Goal: Information Seeking & Learning: Check status

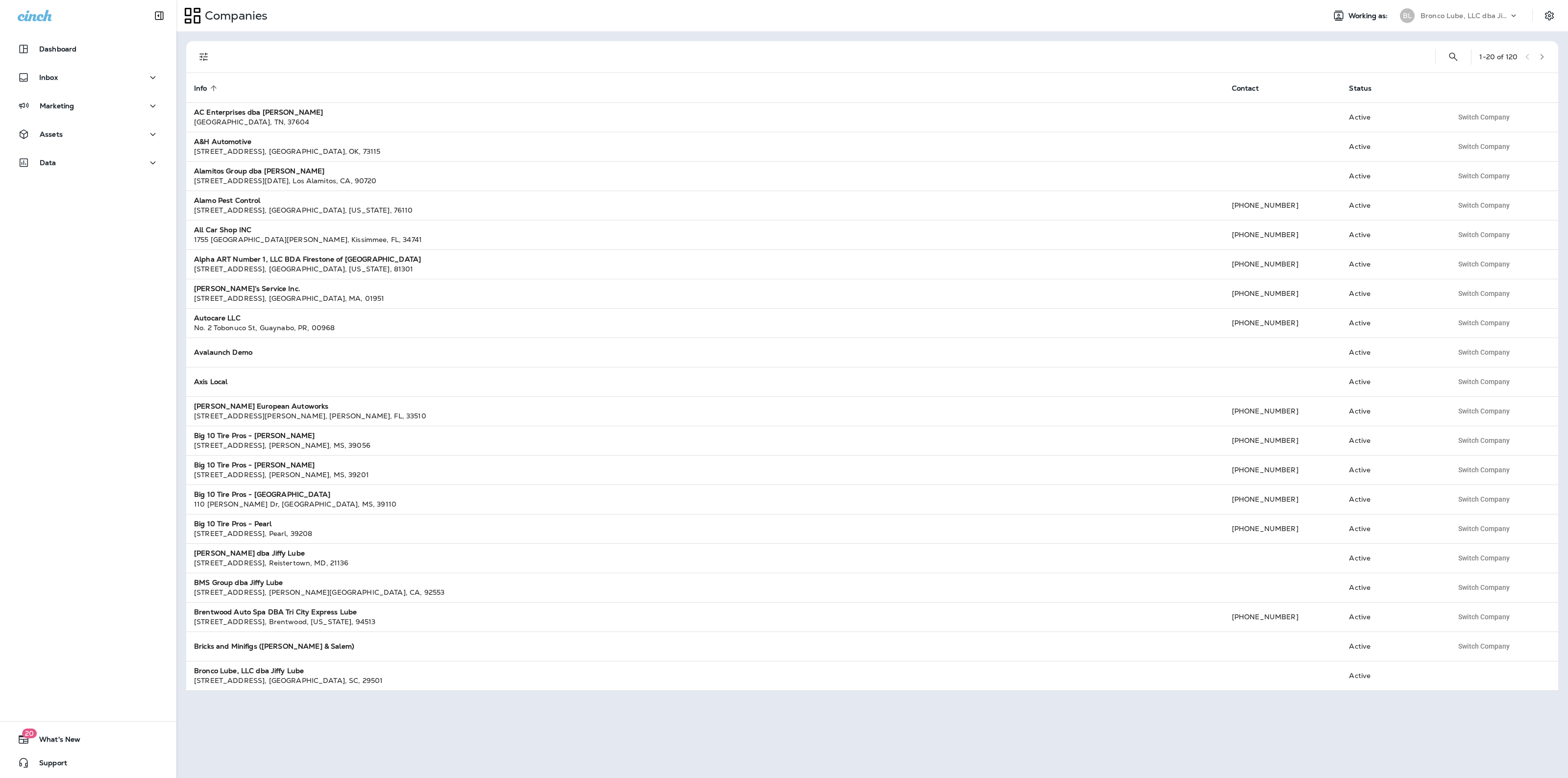
click at [1497, 9] on div "Bronco Lube, LLC dba Jiffy Lube" at bounding box center [1465, 16] width 88 height 15
type input "***"
click at [1461, 79] on p "RevTech Performance" at bounding box center [1452, 81] width 79 height 8
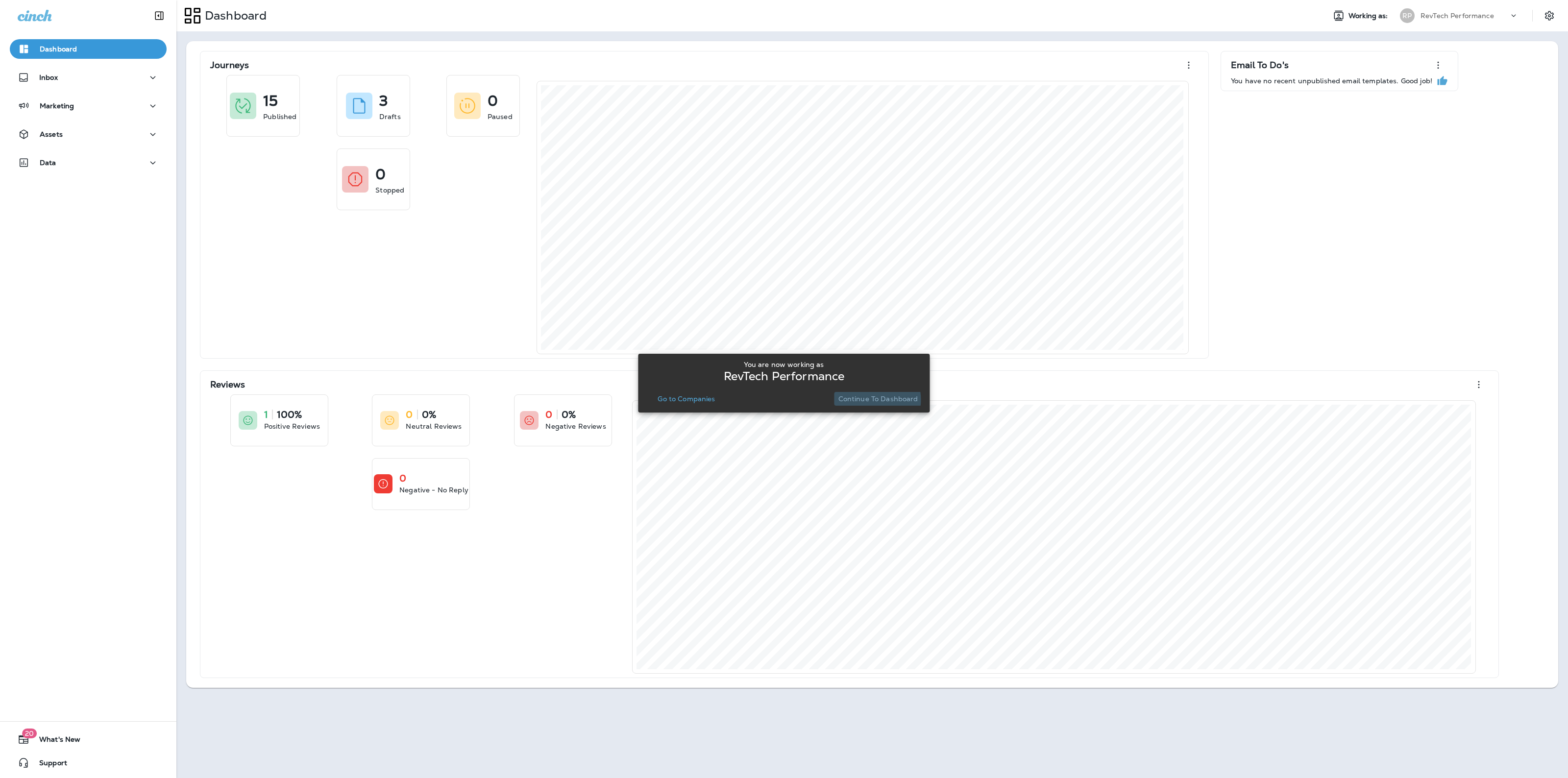
click at [864, 400] on p "Continue to Dashboard" at bounding box center [878, 399] width 80 height 8
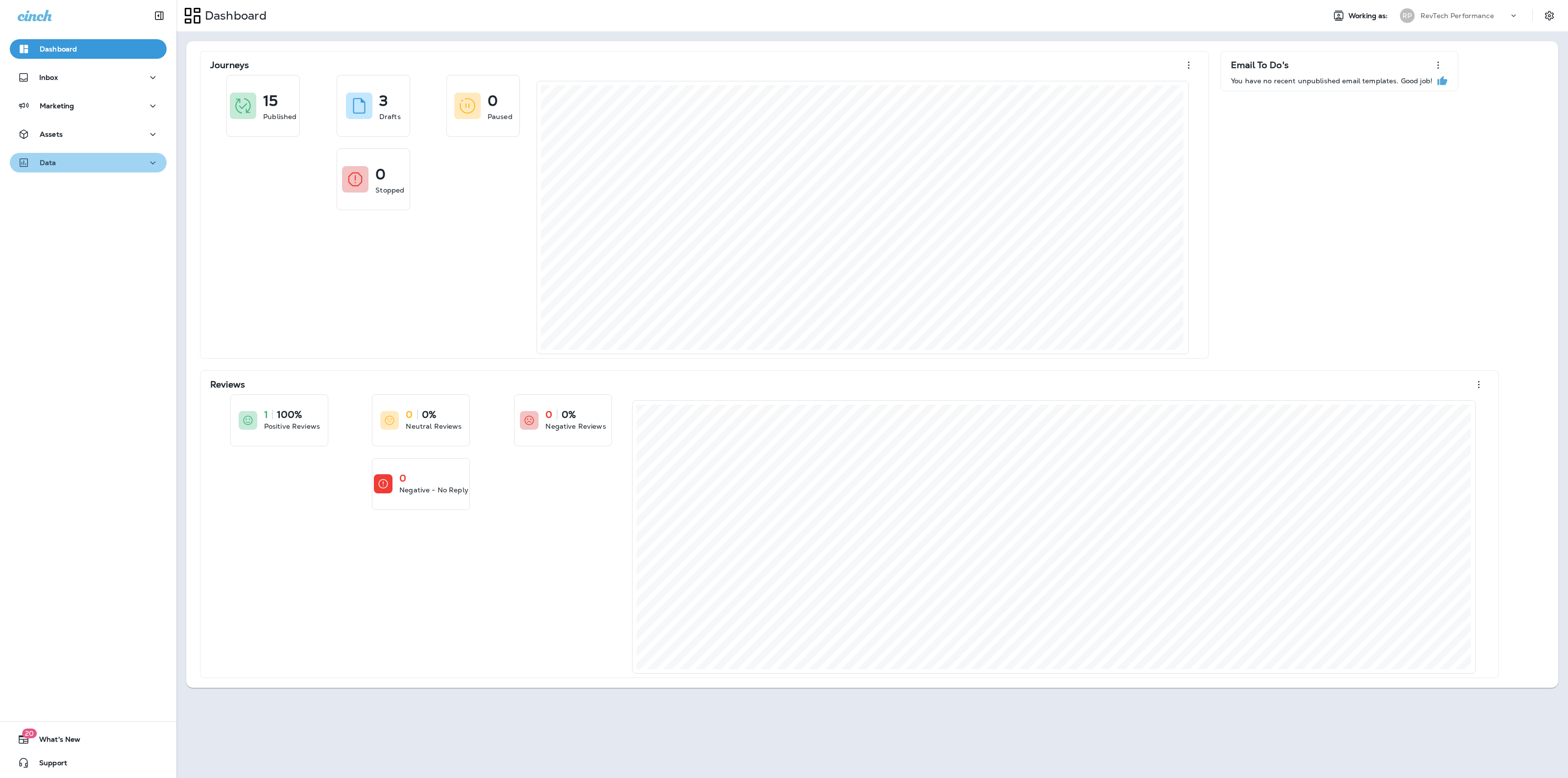
click at [97, 163] on div "Data" at bounding box center [88, 163] width 141 height 12
click at [91, 191] on div "Analytics" at bounding box center [88, 187] width 149 height 15
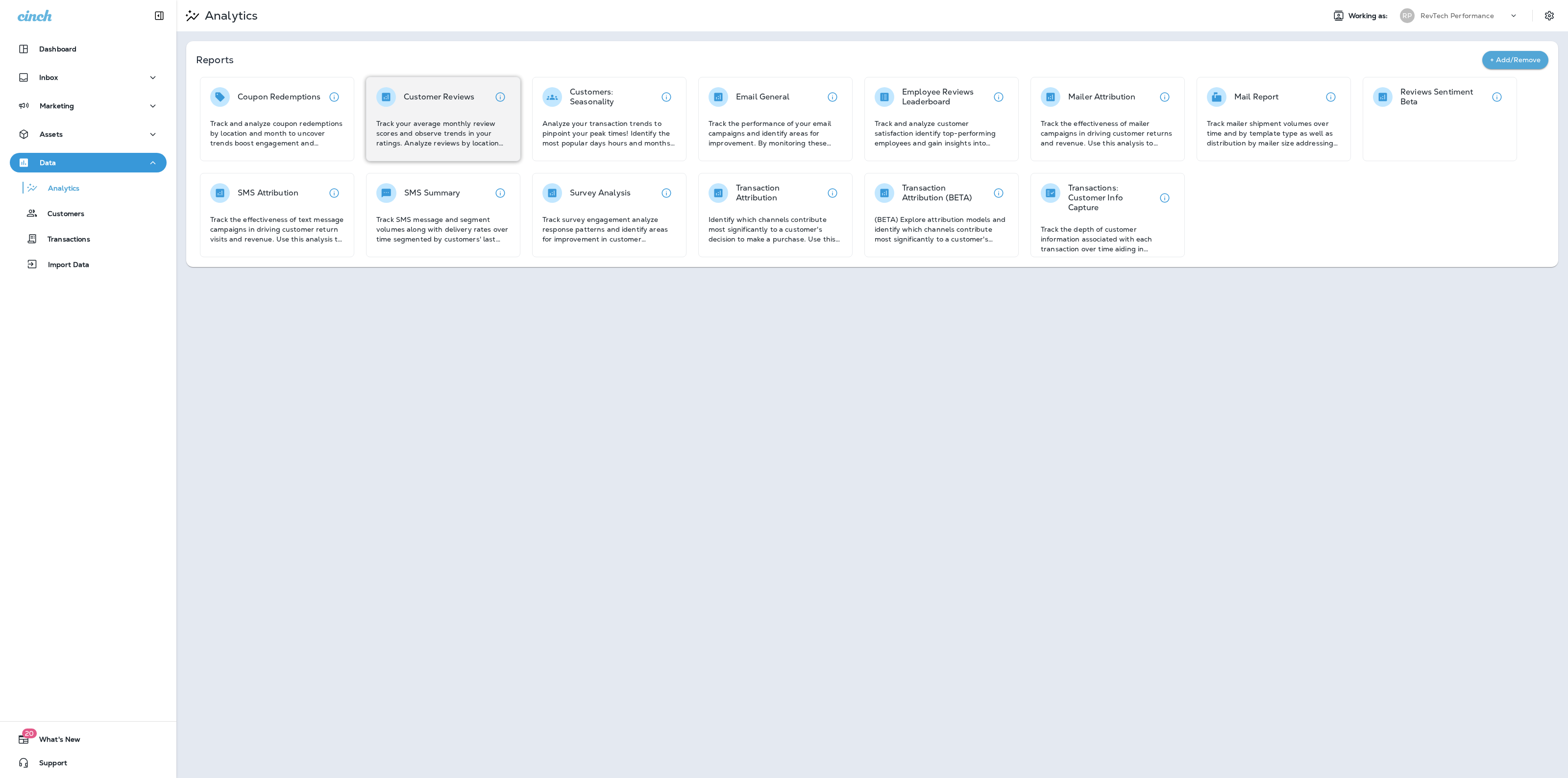
click at [460, 119] on p "Track your average monthly review scores and observe trends in your ratings. An…" at bounding box center [443, 133] width 134 height 29
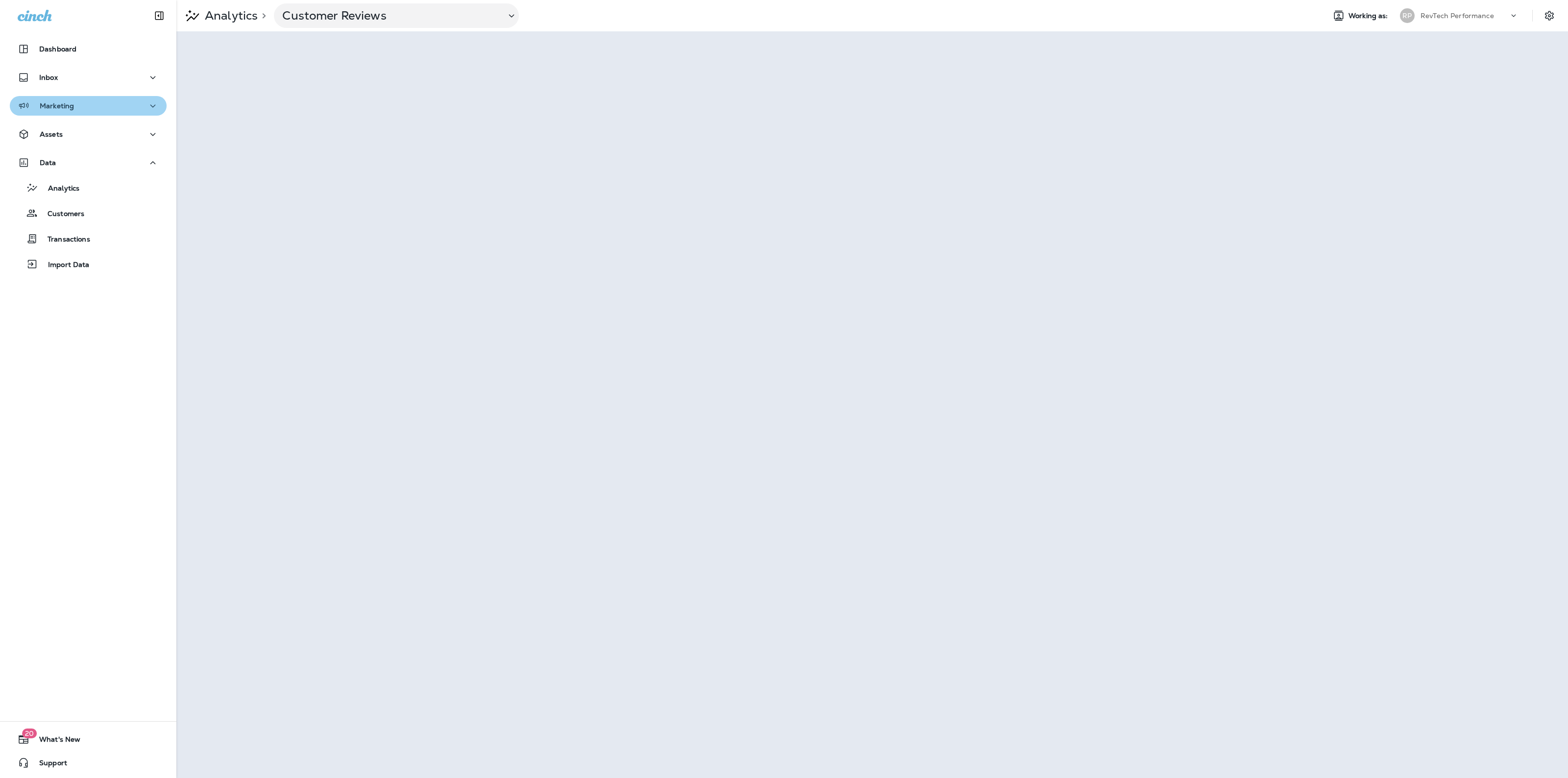
click at [104, 110] on div "Marketing" at bounding box center [88, 106] width 141 height 12
click at [107, 125] on div "Journeys" at bounding box center [88, 131] width 149 height 15
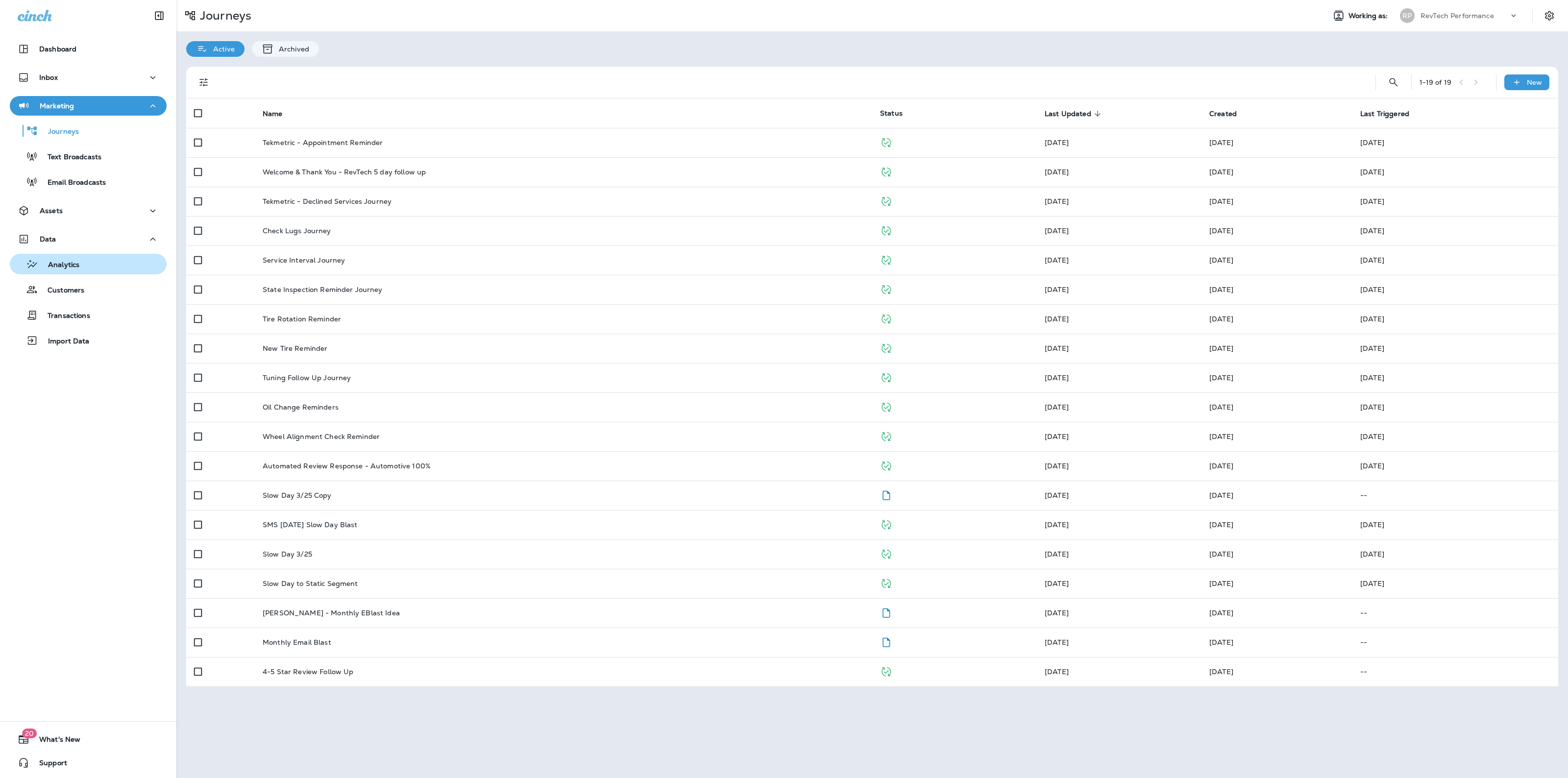
click at [88, 258] on div "Analytics" at bounding box center [88, 264] width 149 height 15
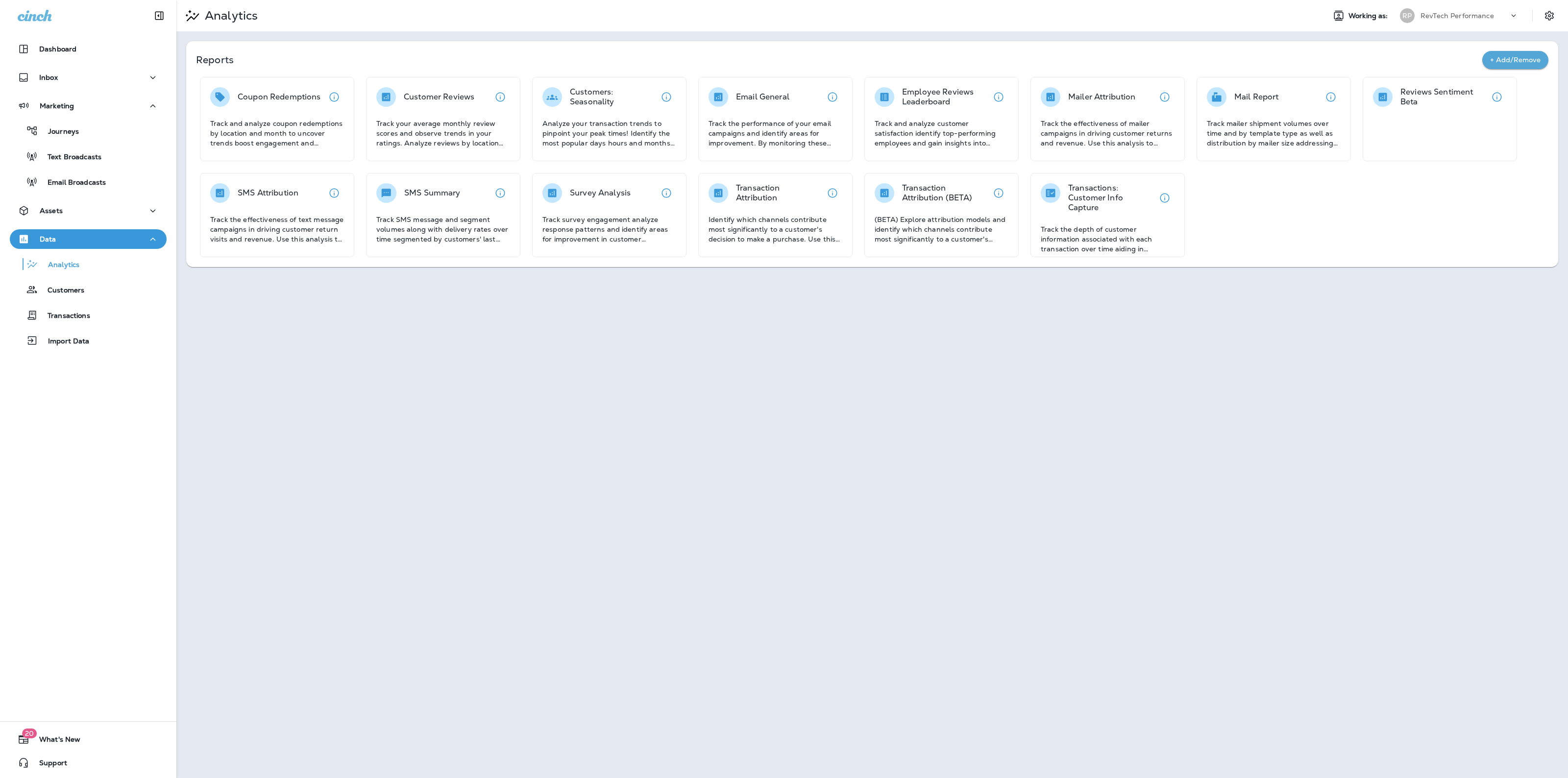
click at [422, 97] on p "Customer Reviews" at bounding box center [439, 97] width 71 height 10
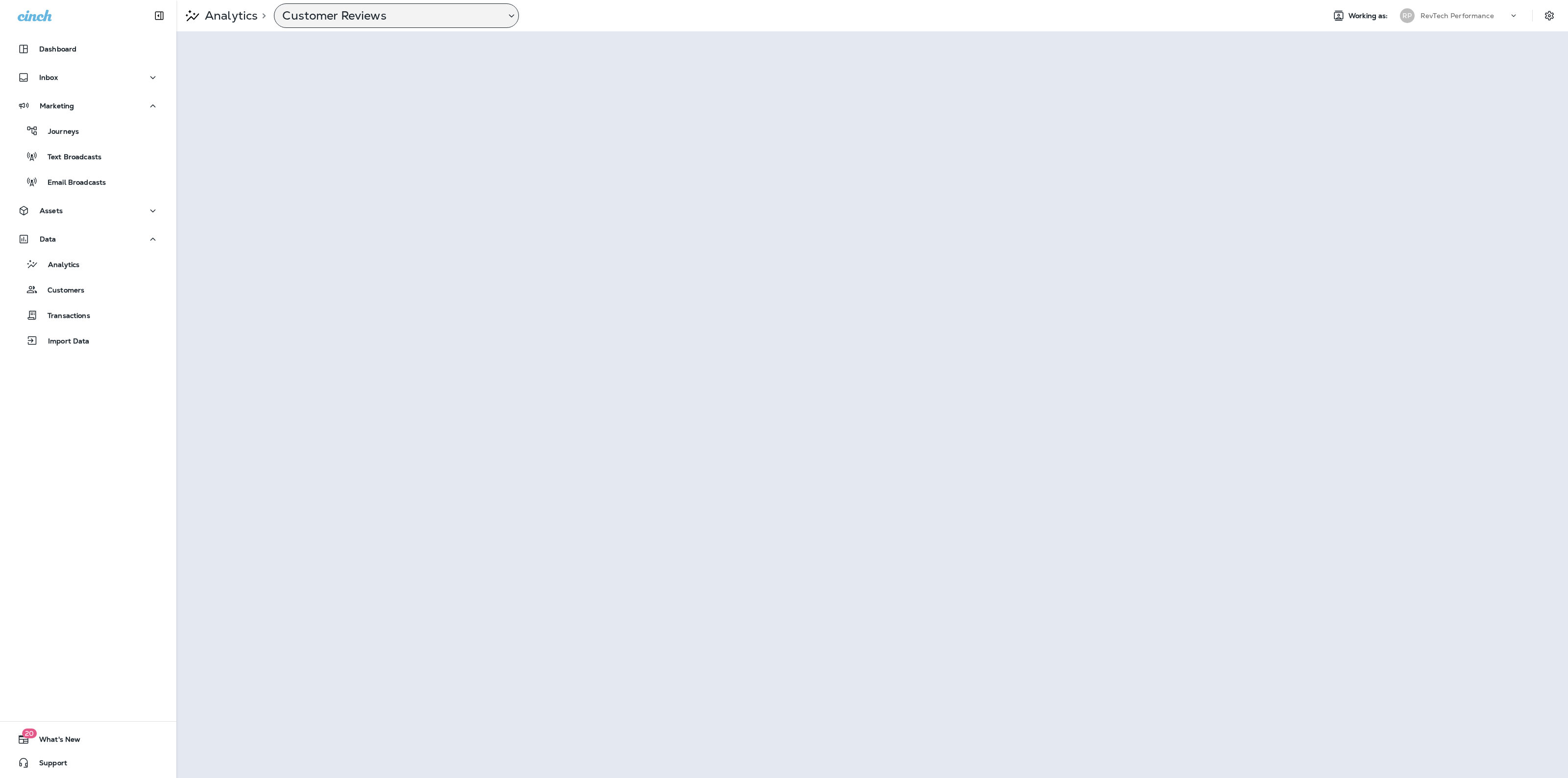
click at [370, 7] on div "Customer Reviews" at bounding box center [396, 16] width 245 height 24
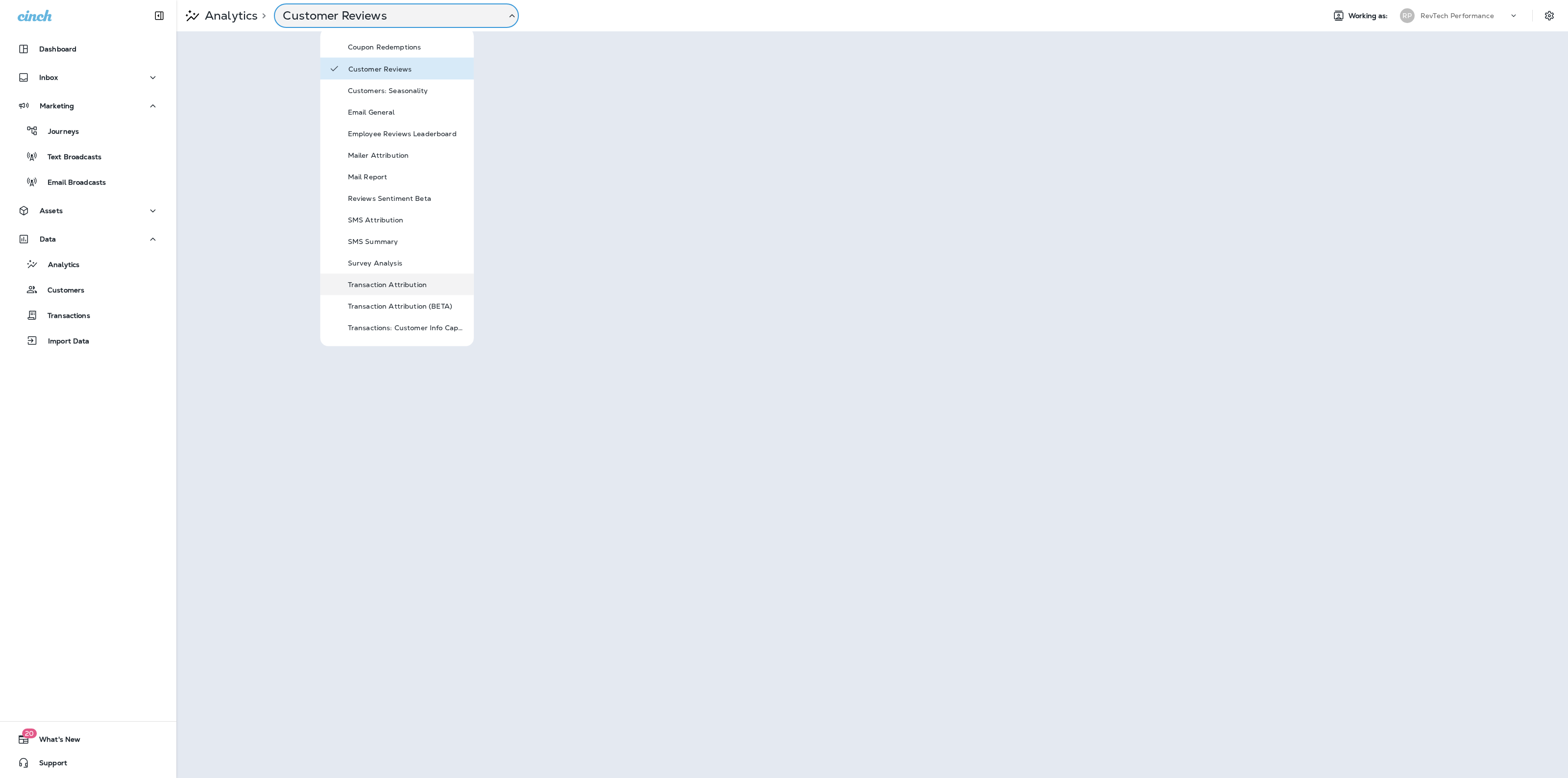
click at [429, 288] on div "Transaction Attribution" at bounding box center [407, 284] width 117 height 12
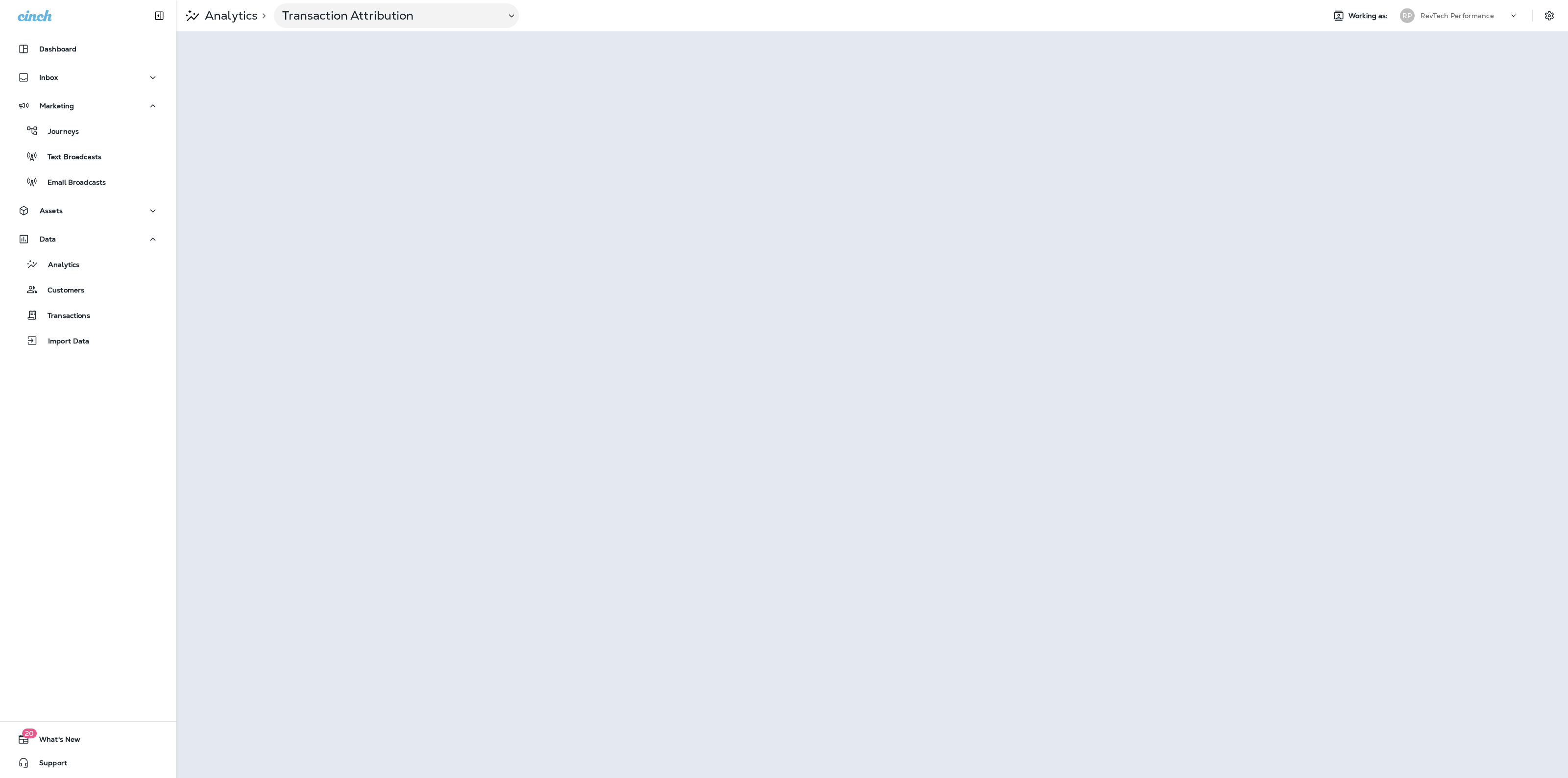
click at [1437, 13] on p "RevTech Performance" at bounding box center [1457, 15] width 74 height 8
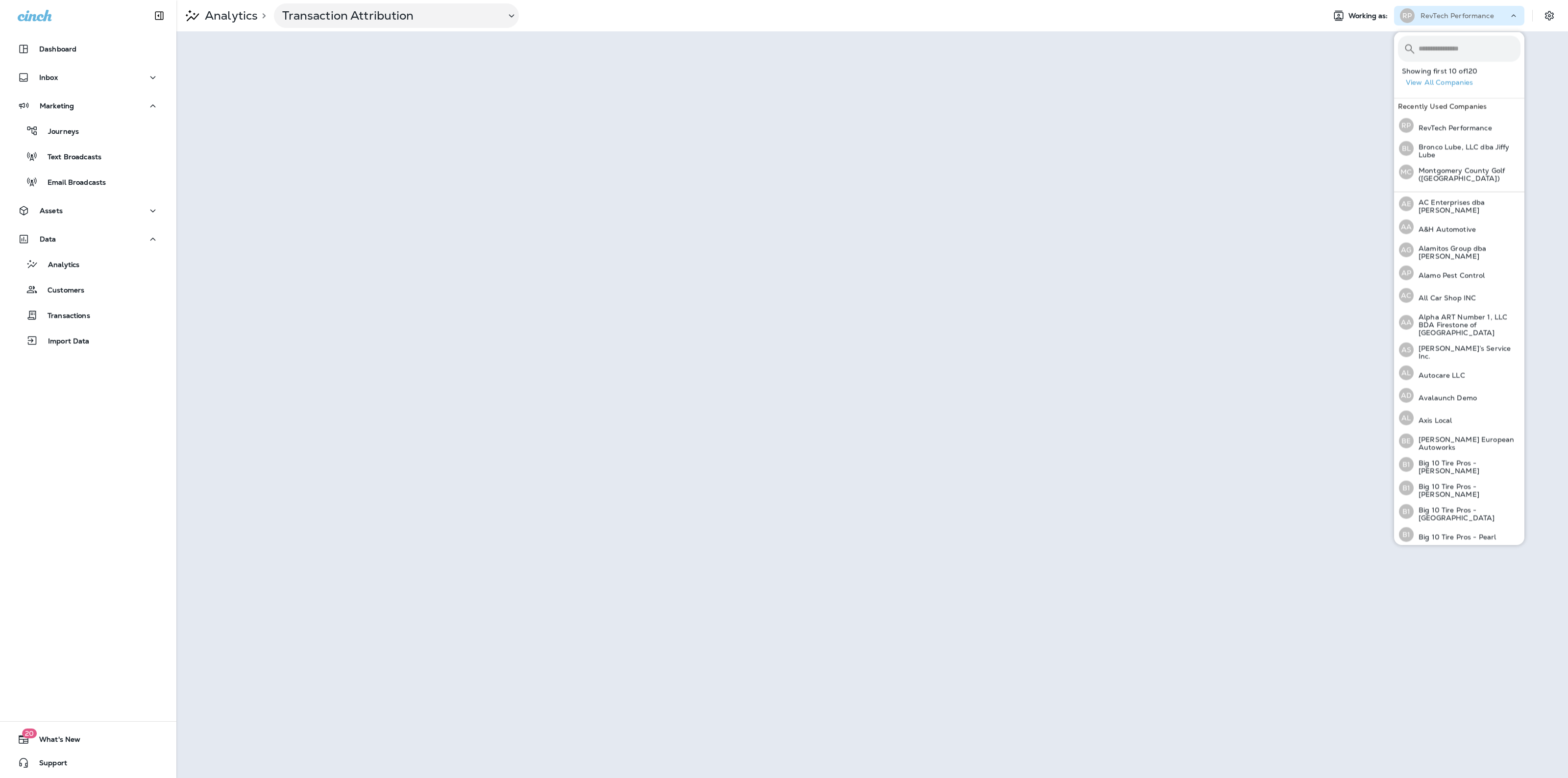
click at [1437, 13] on p "RevTech Performance" at bounding box center [1457, 15] width 74 height 8
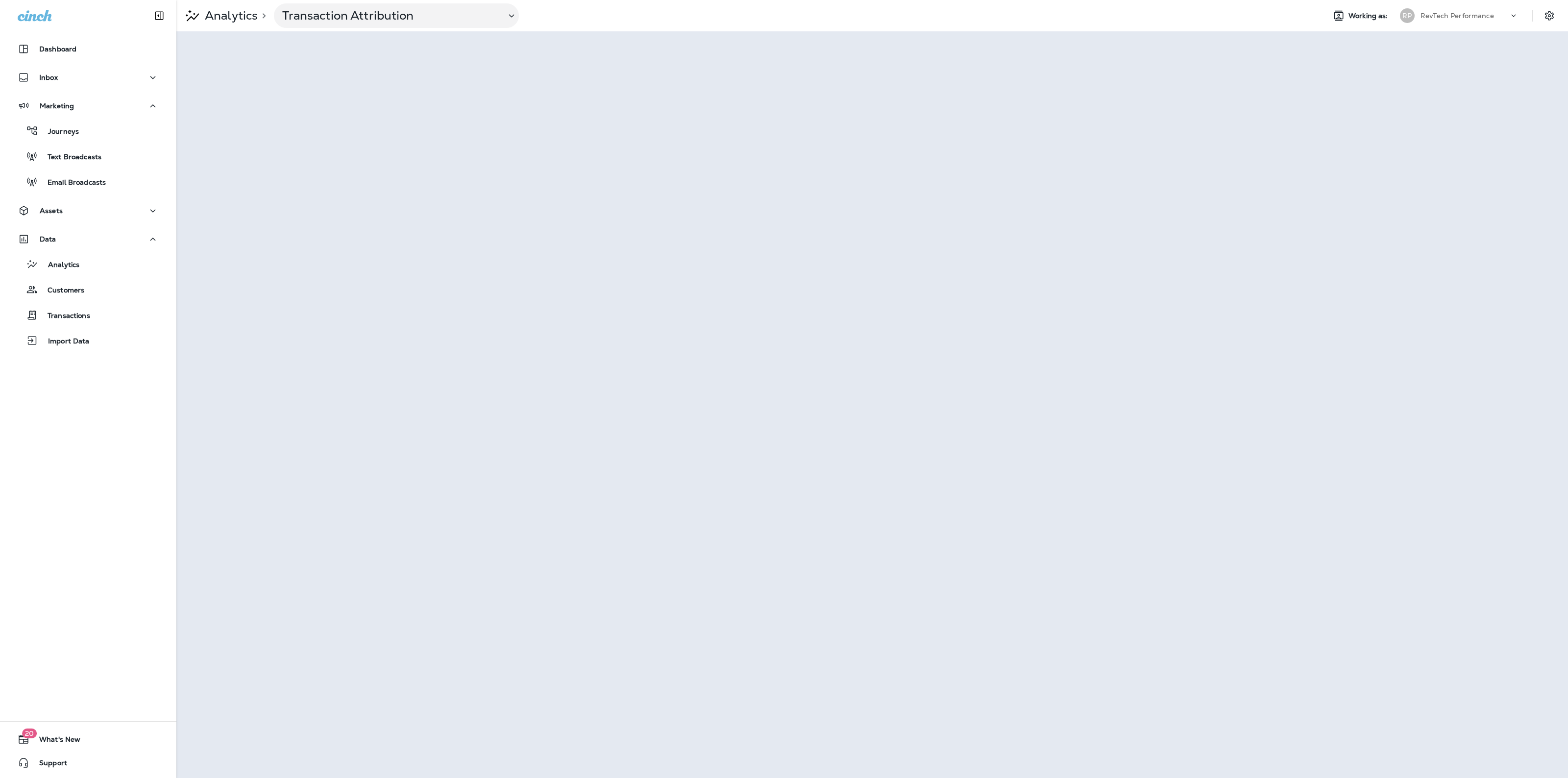
click at [1437, 13] on p "RevTech Performance" at bounding box center [1457, 15] width 74 height 8
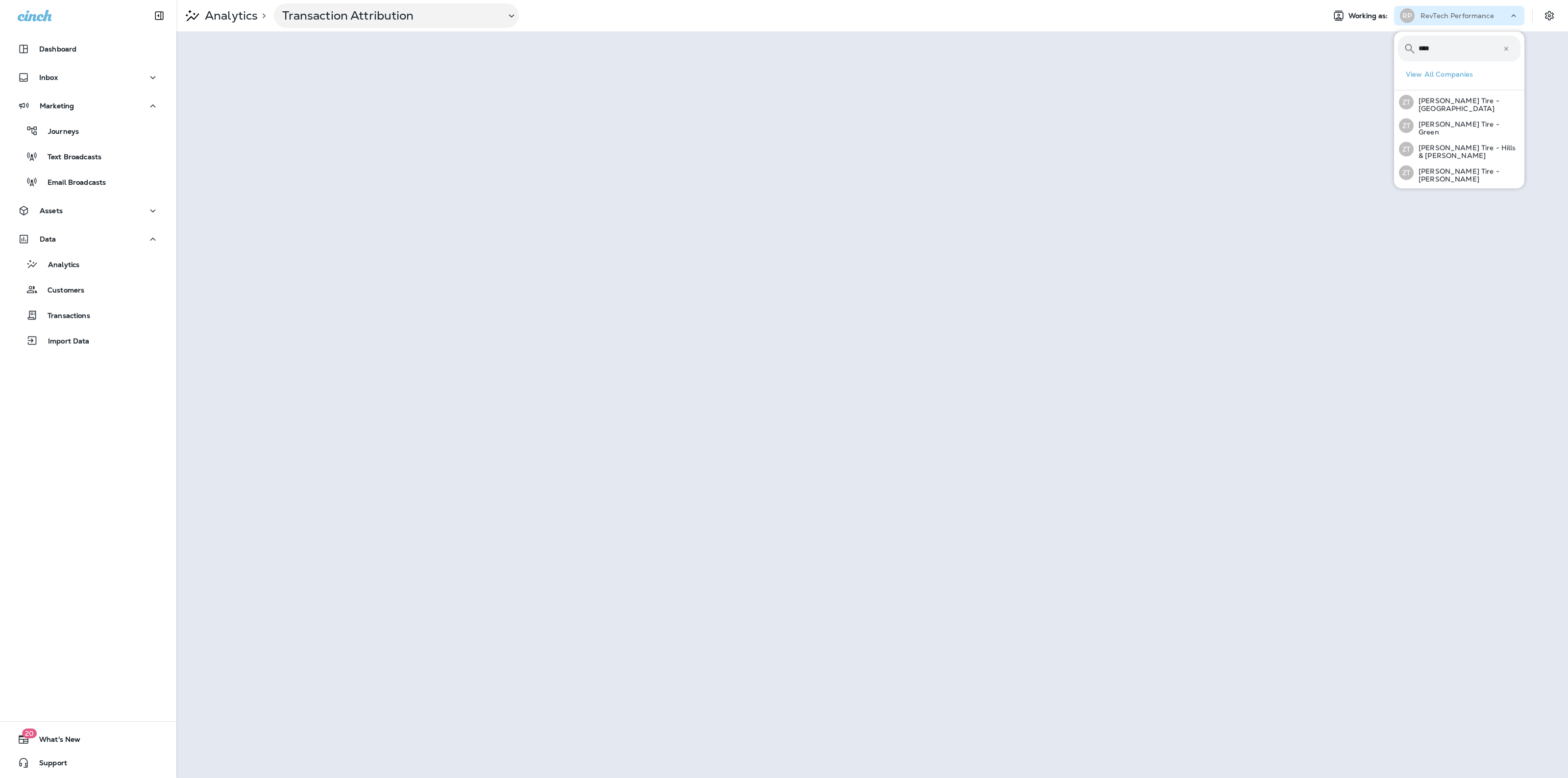
type input "****"
click at [1424, 165] on div "ZT Ziegler Tire - Whipple" at bounding box center [1460, 173] width 130 height 24
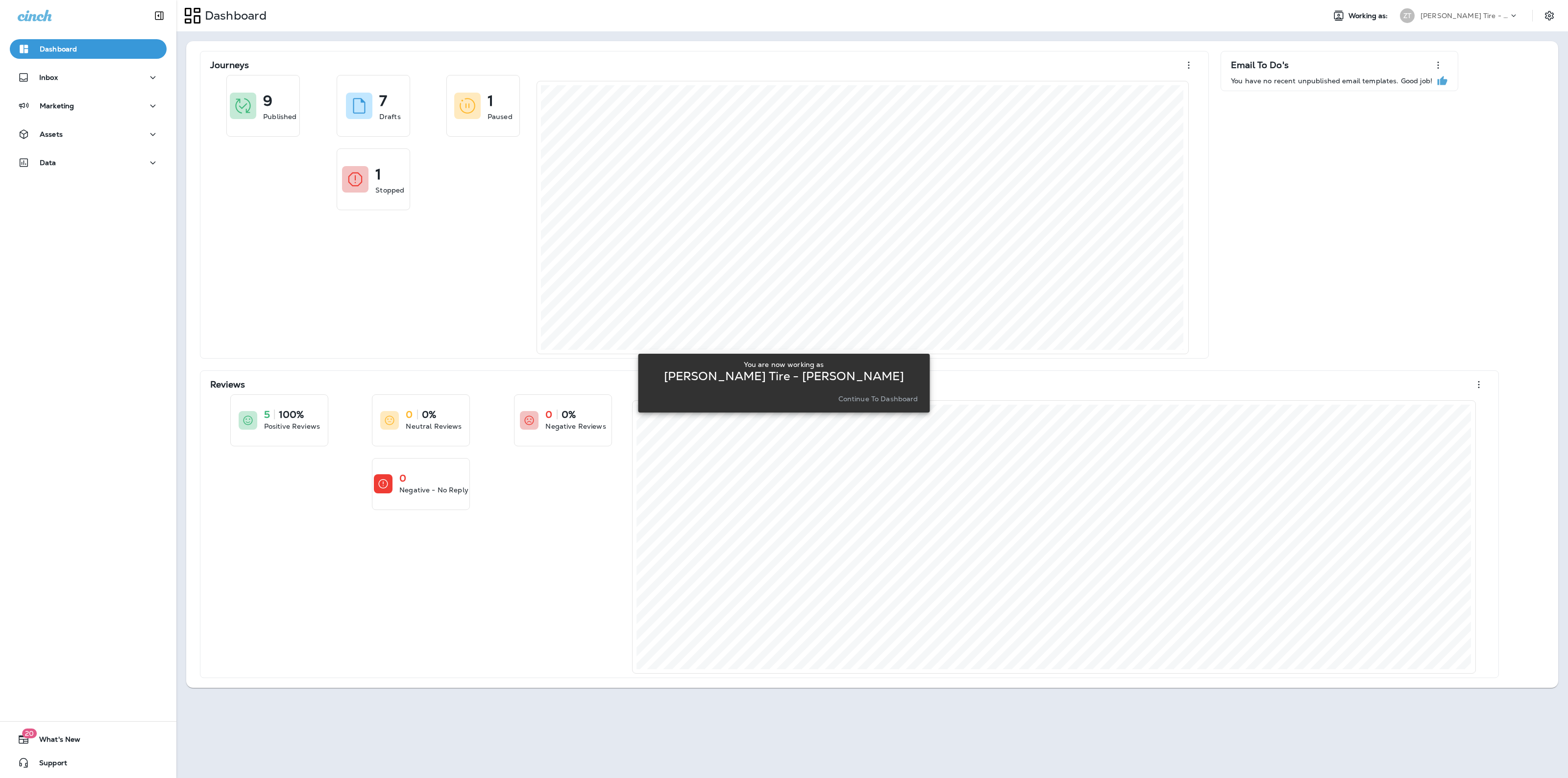
click at [897, 401] on p "Continue to Dashboard" at bounding box center [878, 399] width 80 height 8
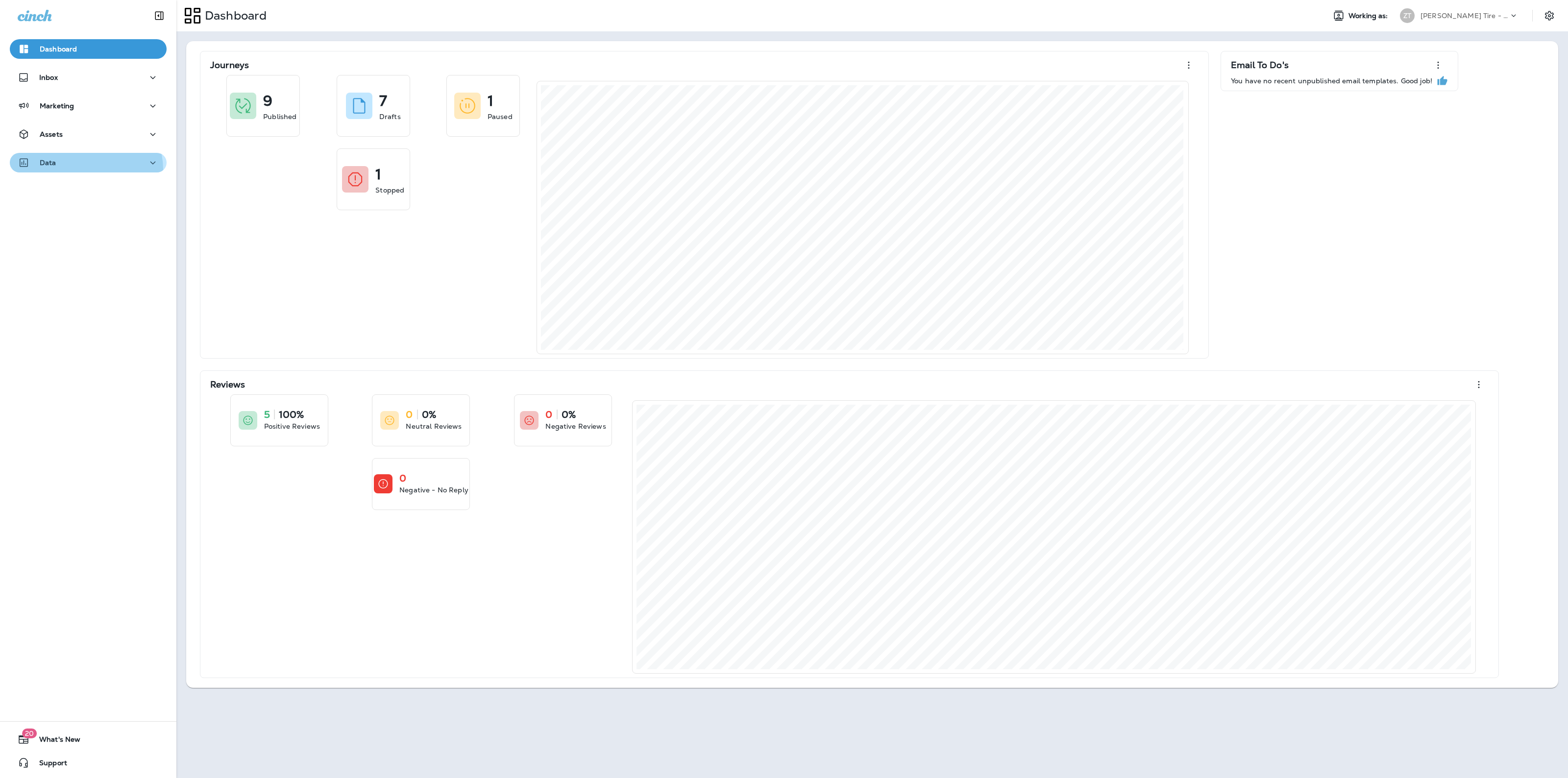
click at [82, 170] on button "Data" at bounding box center [88, 163] width 157 height 19
click at [86, 187] on div "Analytics" at bounding box center [88, 187] width 149 height 15
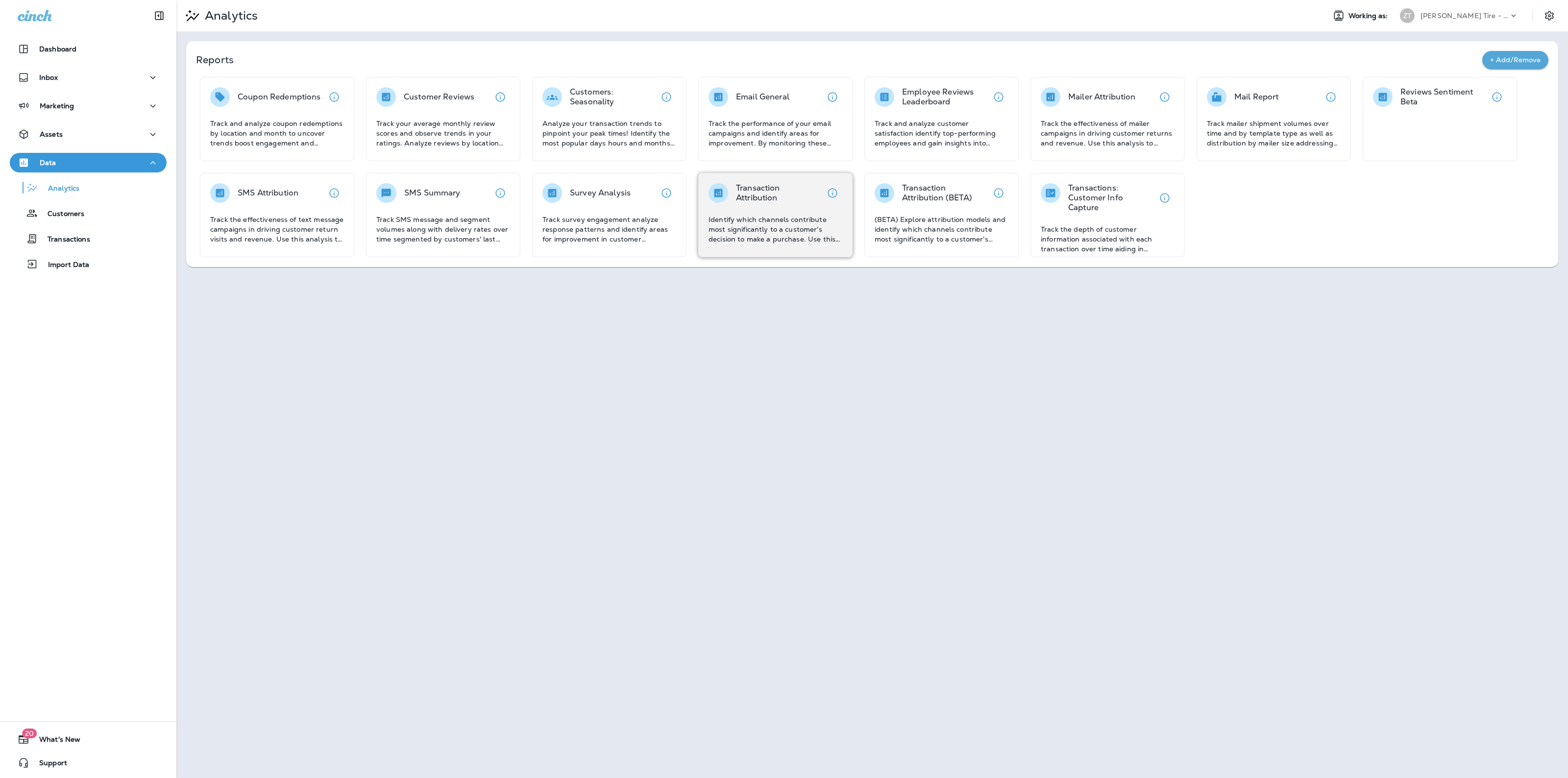
click at [726, 205] on div "Transaction Attribution Identify which channels contribute most significantly t…" at bounding box center [775, 214] width 134 height 61
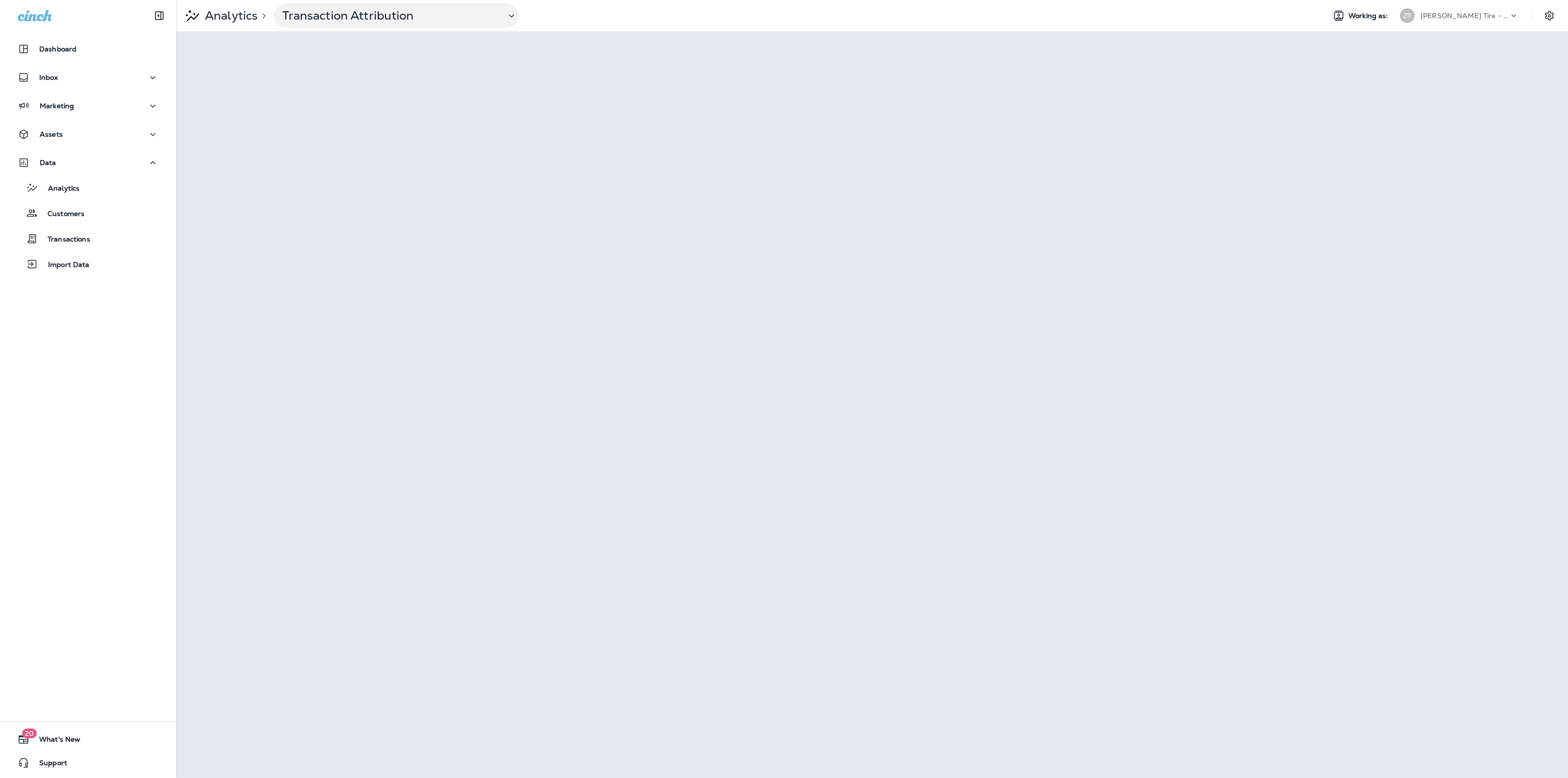
click at [1466, 12] on p "Ziegler Tire - Whipple" at bounding box center [1465, 15] width 88 height 8
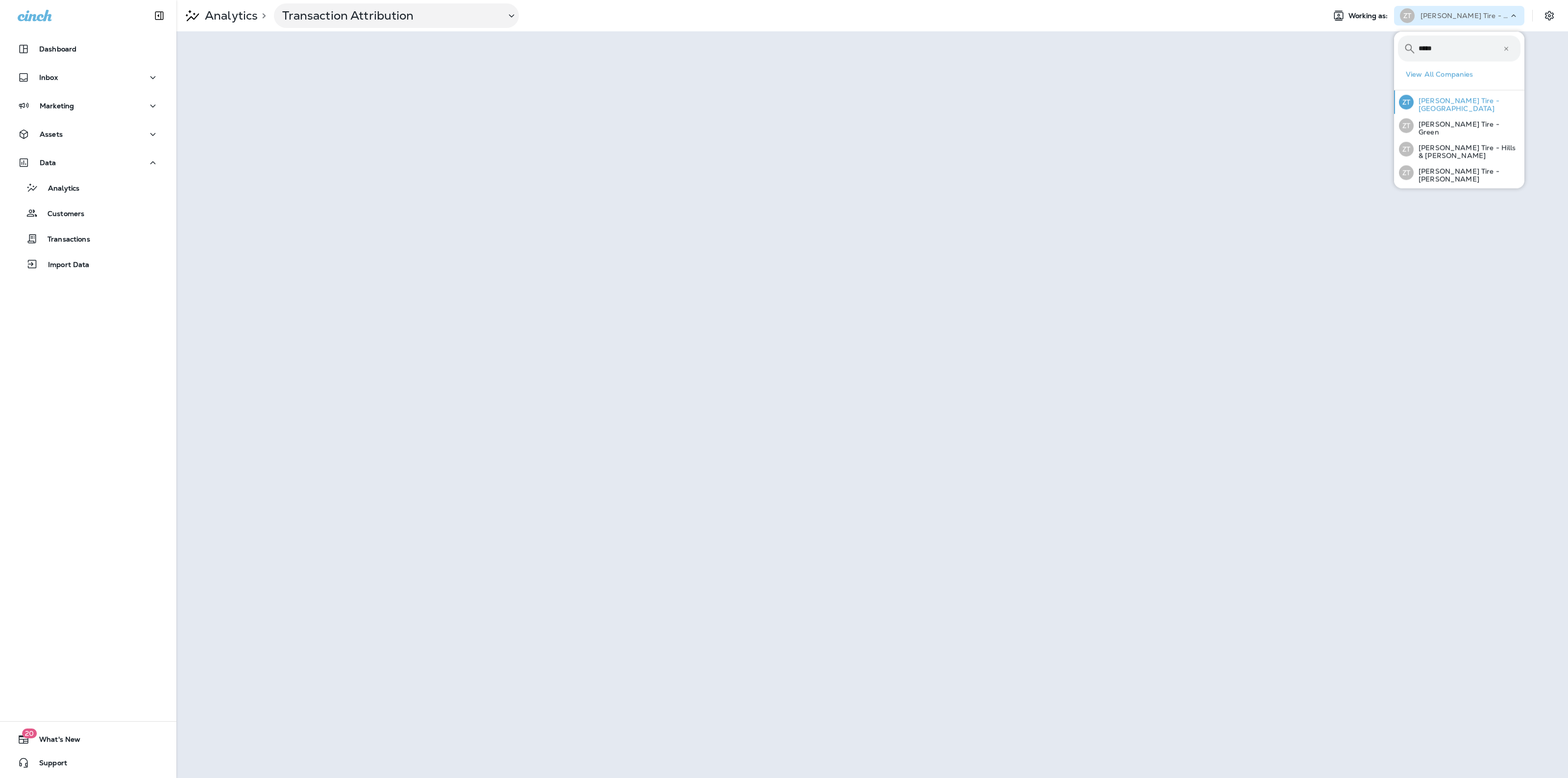
type input "*****"
click at [1493, 108] on p "Ziegler Tire - Canton Centre Mall" at bounding box center [1466, 105] width 107 height 16
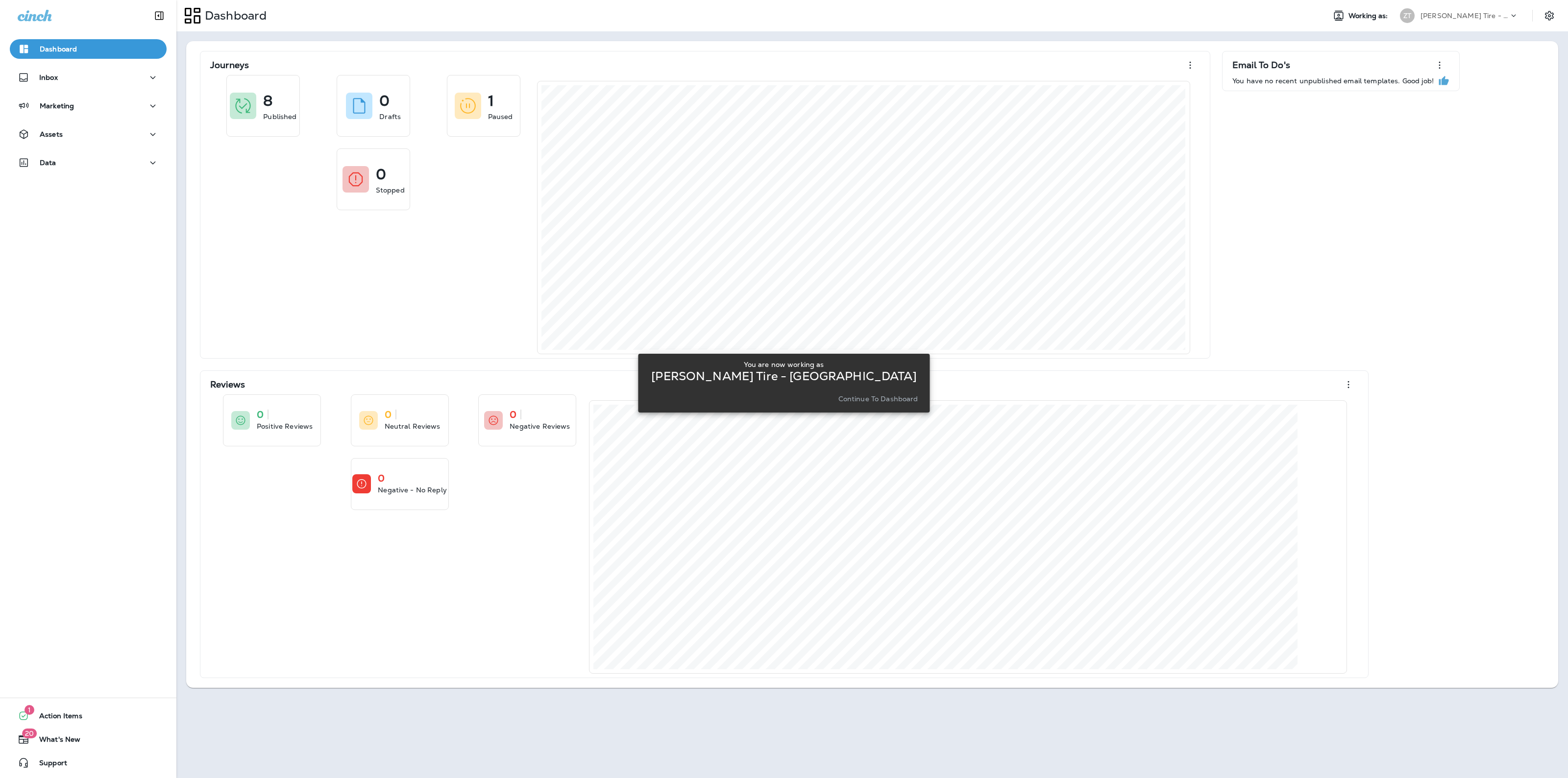
click at [906, 391] on div "You are now working as Ziegler Tire - Canton Centre Mall Continue to Dashboard" at bounding box center [783, 383] width 276 height 45
click at [903, 398] on p "Continue to Dashboard" at bounding box center [878, 399] width 80 height 8
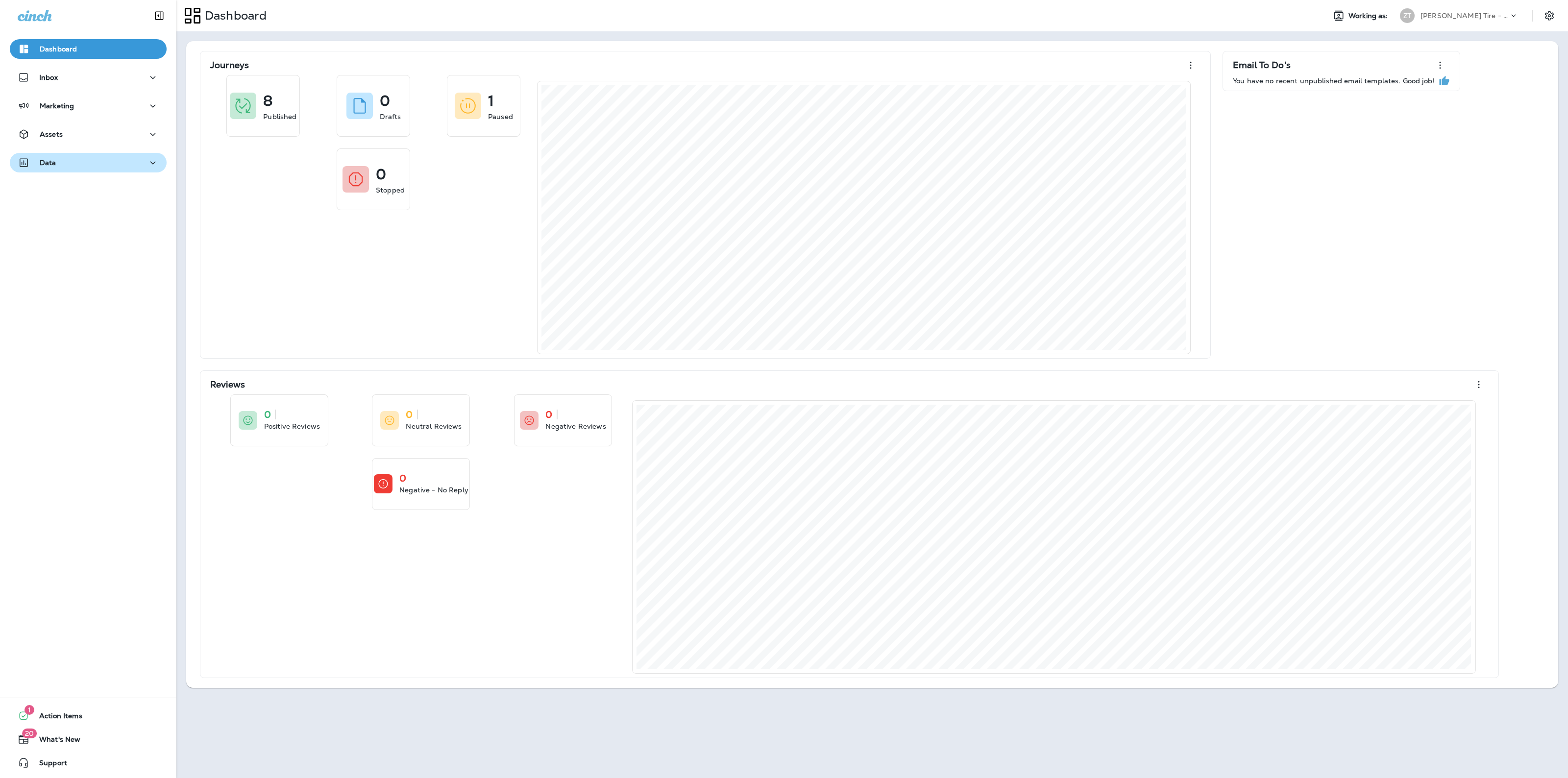
click at [68, 159] on div "Data" at bounding box center [88, 163] width 141 height 12
click at [82, 189] on div "Analytics" at bounding box center [88, 187] width 149 height 15
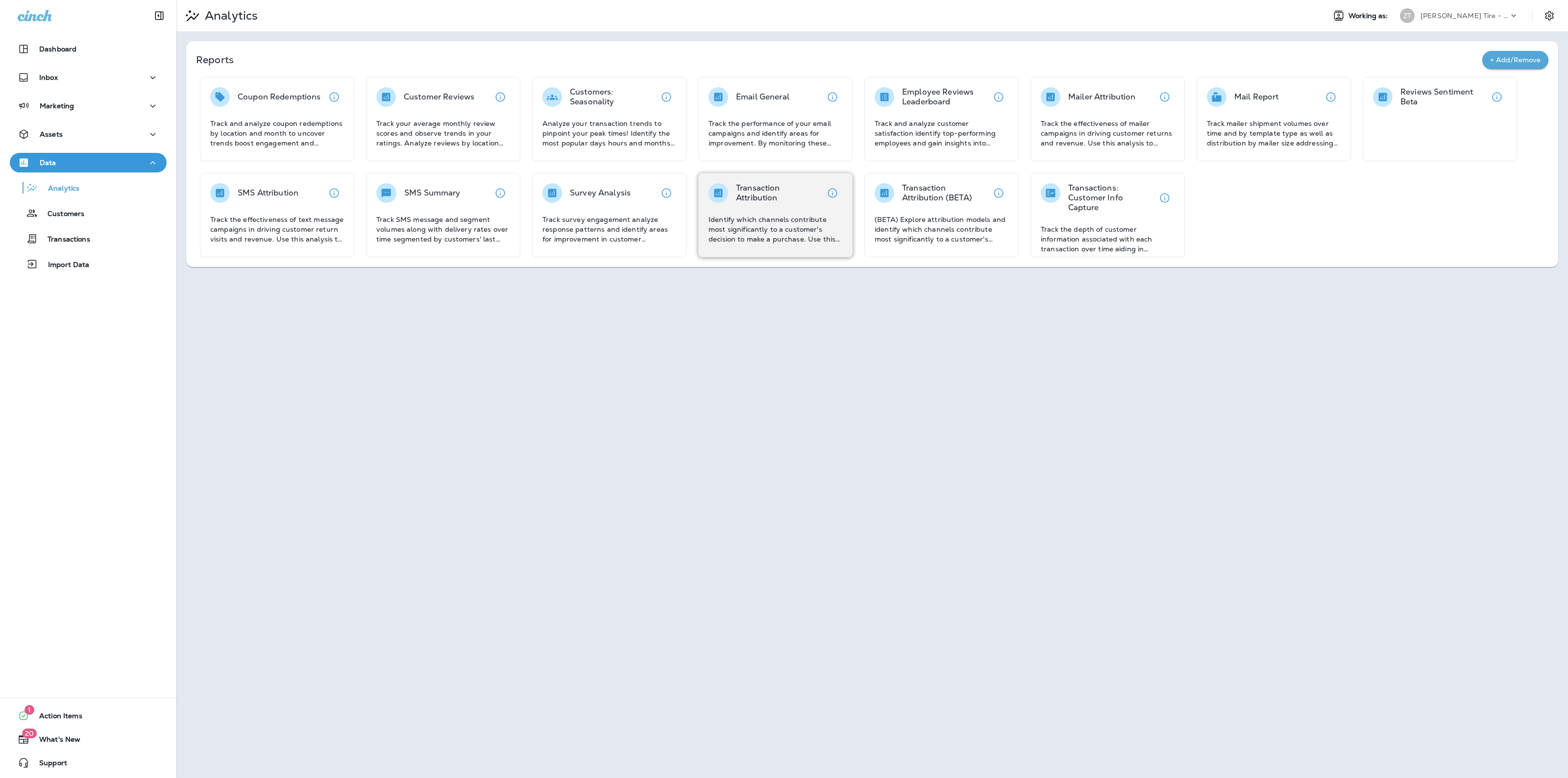
click at [799, 208] on div "Transaction Attribution Identify which channels contribute most significantly t…" at bounding box center [775, 214] width 134 height 61
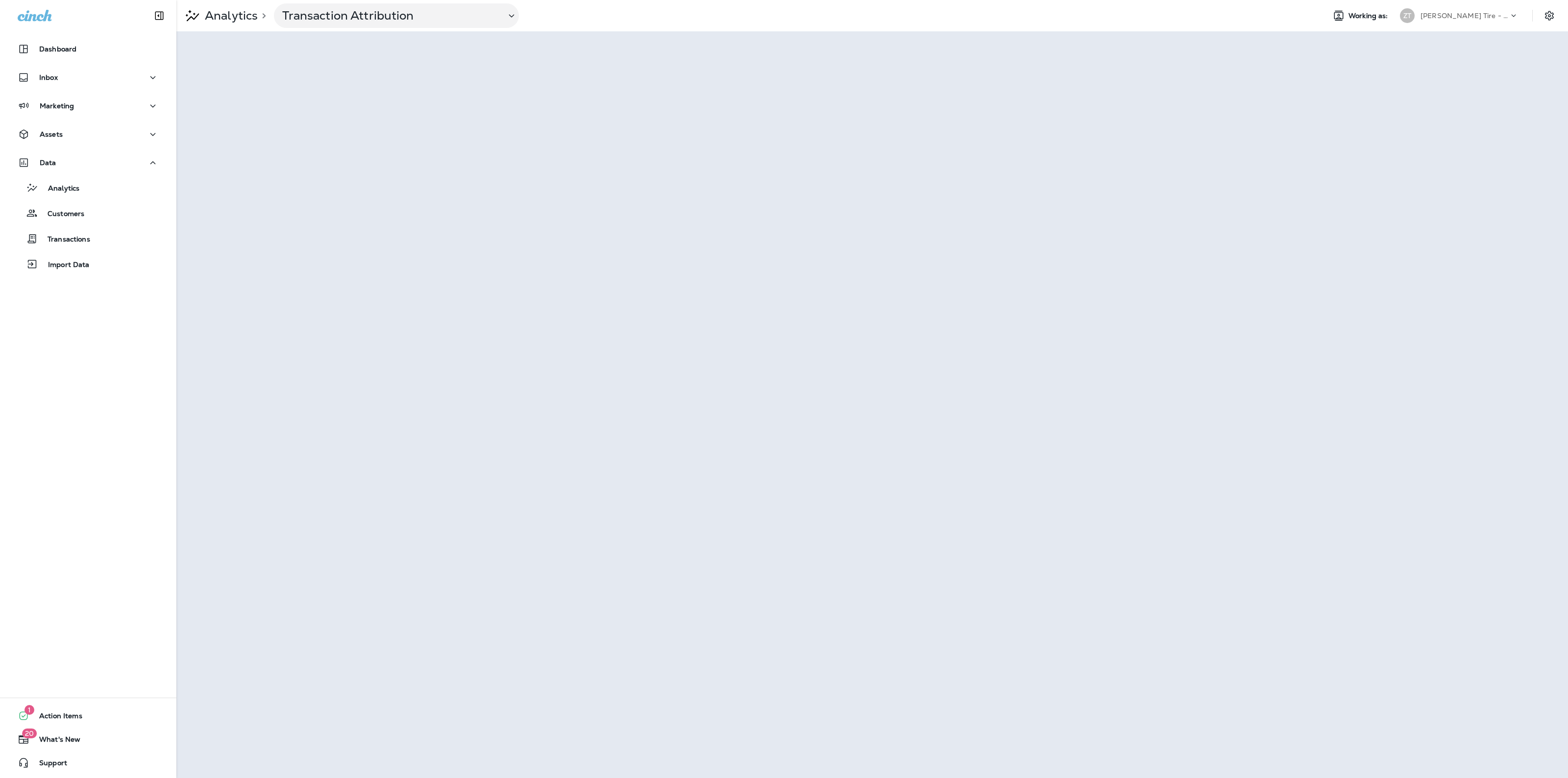
click at [1447, 12] on p "Ziegler Tire - Canton Centre Mall" at bounding box center [1465, 15] width 88 height 8
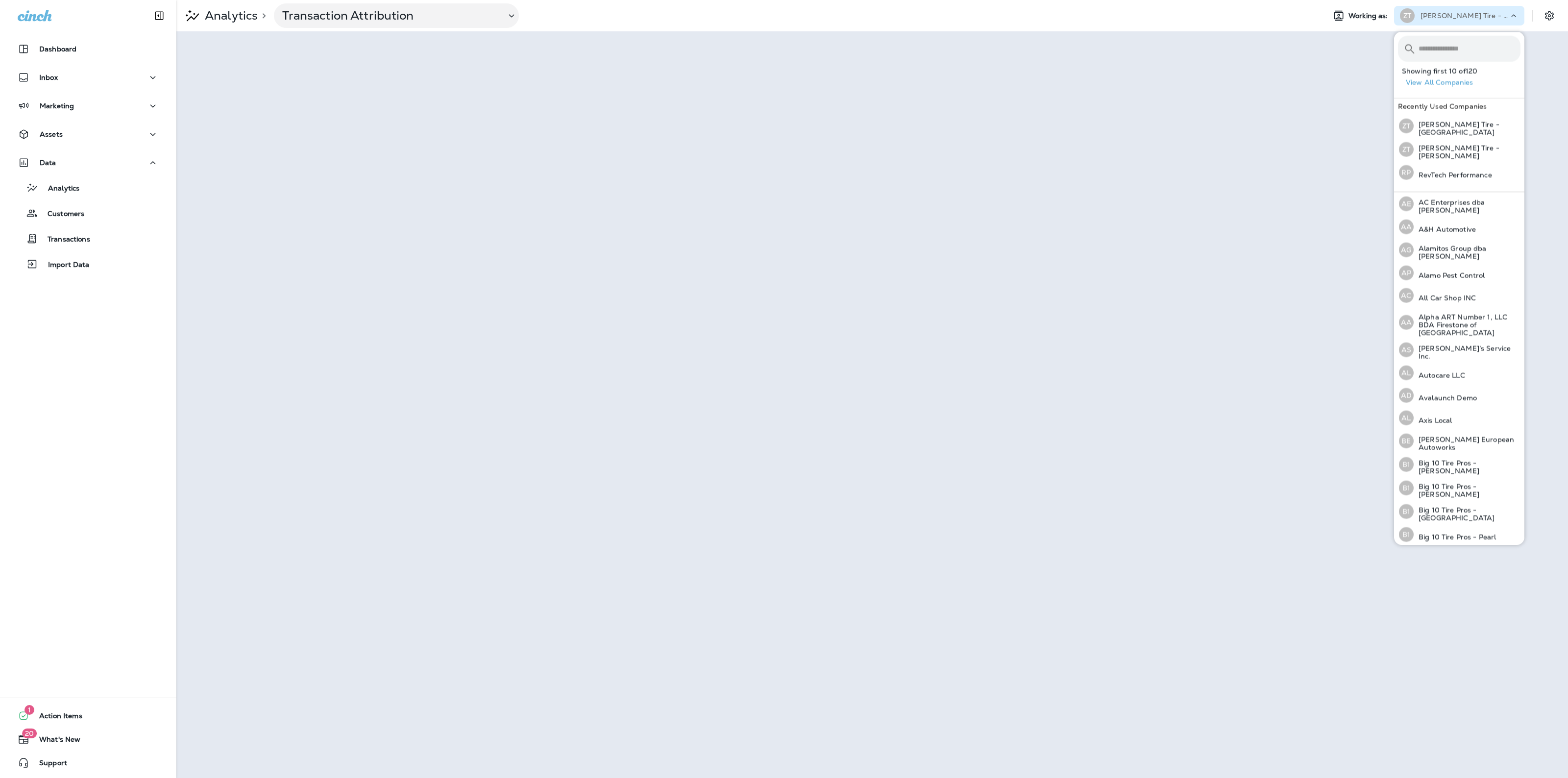
click at [1489, 13] on p "Ziegler Tire - Canton Centre Mall" at bounding box center [1465, 15] width 88 height 8
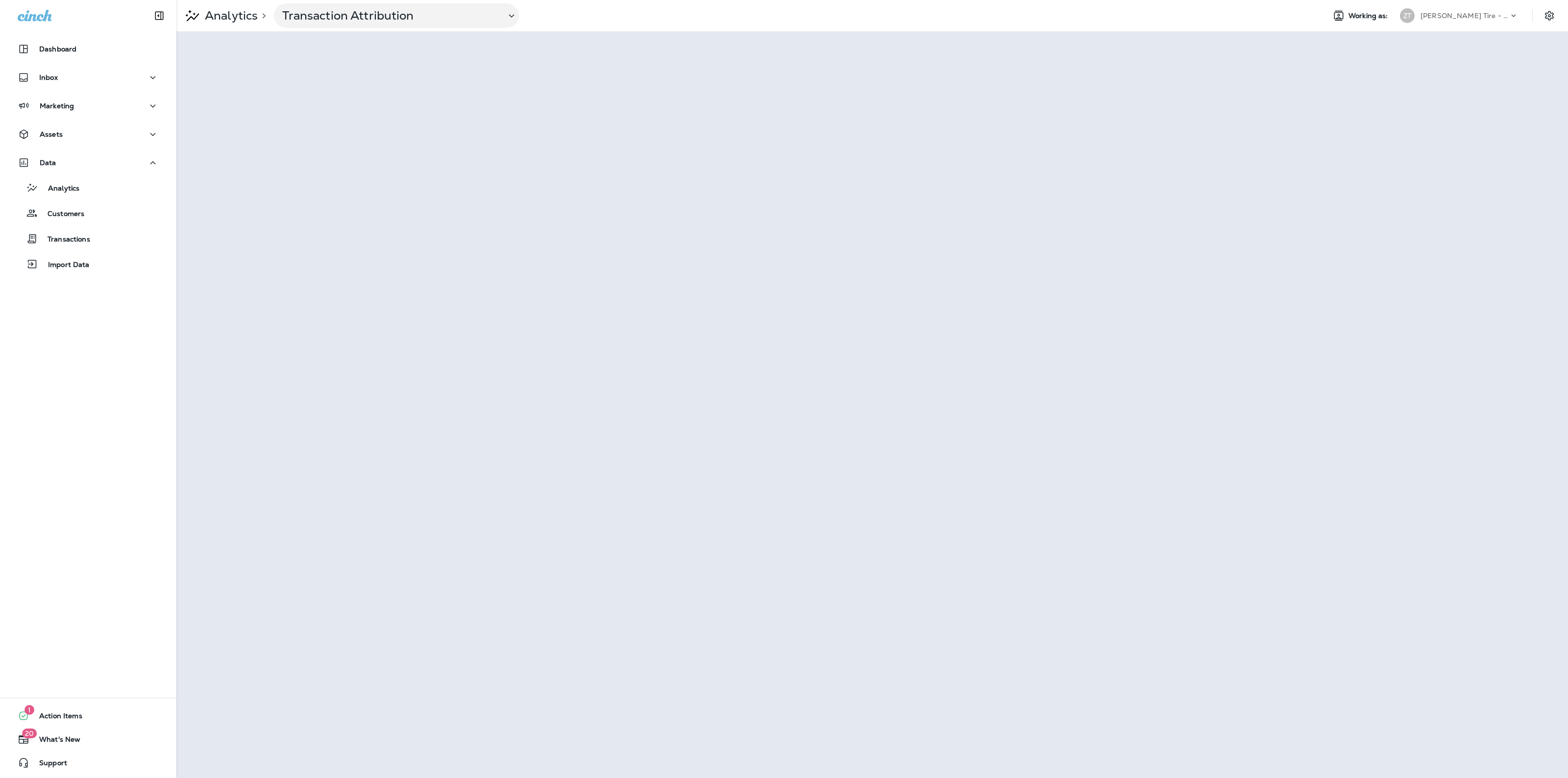
click at [1443, 17] on p "Ziegler Tire - Canton Centre Mall" at bounding box center [1465, 15] width 88 height 8
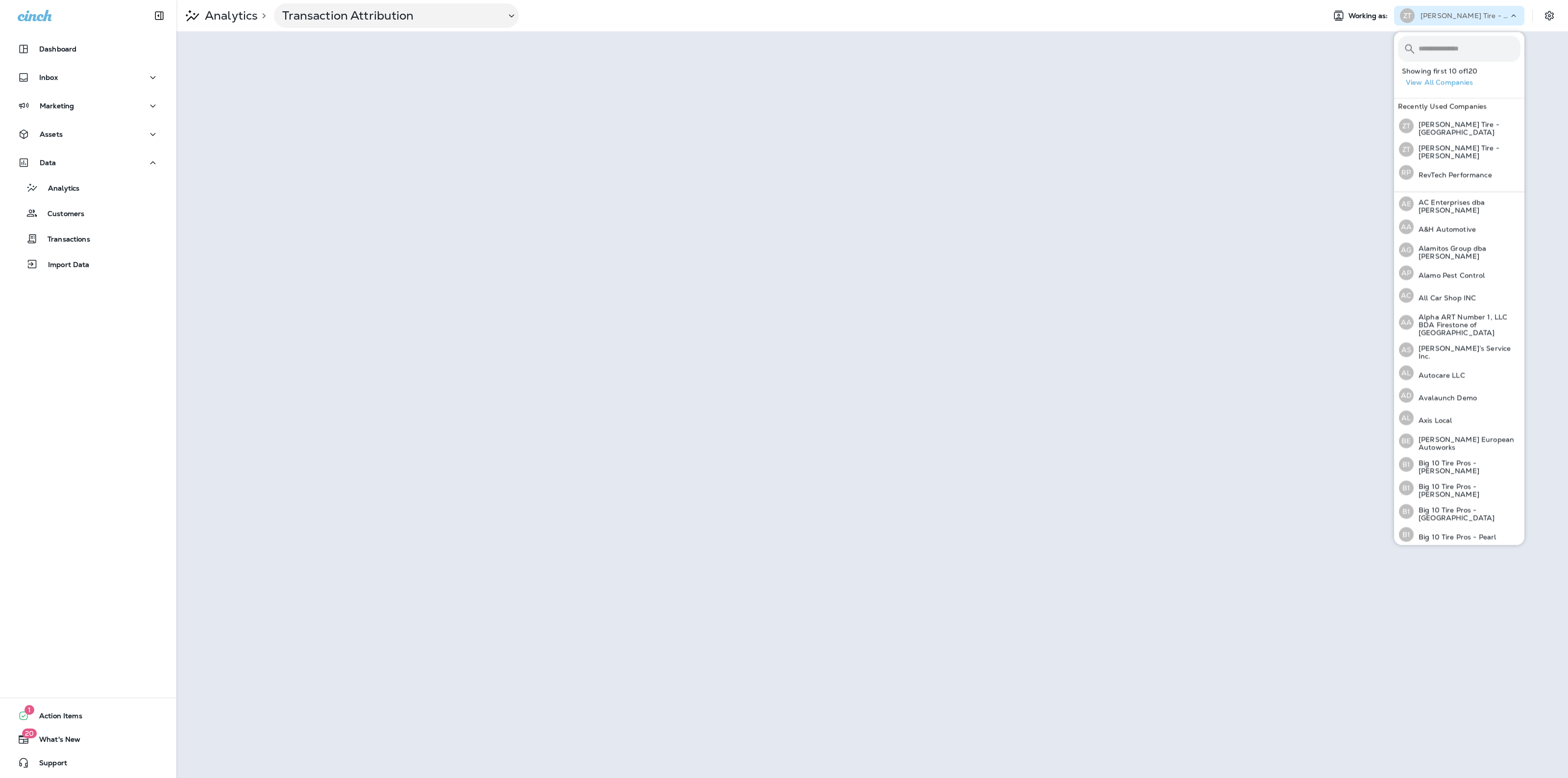
click at [1426, 57] on input "text" at bounding box center [1469, 49] width 102 height 26
click at [1453, 57] on input "text" at bounding box center [1469, 49] width 102 height 26
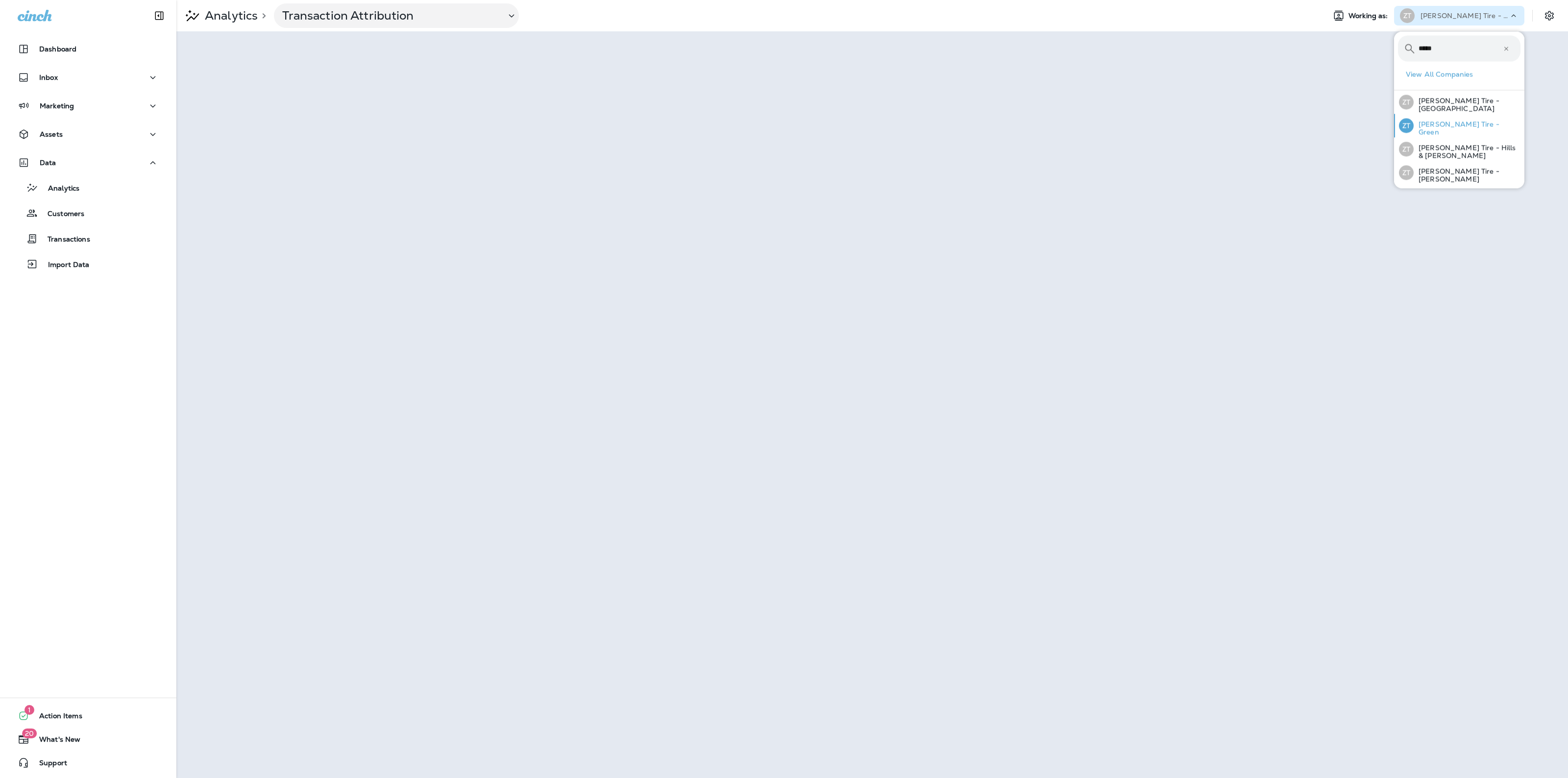
type input "*****"
click at [1486, 128] on button "ZT Ziegler Tire - Green" at bounding box center [1459, 126] width 130 height 24
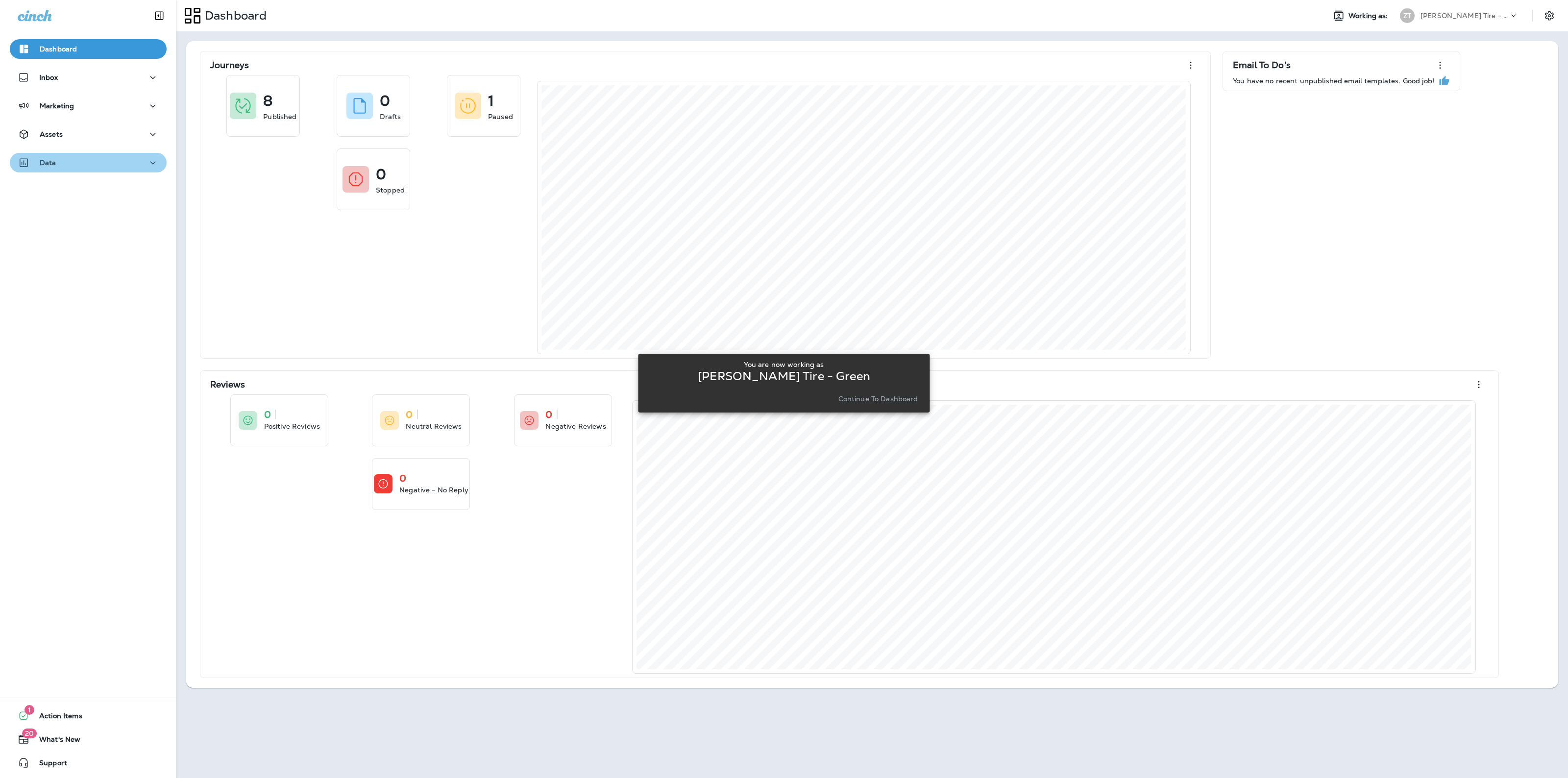
click at [87, 158] on div "Data" at bounding box center [88, 163] width 141 height 12
click at [77, 197] on button "Analytics" at bounding box center [88, 187] width 157 height 21
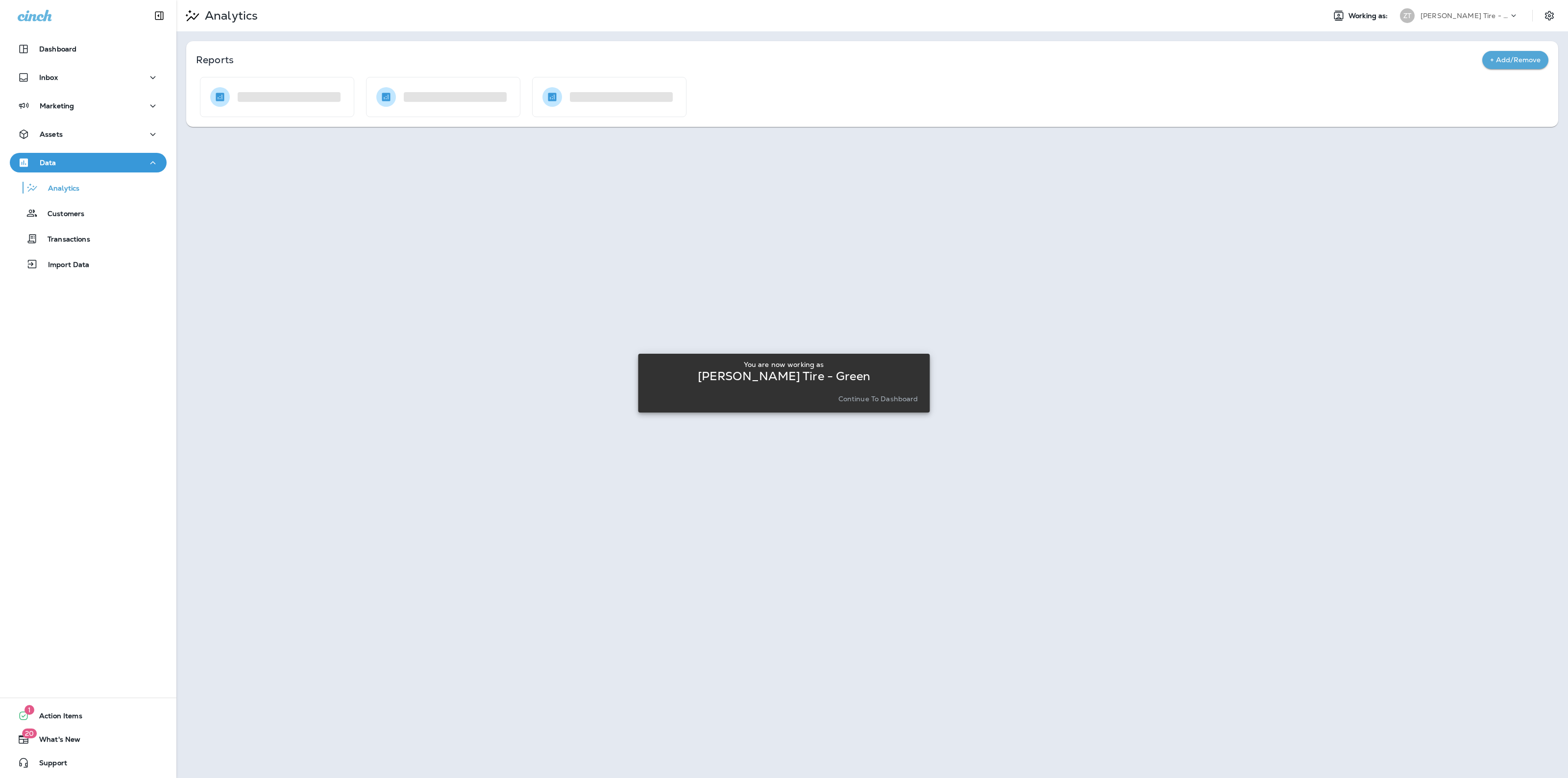
click at [875, 396] on p "Continue to Dashboard" at bounding box center [878, 399] width 80 height 8
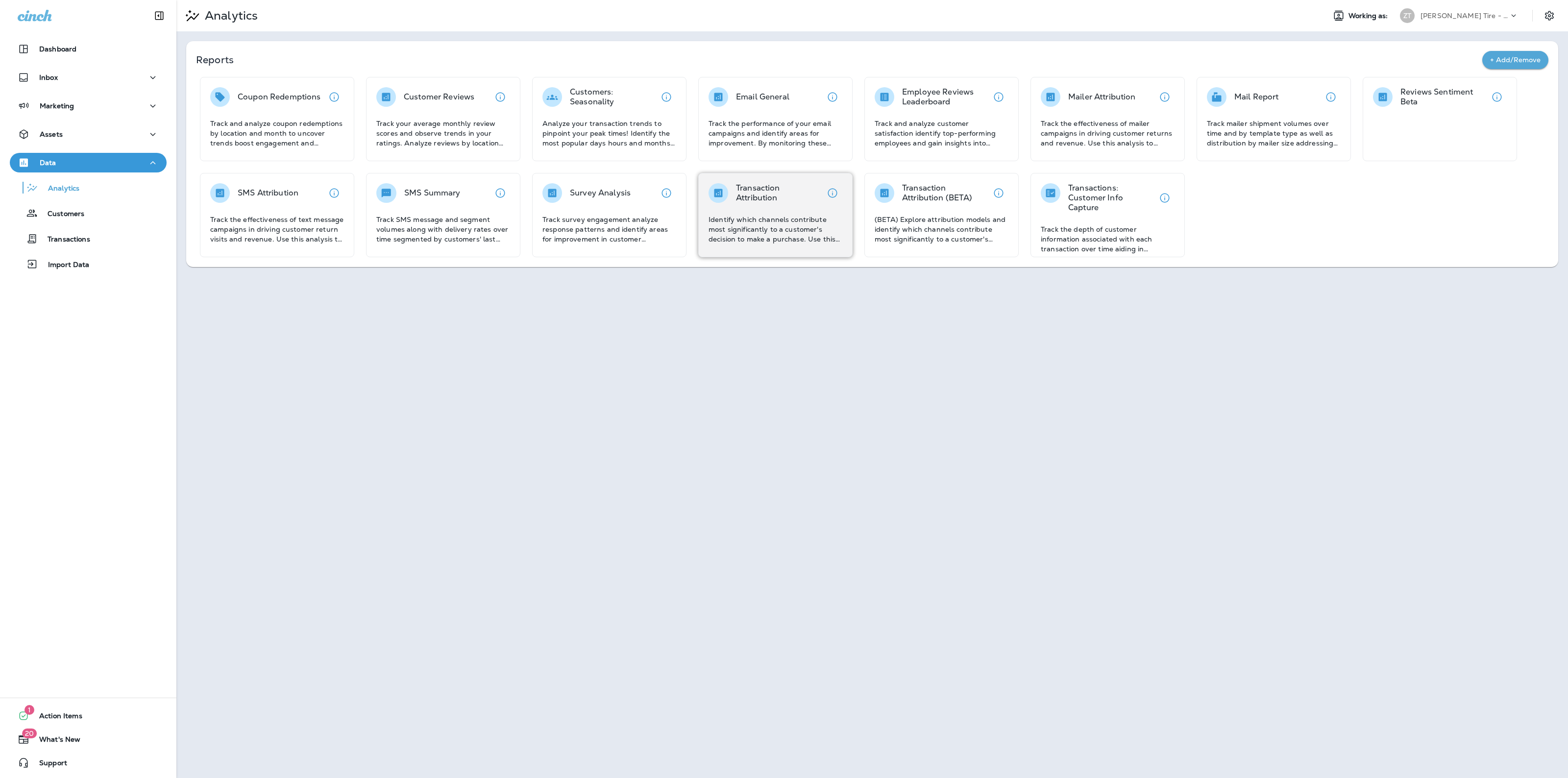
click at [732, 186] on div "Transaction Attribution" at bounding box center [766, 193] width 114 height 19
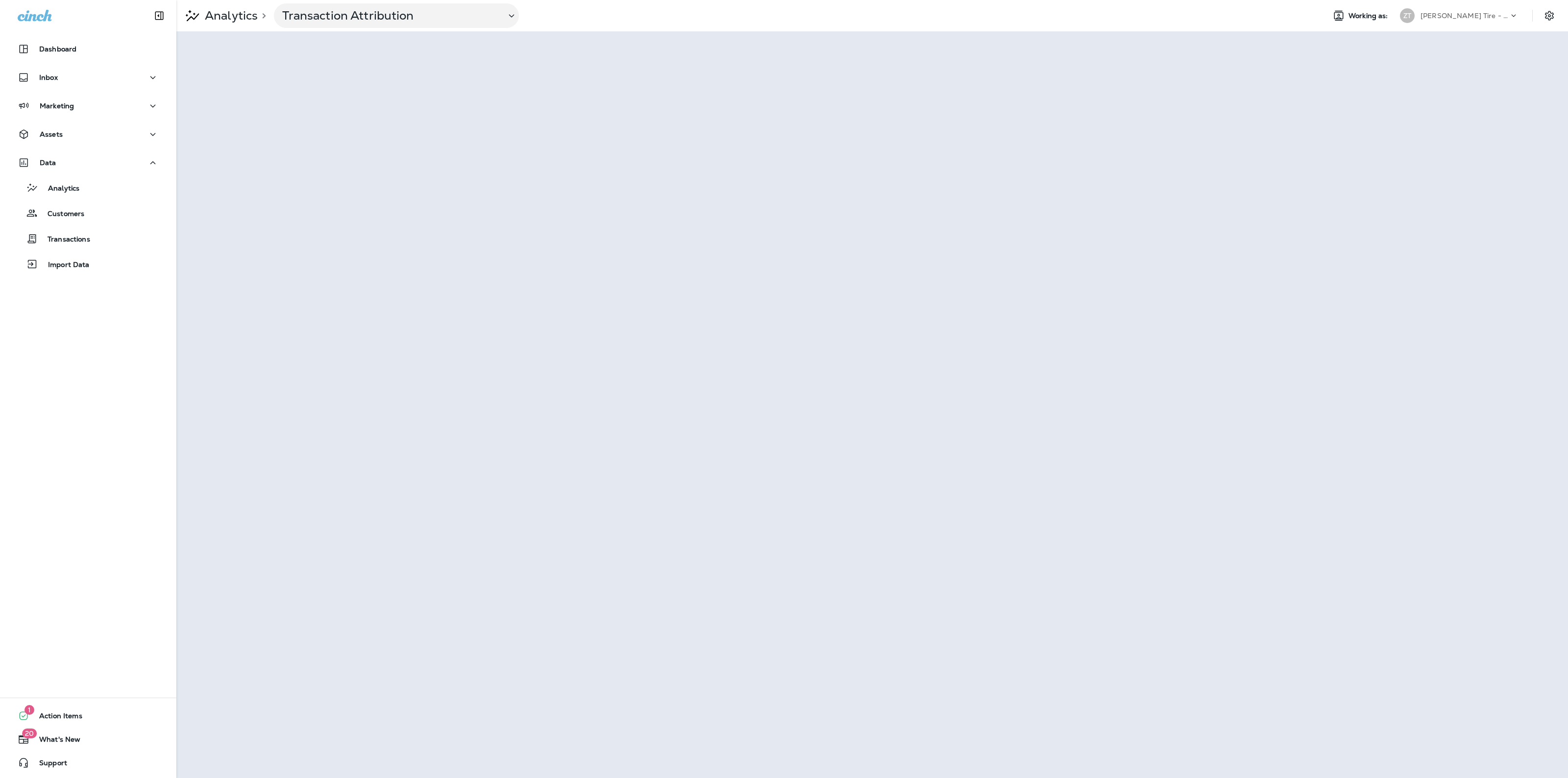
click at [1424, 15] on p "Ziegler Tire - Green" at bounding box center [1465, 15] width 88 height 8
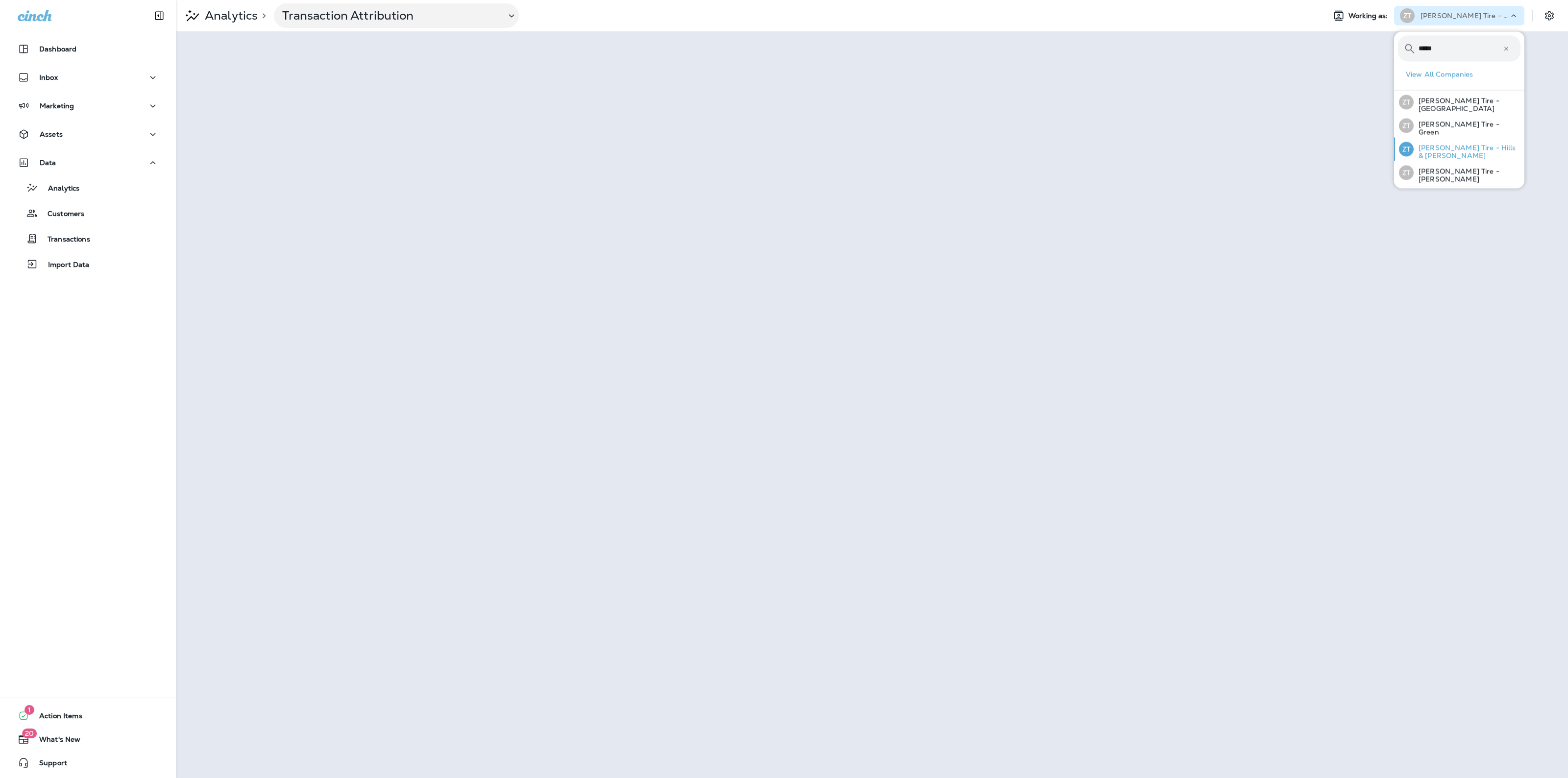
type input "*****"
click at [1469, 153] on p "Ziegler Tire - Hills & Dale" at bounding box center [1466, 152] width 107 height 16
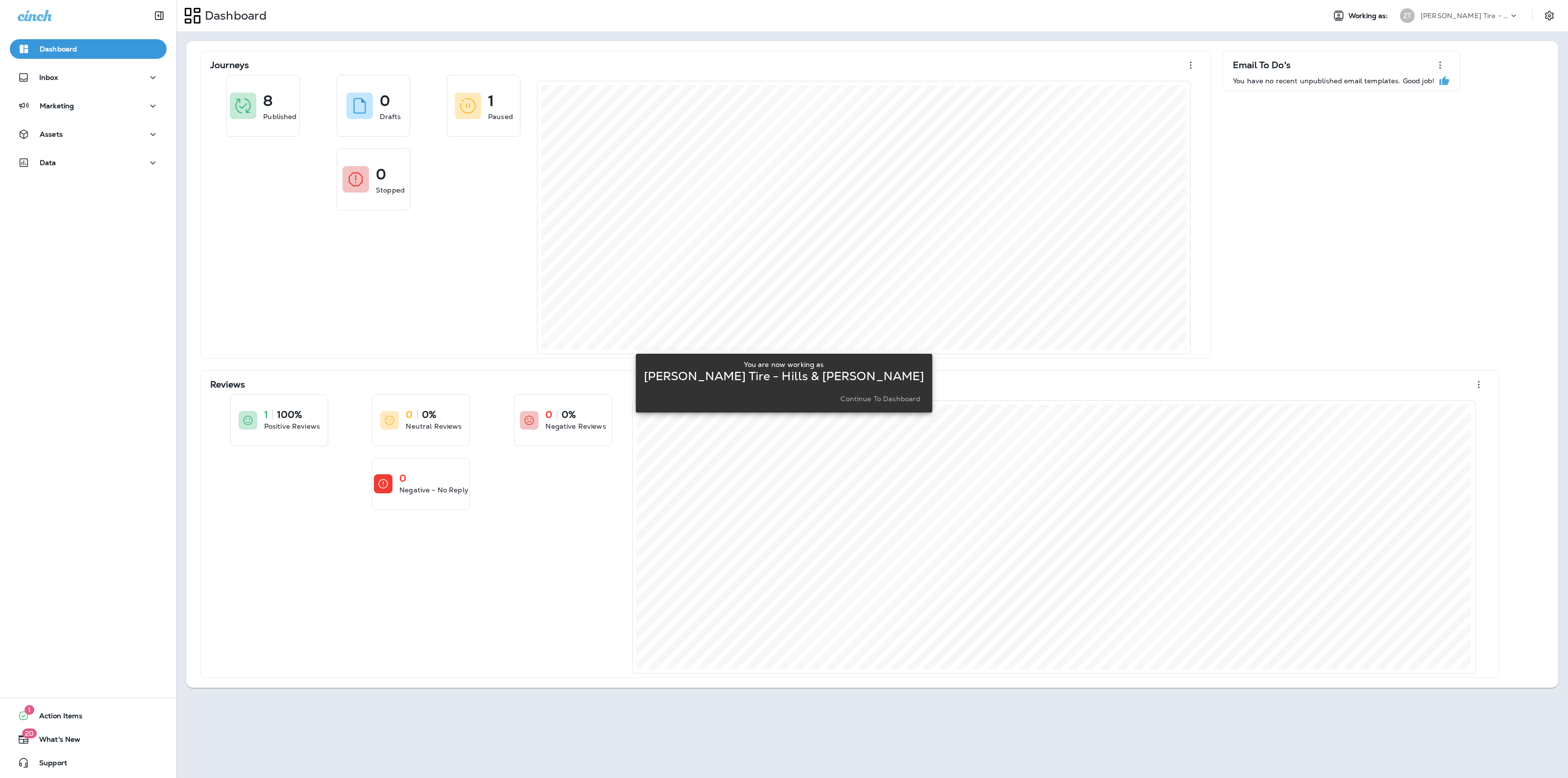
click at [894, 396] on p "Continue to Dashboard" at bounding box center [880, 399] width 80 height 8
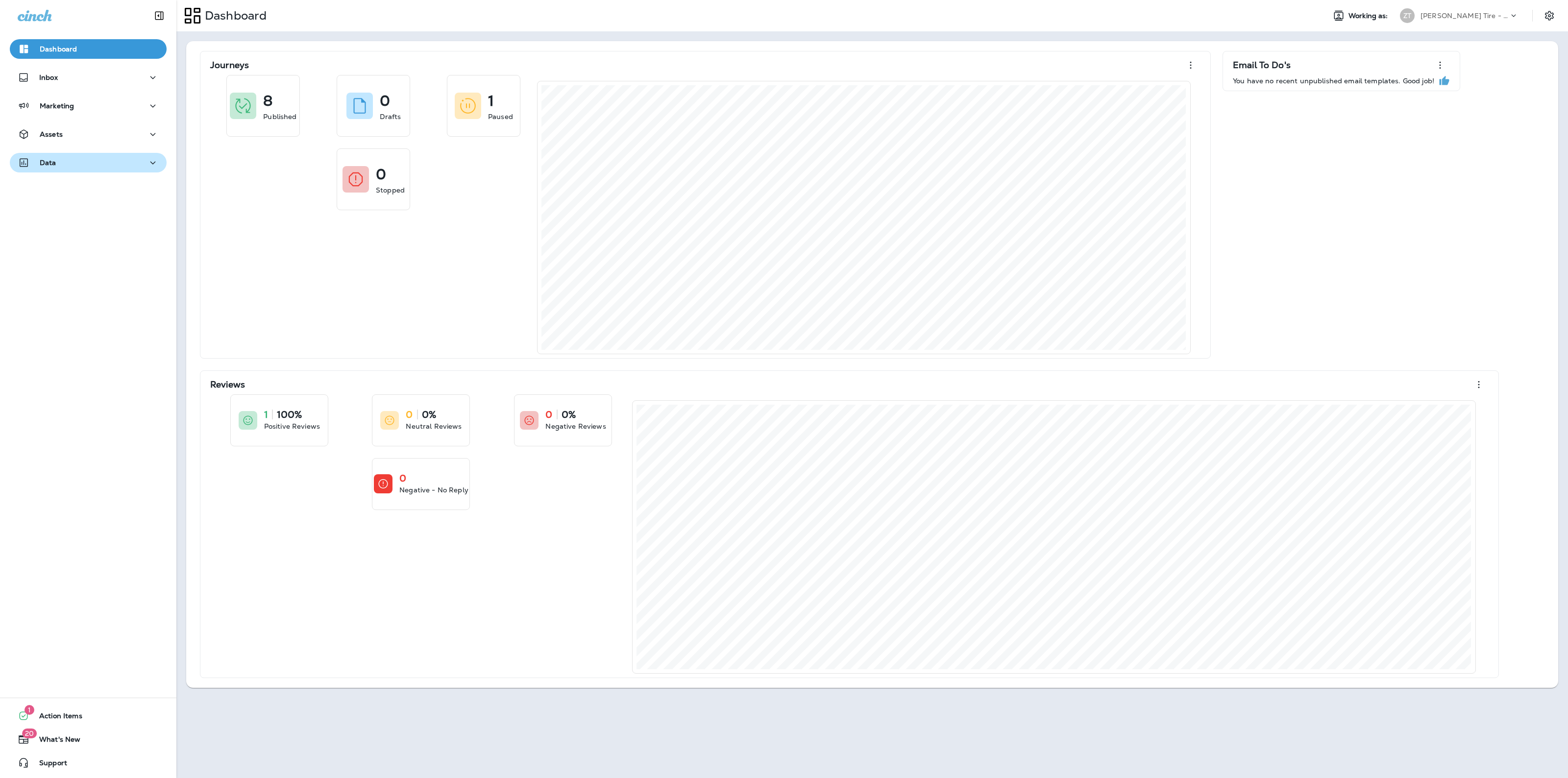
click at [101, 159] on div "Data" at bounding box center [88, 163] width 141 height 12
click at [103, 191] on div "Analytics" at bounding box center [88, 187] width 149 height 15
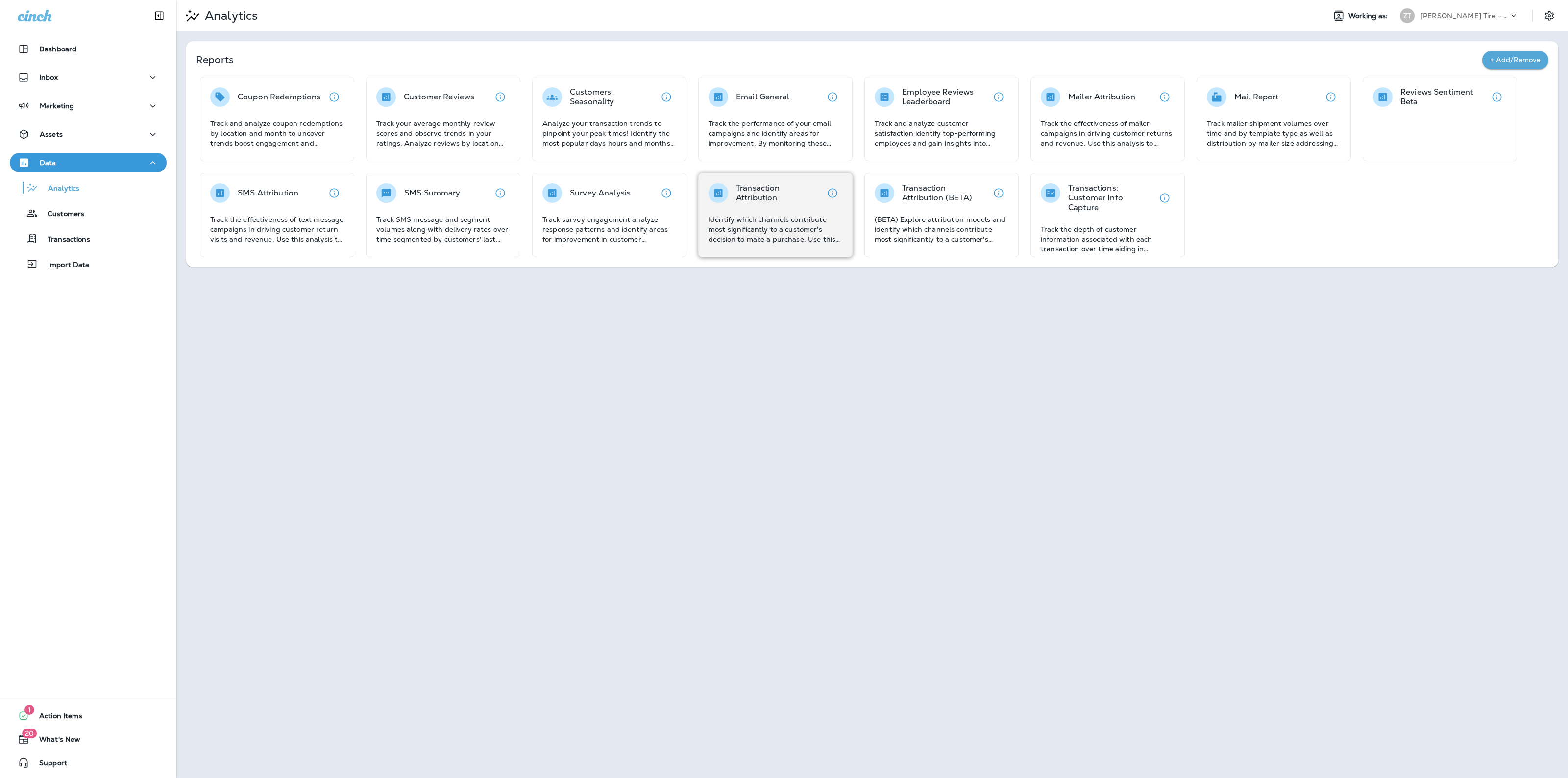
click at [793, 197] on p "Transaction Attribution" at bounding box center [779, 193] width 86 height 19
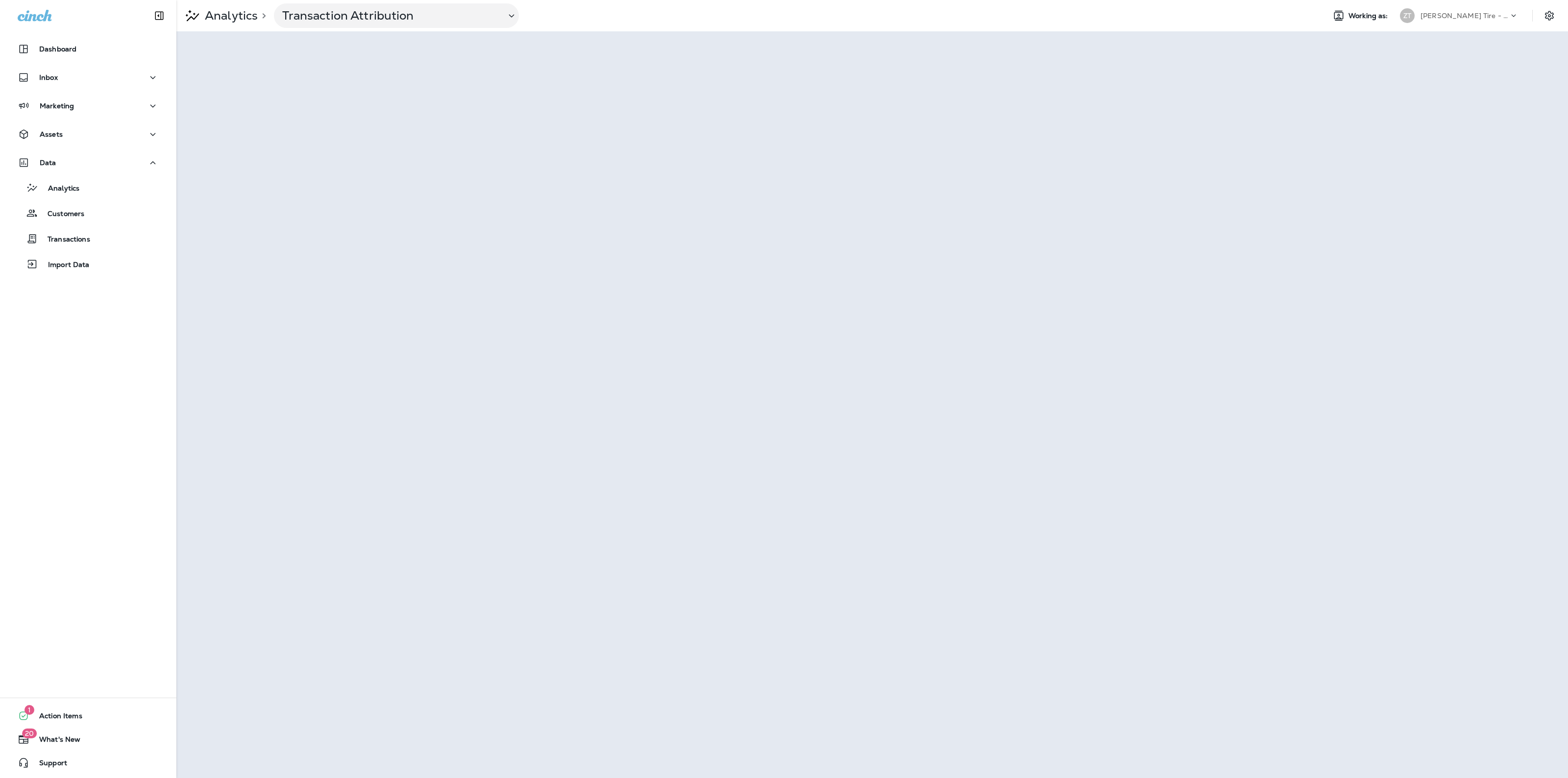
click at [1452, 4] on div "Analytics > Transaction Attribution Working as: ZT Ziegler Tire - Hills & Dale" at bounding box center [872, 16] width 1391 height 32
click at [1454, 9] on div "Ziegler Tire - Hills & Dale" at bounding box center [1465, 16] width 88 height 15
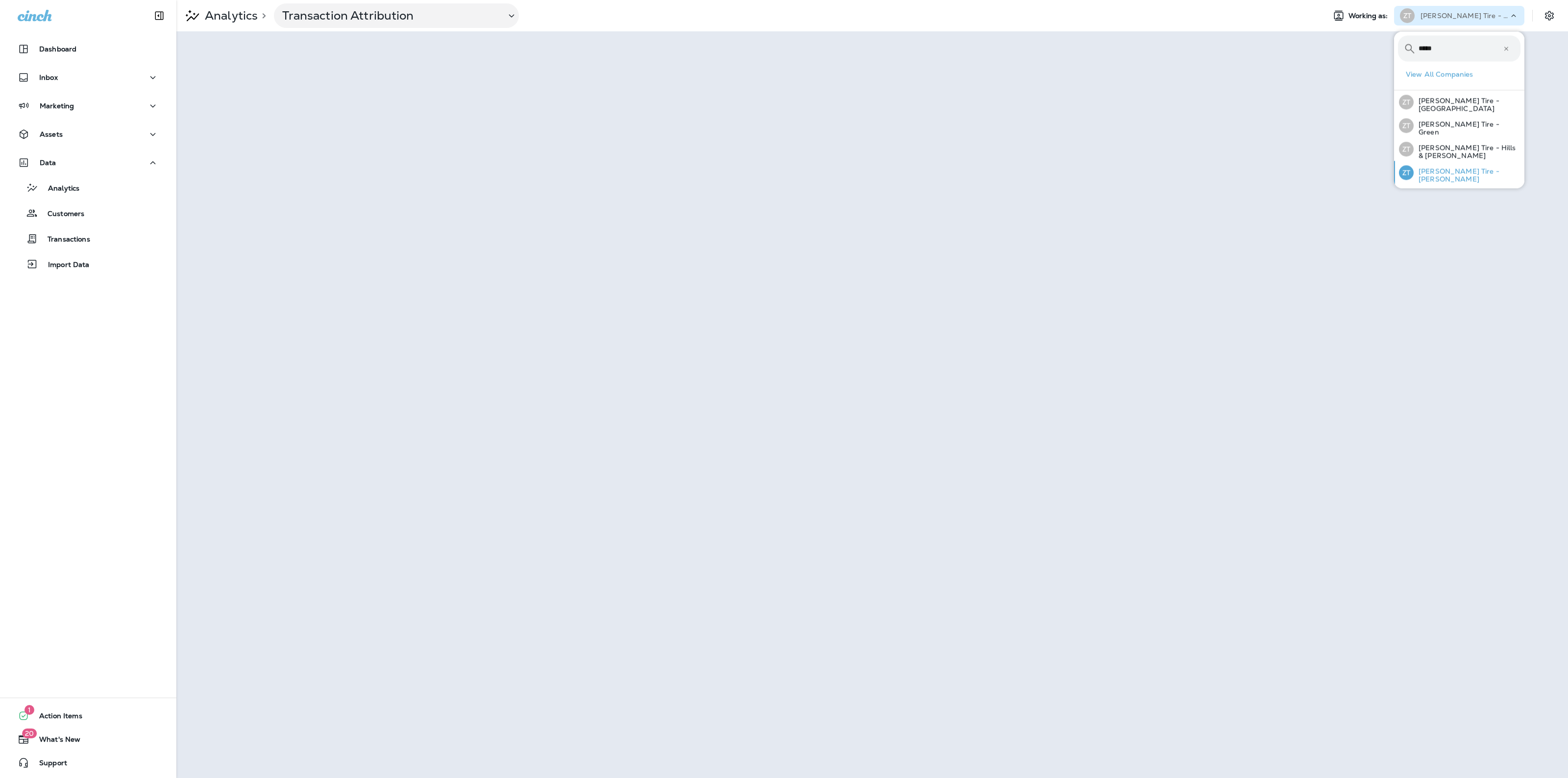
type input "*****"
click at [1474, 178] on div "ZT Ziegler Tire - Whipple" at bounding box center [1460, 173] width 130 height 24
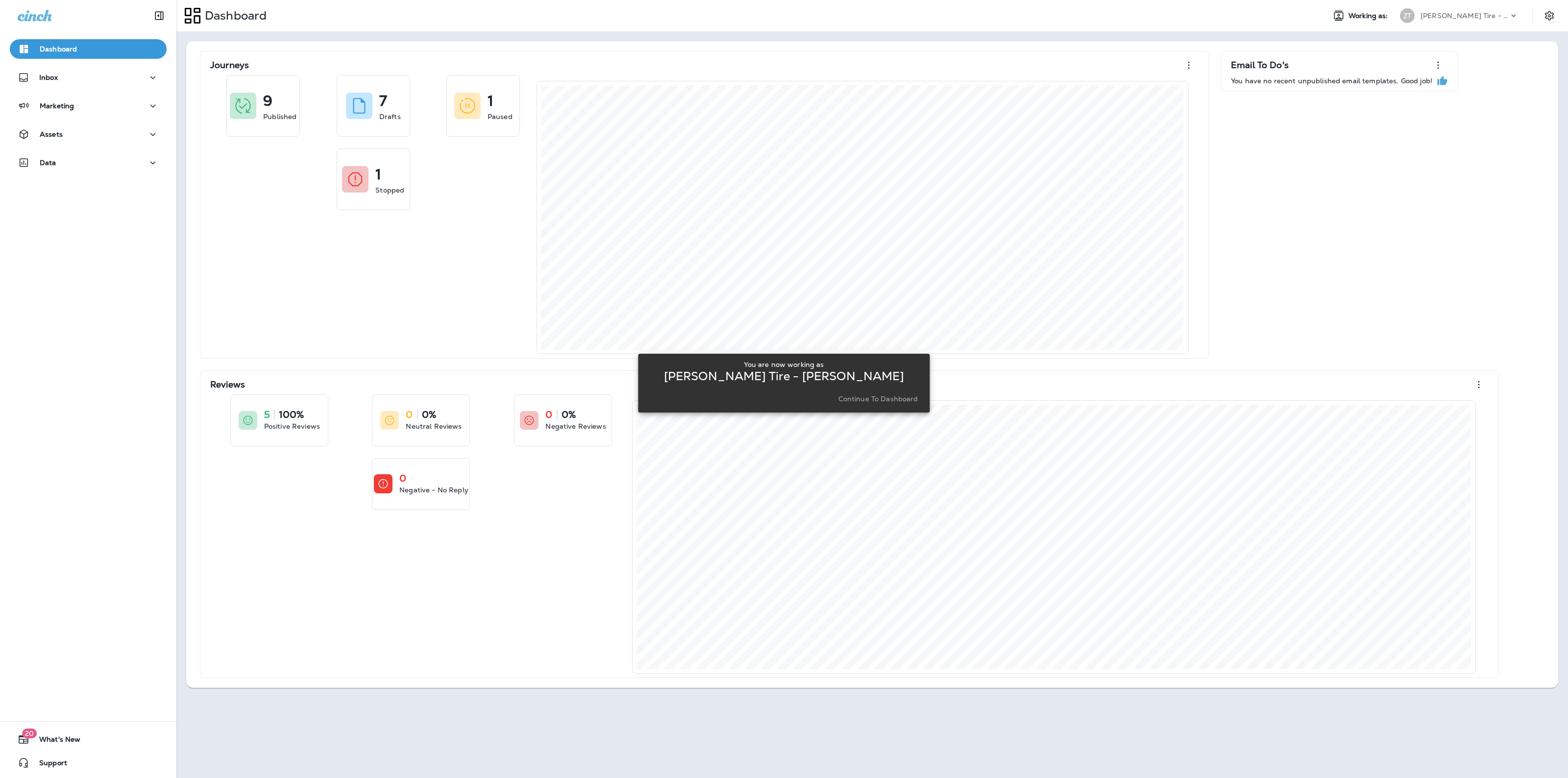
click at [890, 392] on button "Continue to Dashboard" at bounding box center [878, 399] width 88 height 14
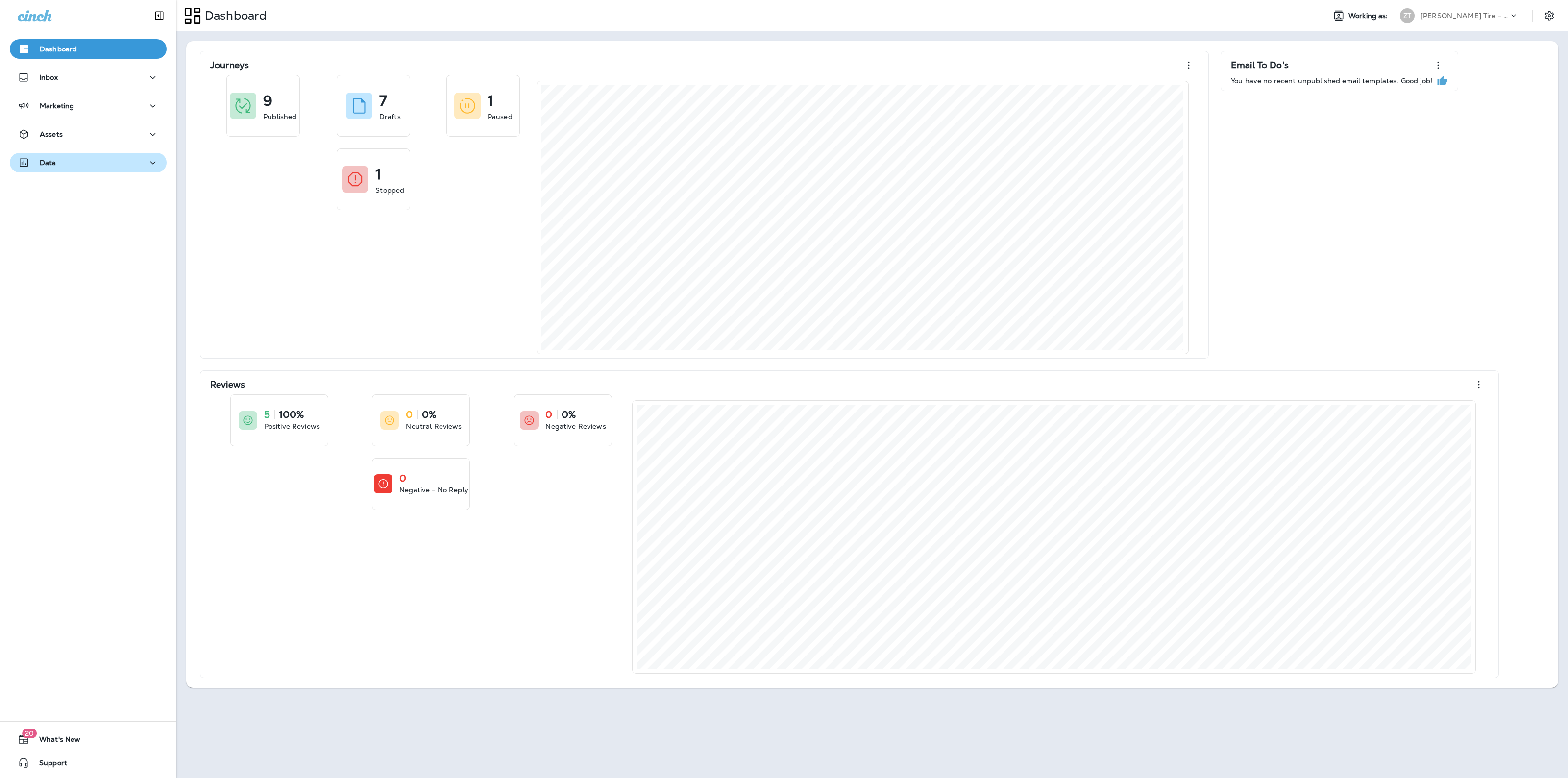
click at [119, 155] on button "Data" at bounding box center [88, 163] width 157 height 19
click at [101, 192] on div "Analytics" at bounding box center [88, 187] width 149 height 15
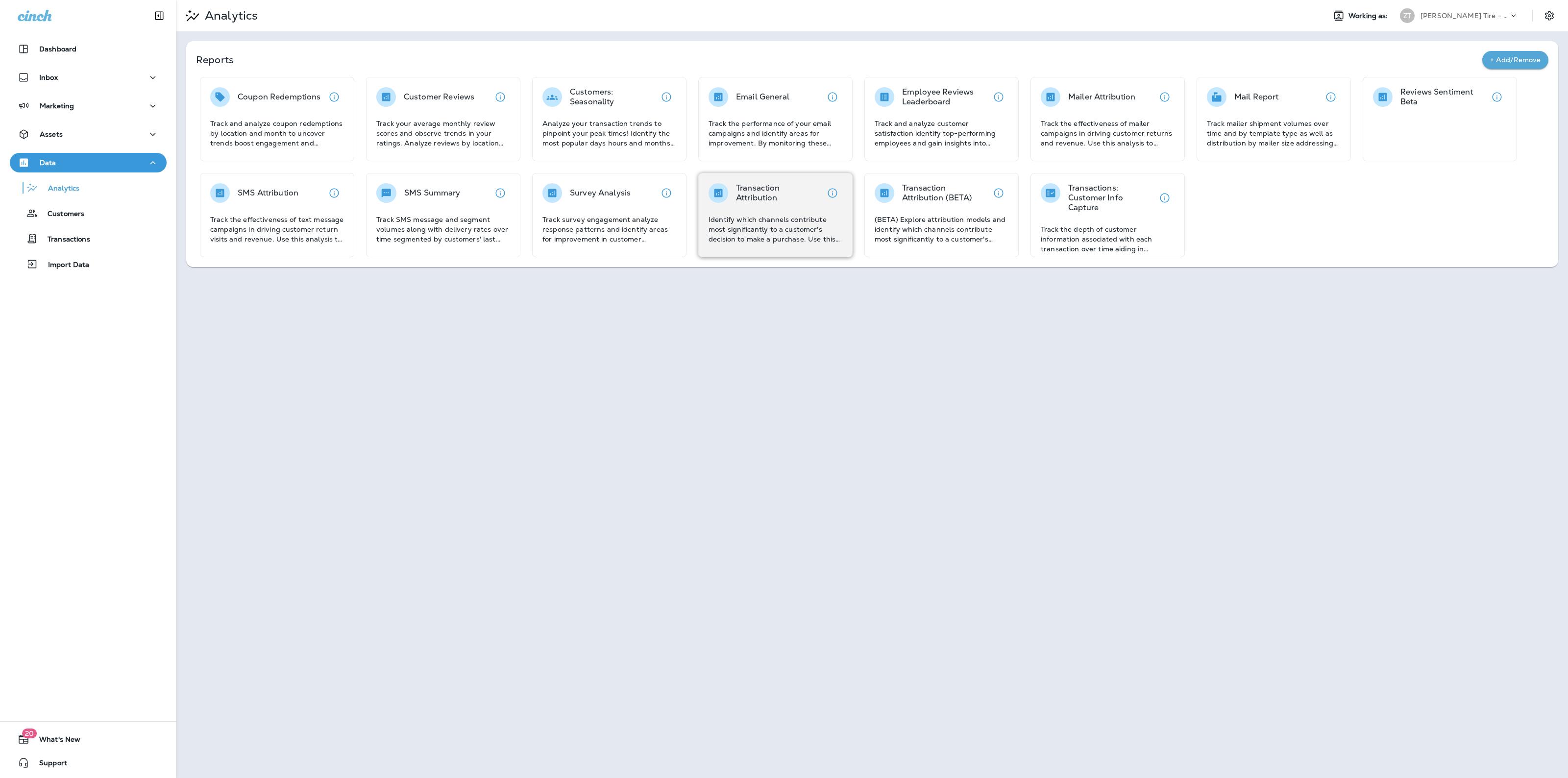
click at [749, 238] on p "Identify which channels contribute most significantly to a customer's decision …" at bounding box center [775, 230] width 134 height 29
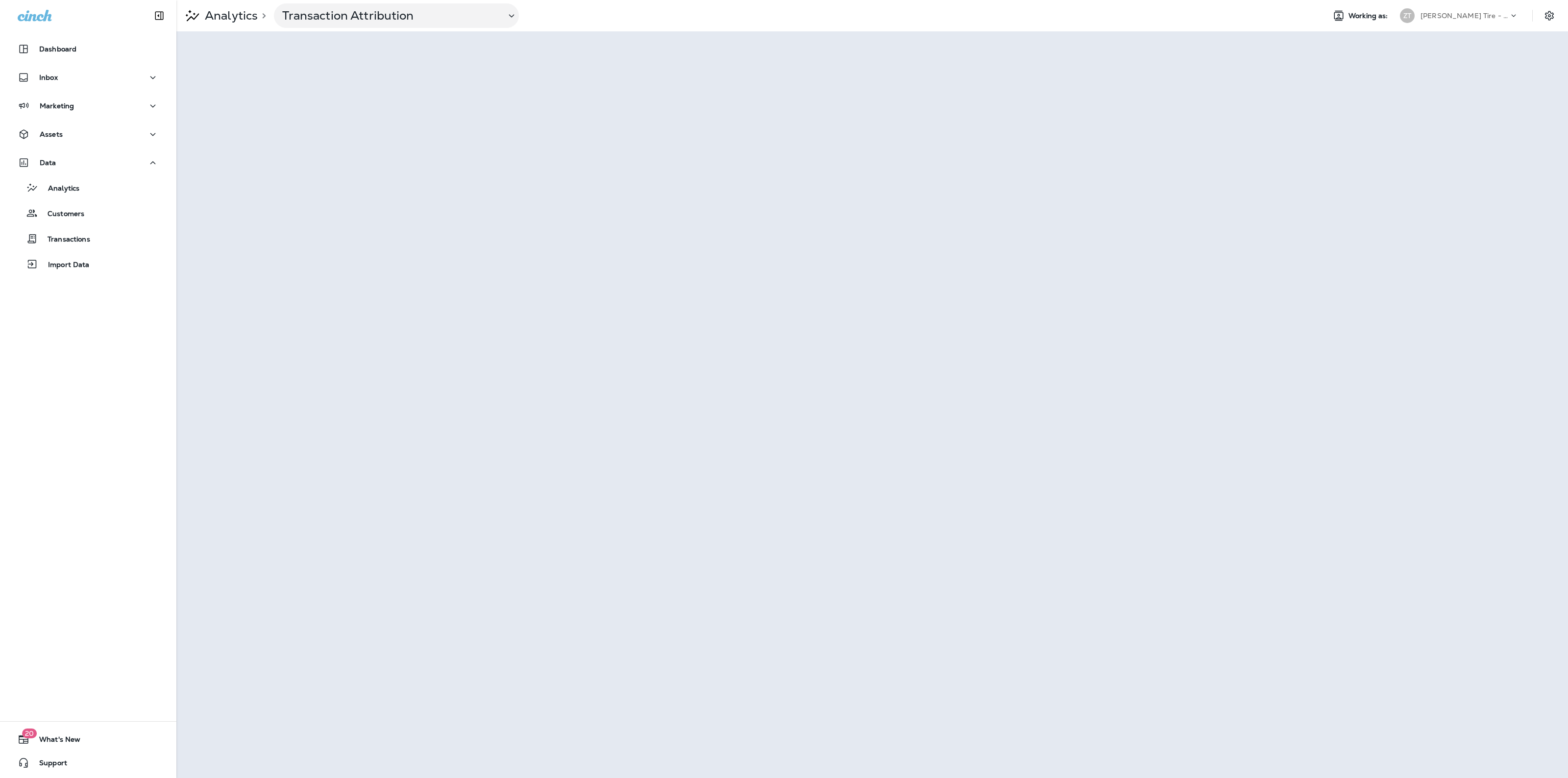
click at [1458, 14] on p "Ziegler Tire - Whipple" at bounding box center [1465, 15] width 88 height 8
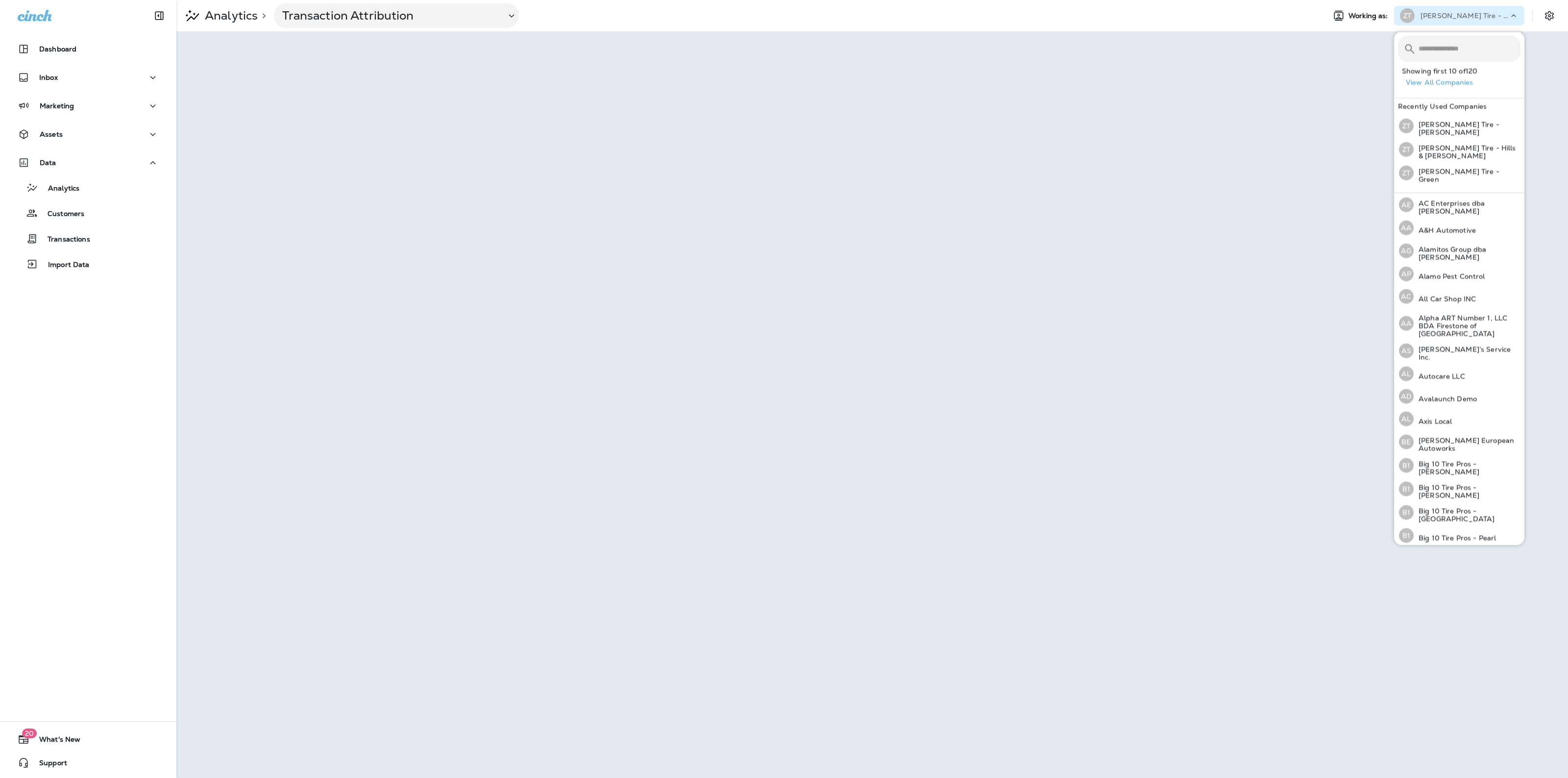
click at [1449, 40] on input "text" at bounding box center [1469, 49] width 102 height 26
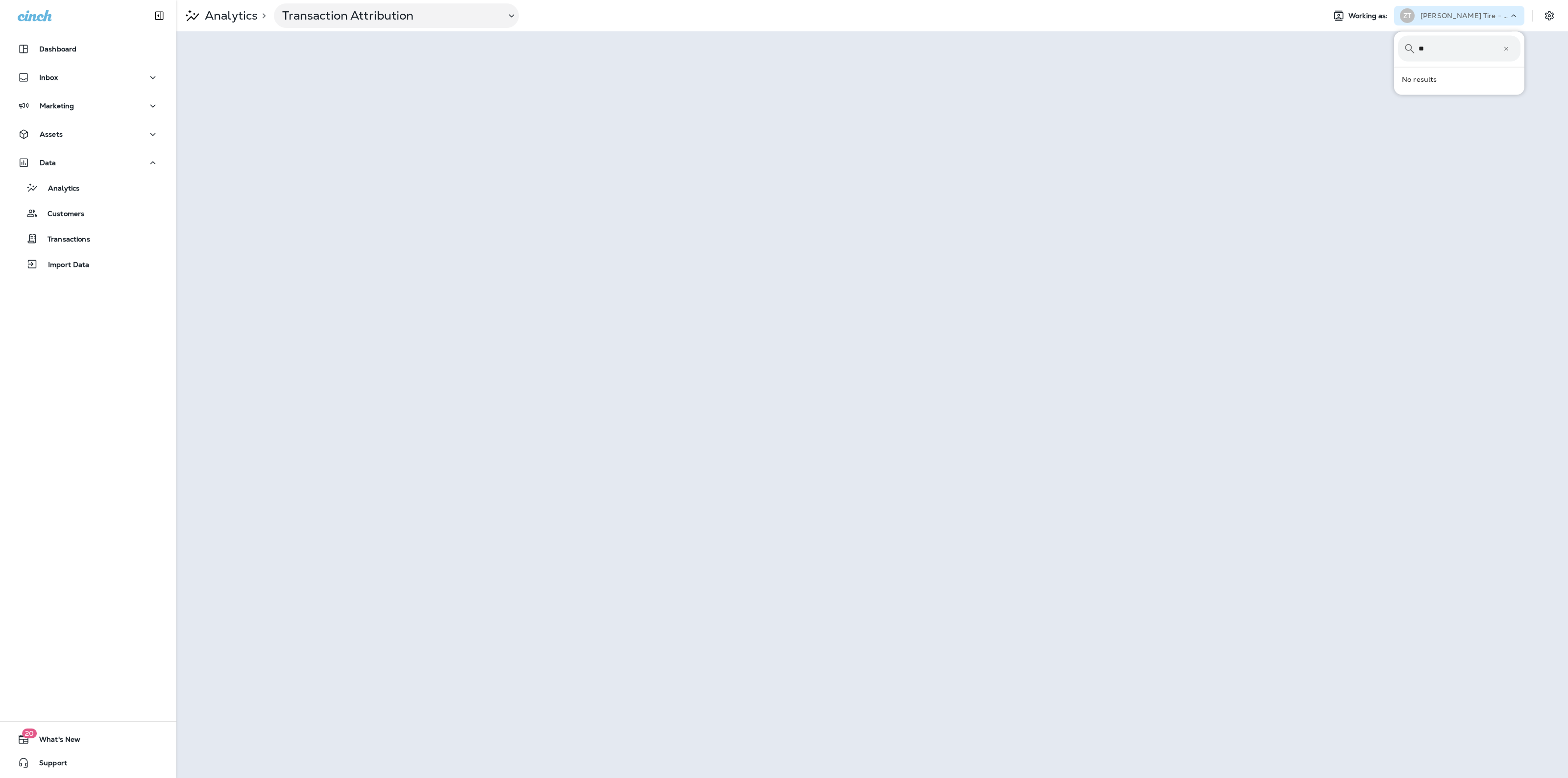
type input "*"
type input "***"
click at [1492, 105] on p "Ziegler Tire - Canton Centre Mall" at bounding box center [1466, 105] width 107 height 16
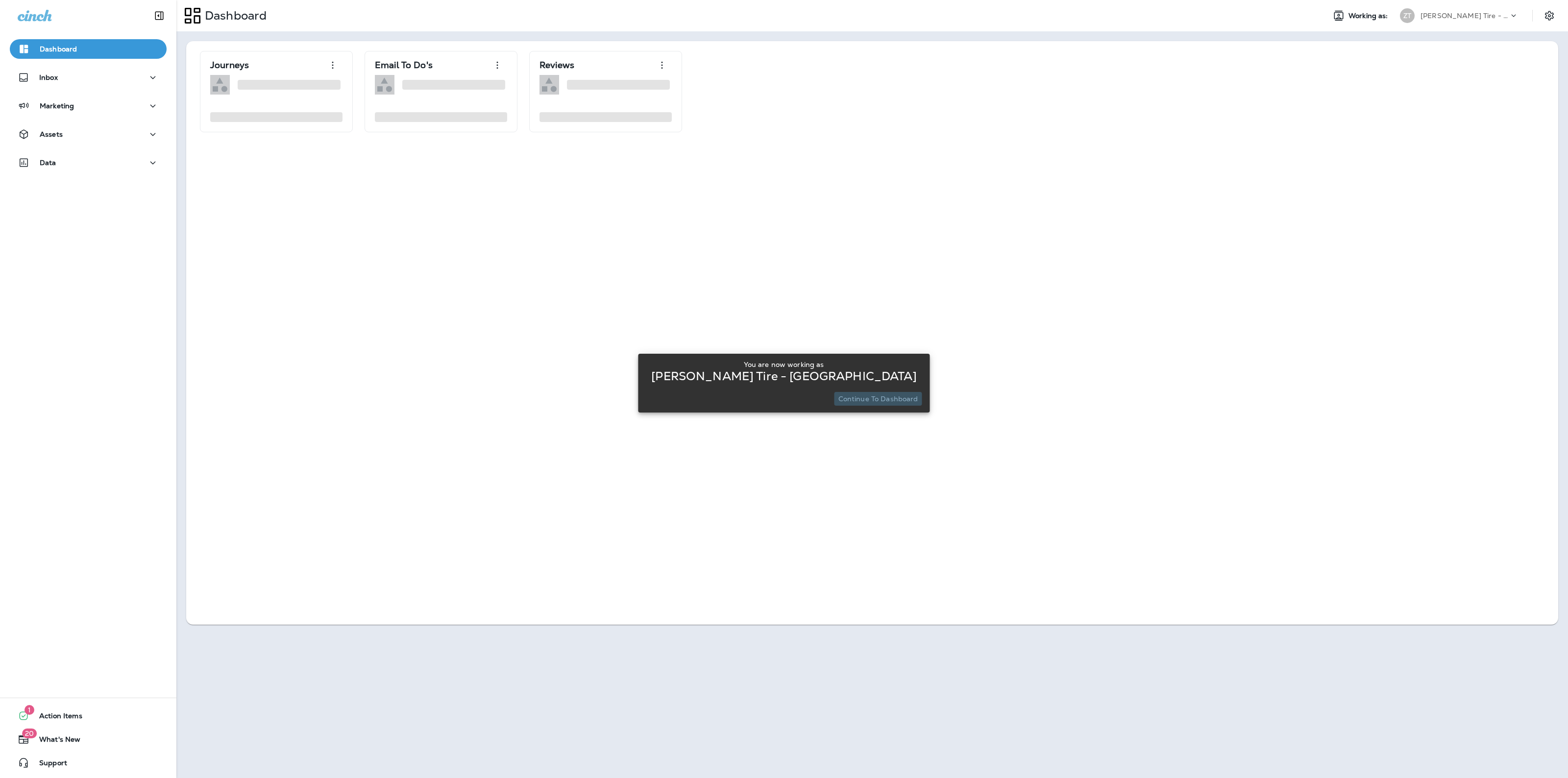
click at [881, 402] on p "Continue to Dashboard" at bounding box center [878, 399] width 80 height 8
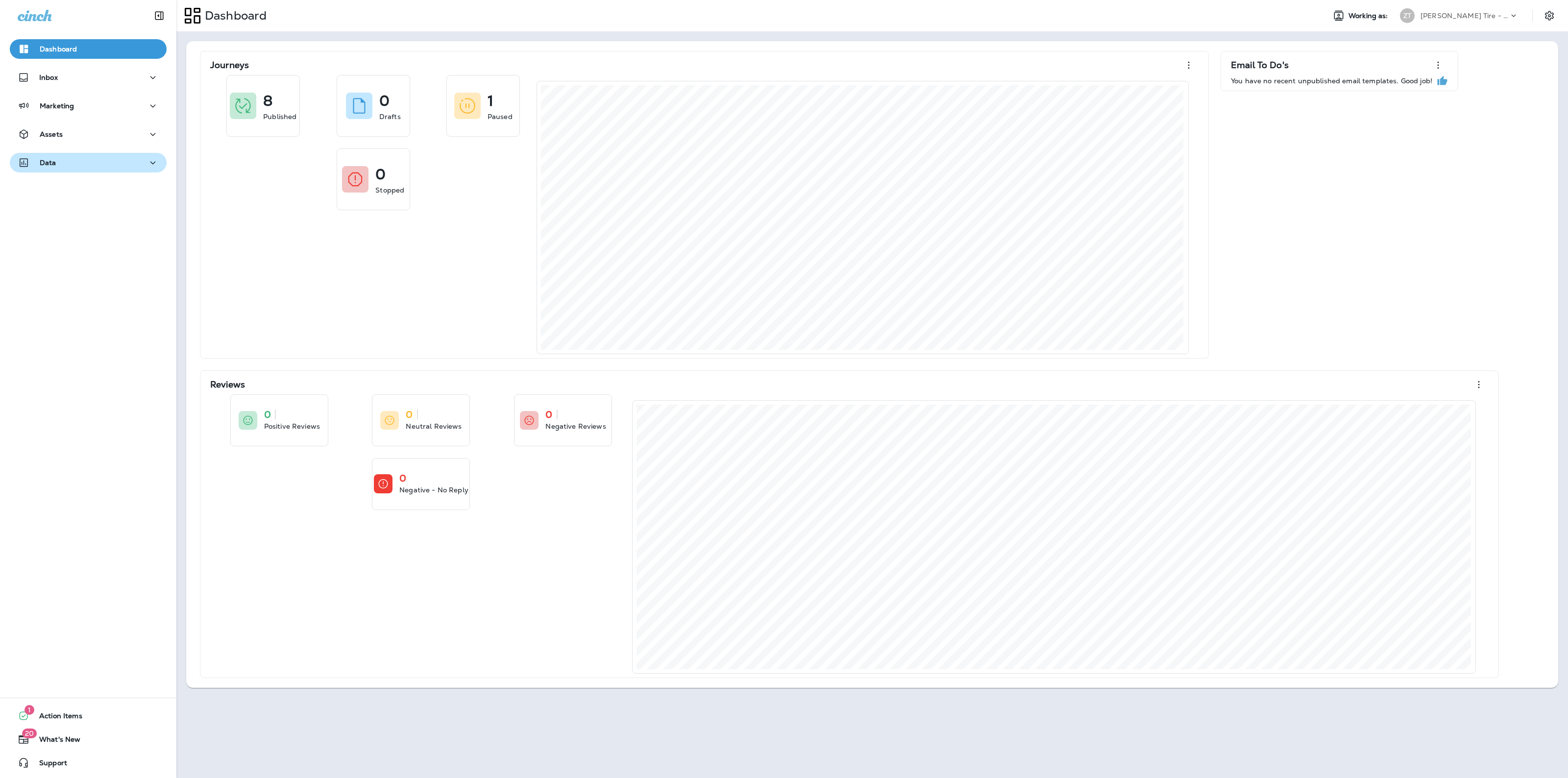
click at [119, 167] on div "Data" at bounding box center [88, 163] width 141 height 12
click at [94, 197] on button "Analytics" at bounding box center [88, 187] width 157 height 21
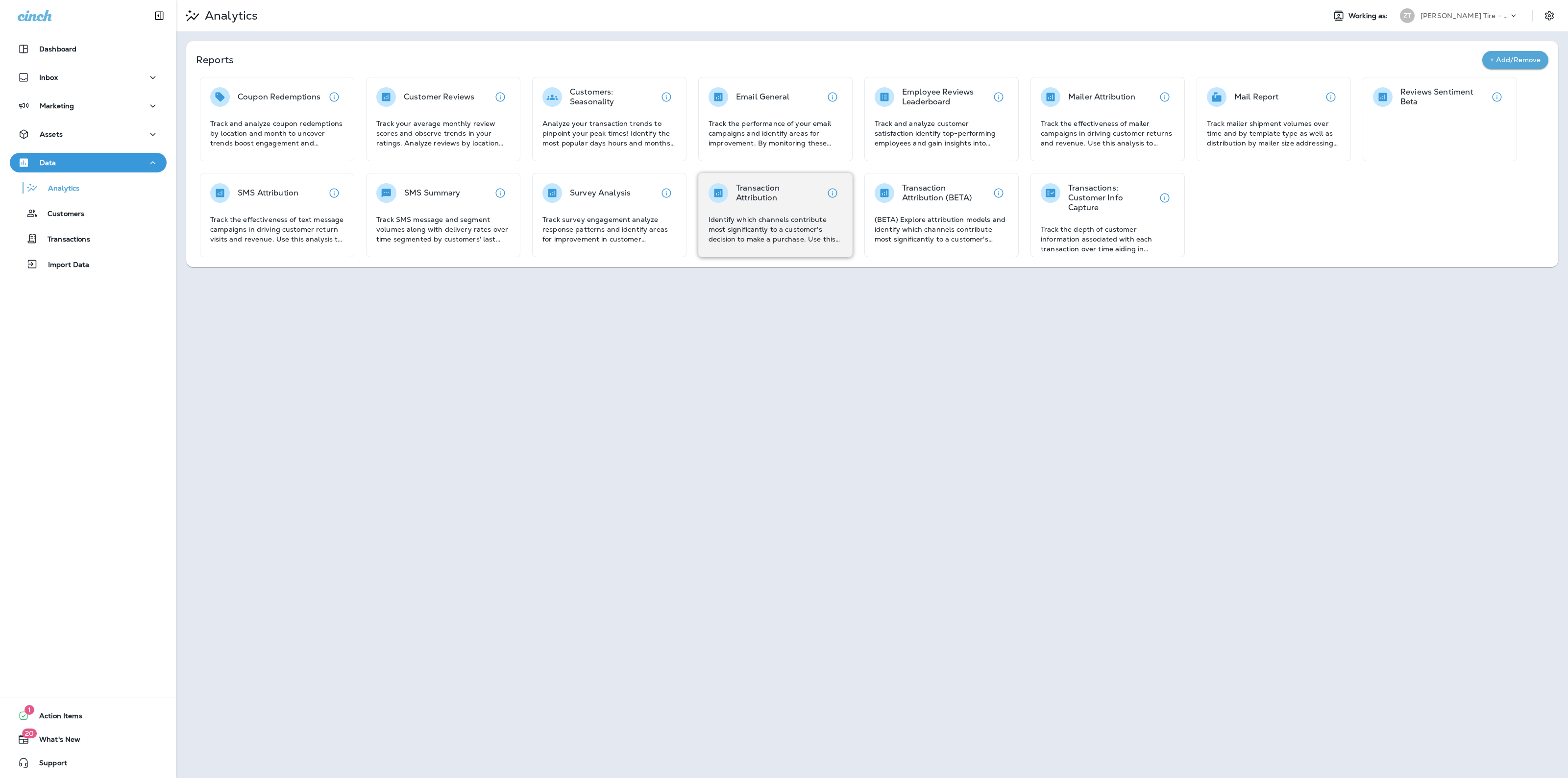
click at [760, 213] on div "Transaction Attribution Identify which channels contribute most significantly t…" at bounding box center [775, 214] width 134 height 61
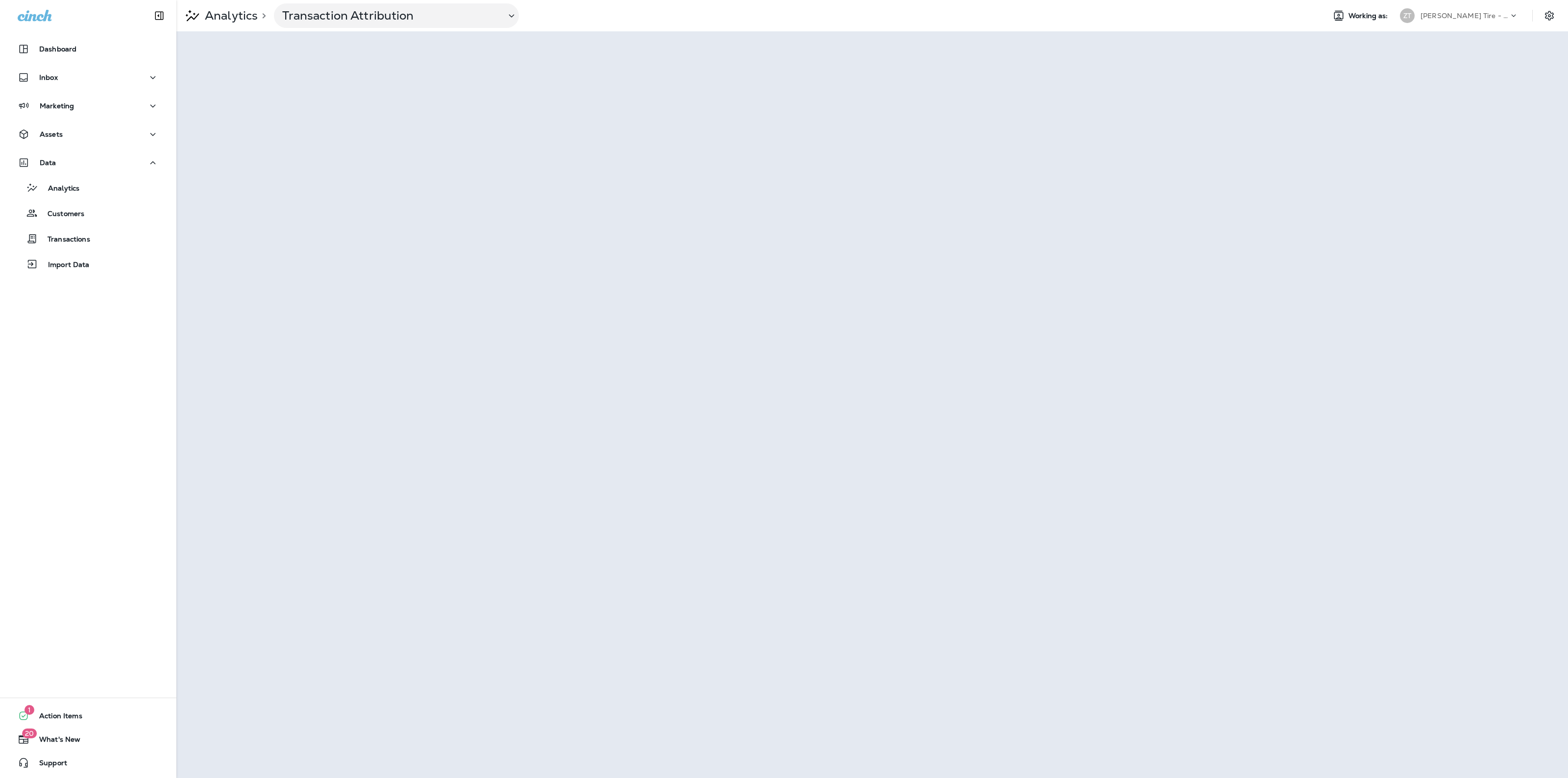
click at [1463, 13] on p "Ziegler Tire - Canton Centre Mall" at bounding box center [1465, 15] width 88 height 8
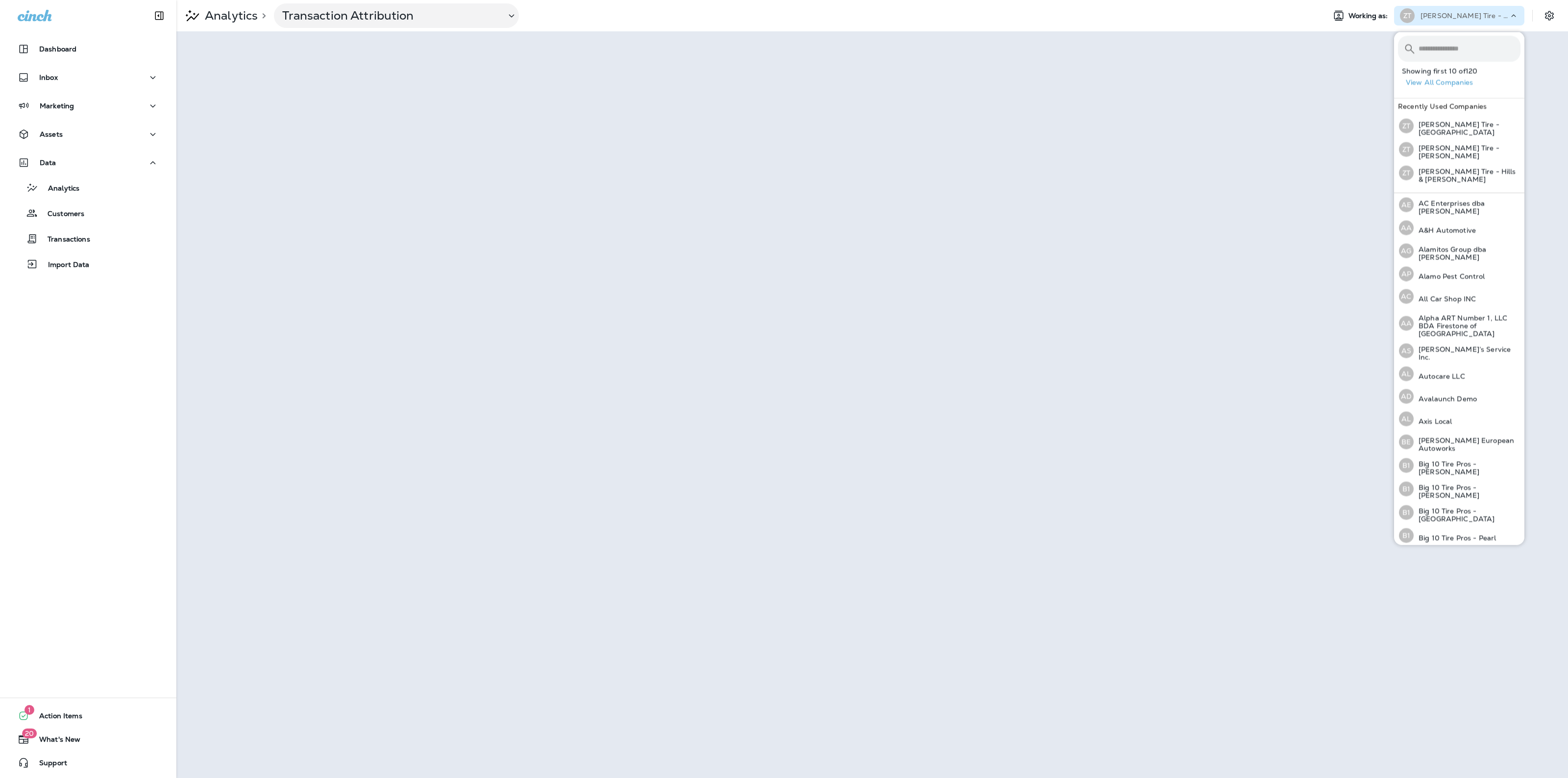
click at [1463, 13] on p "Ziegler Tire - Canton Centre Mall" at bounding box center [1465, 15] width 88 height 8
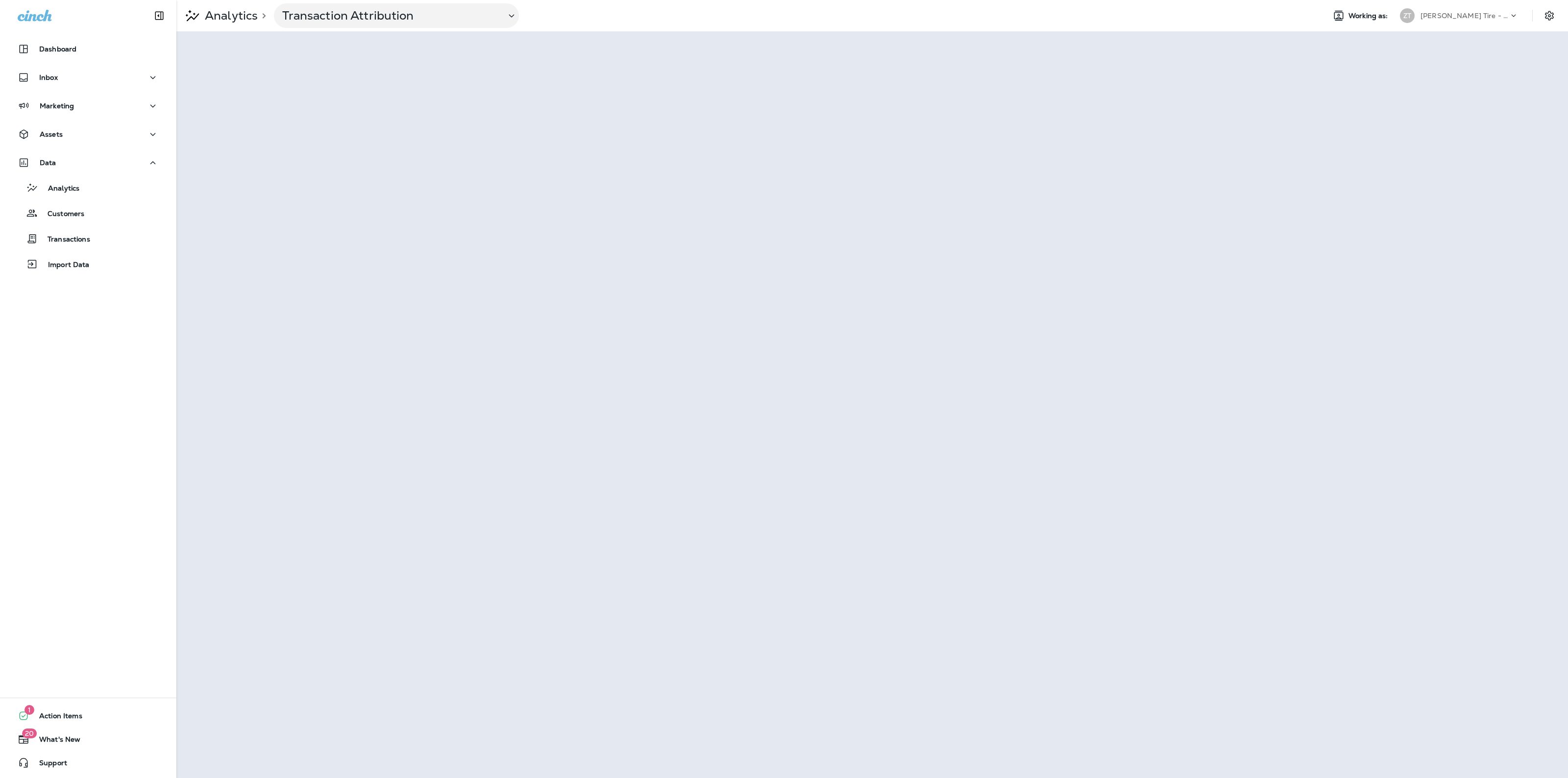
click at [1458, 17] on p "Ziegler Tire - Canton Centre Mall" at bounding box center [1465, 15] width 88 height 8
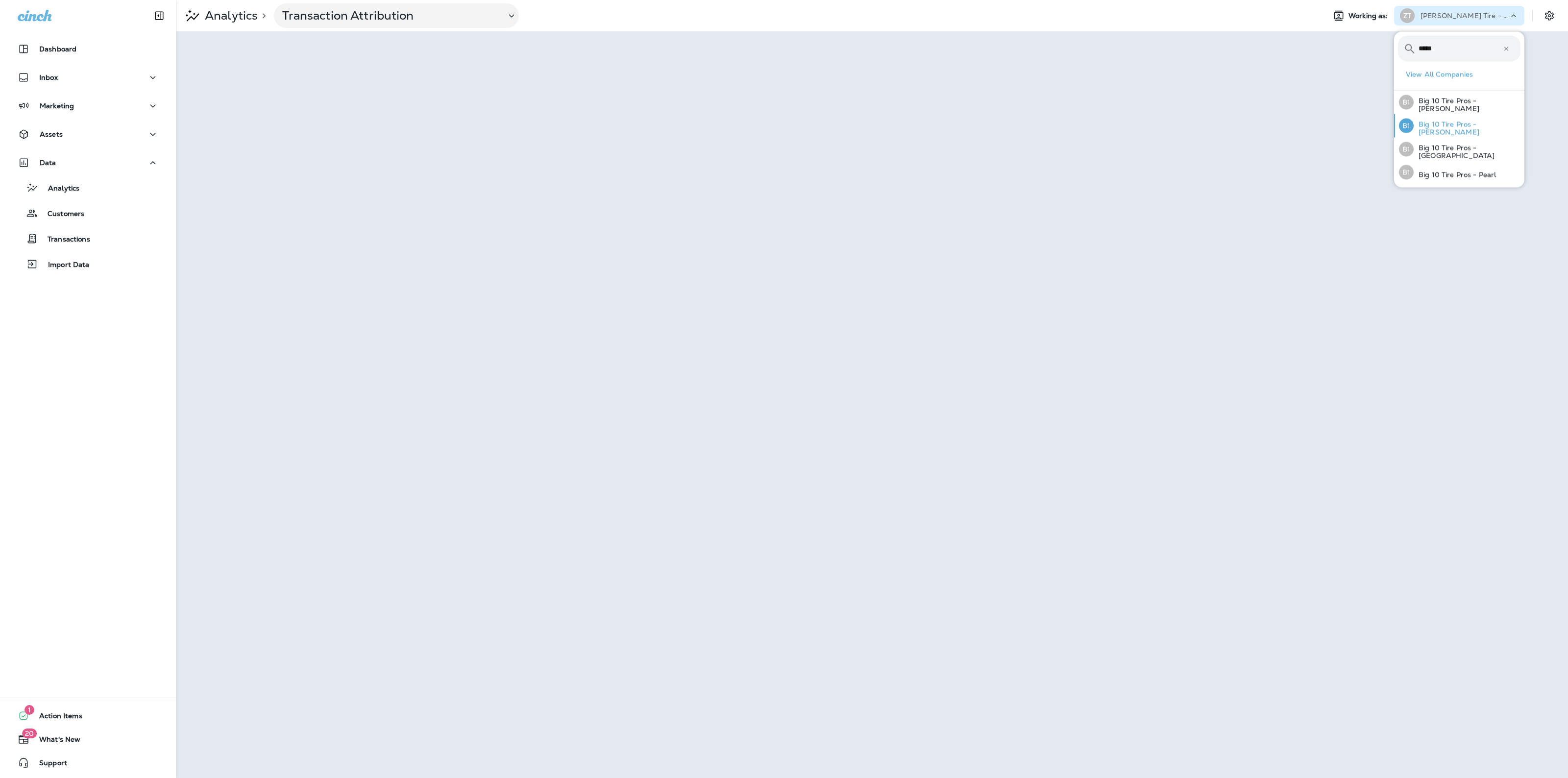
type input "*****"
click at [1488, 128] on p "Big 10 Tire Pros - Jackson" at bounding box center [1466, 128] width 107 height 16
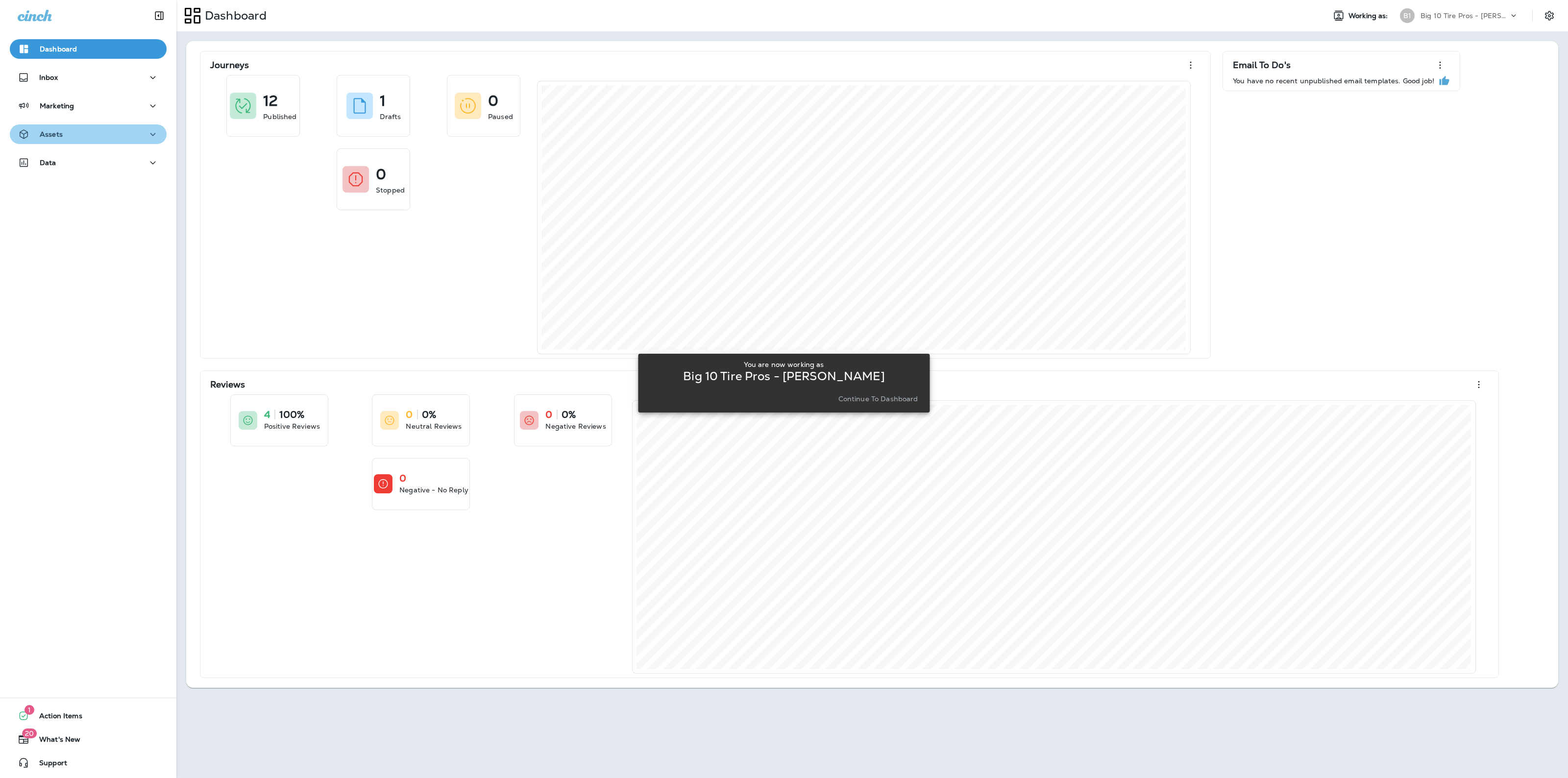
click at [116, 138] on div "Assets" at bounding box center [88, 135] width 141 height 12
click at [891, 388] on div "You are now working as Big 10 Tire Pros - Jackson Continue to Dashboard" at bounding box center [783, 383] width 276 height 45
click at [883, 398] on p "Continue to Dashboard" at bounding box center [878, 399] width 80 height 8
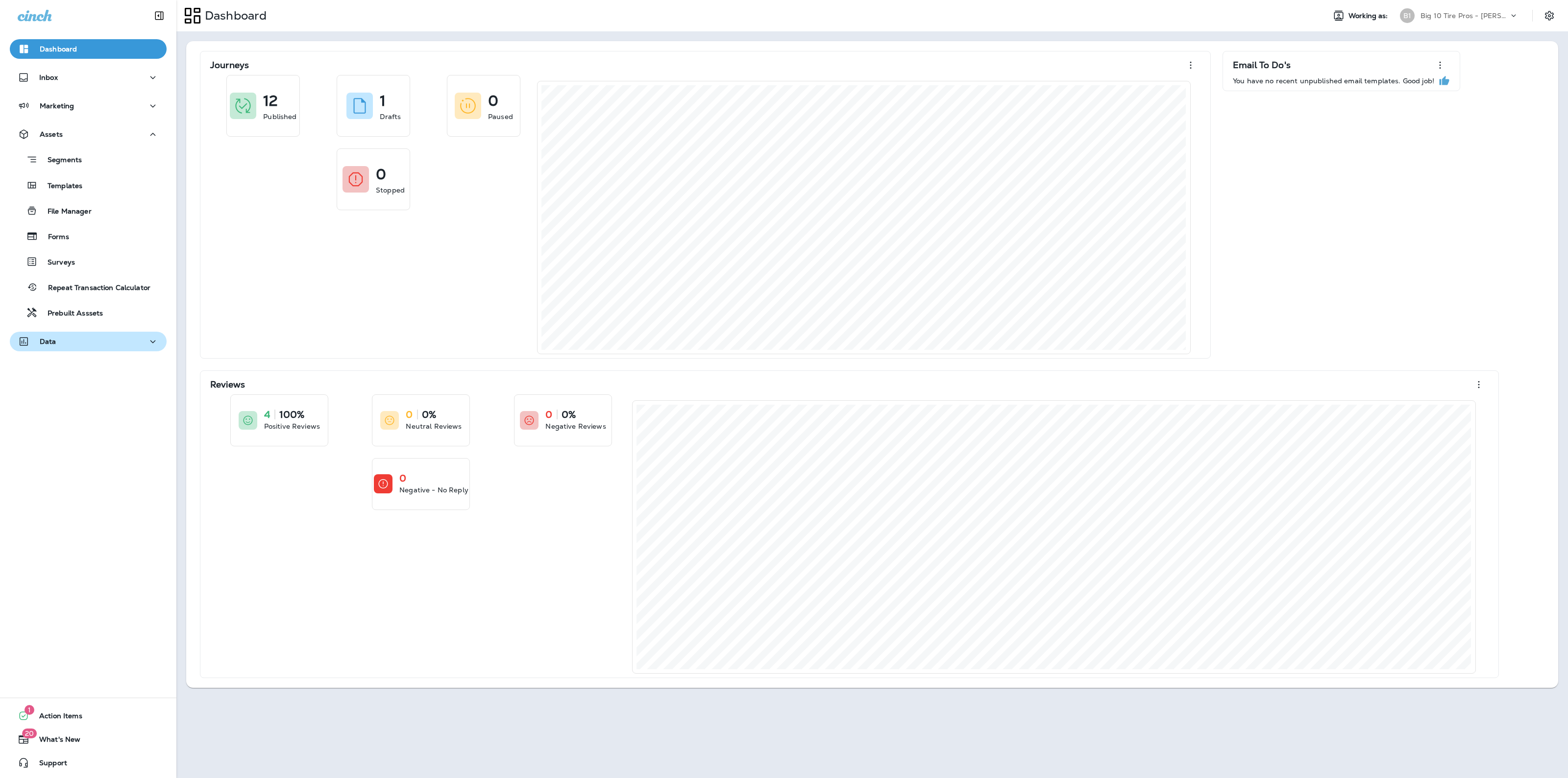
click at [61, 341] on div "Data" at bounding box center [88, 342] width 141 height 12
click at [61, 376] on button "Analytics" at bounding box center [88, 366] width 157 height 21
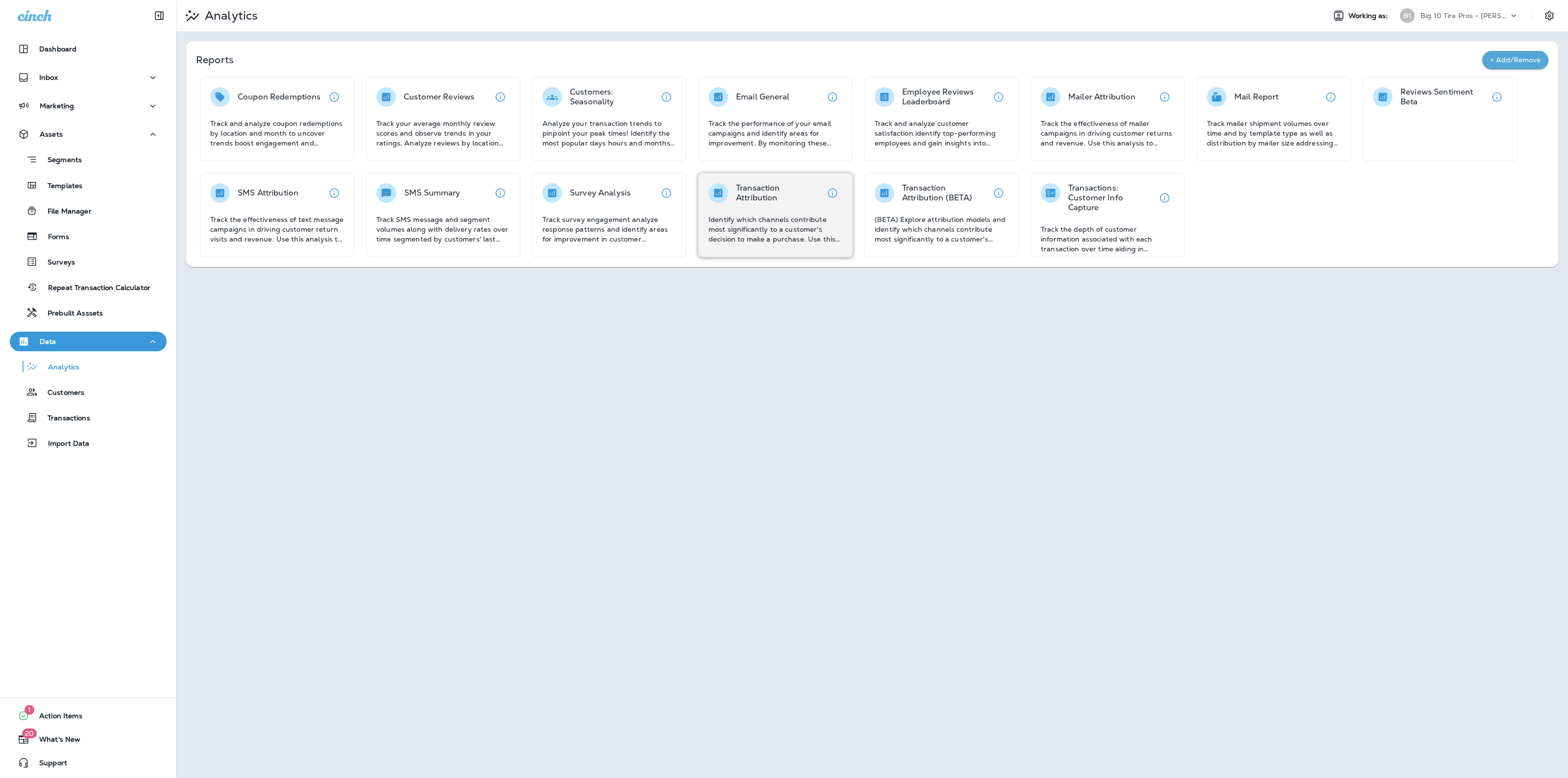
click at [777, 231] on p "Identify which channels contribute most significantly to a customer's decision …" at bounding box center [775, 230] width 134 height 29
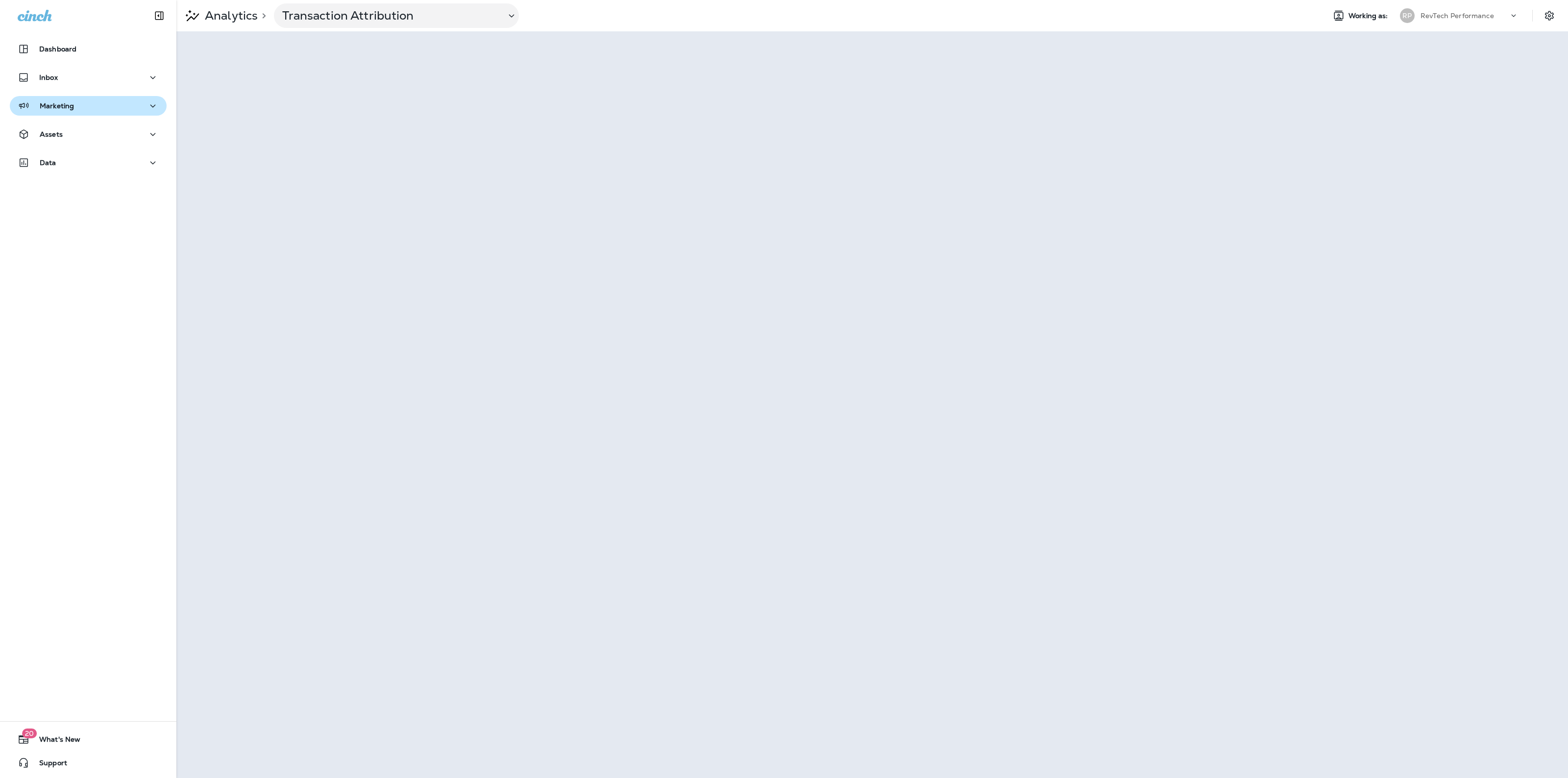
click at [92, 109] on div "Marketing" at bounding box center [88, 106] width 141 height 12
click at [89, 134] on div "Journeys" at bounding box center [88, 131] width 149 height 15
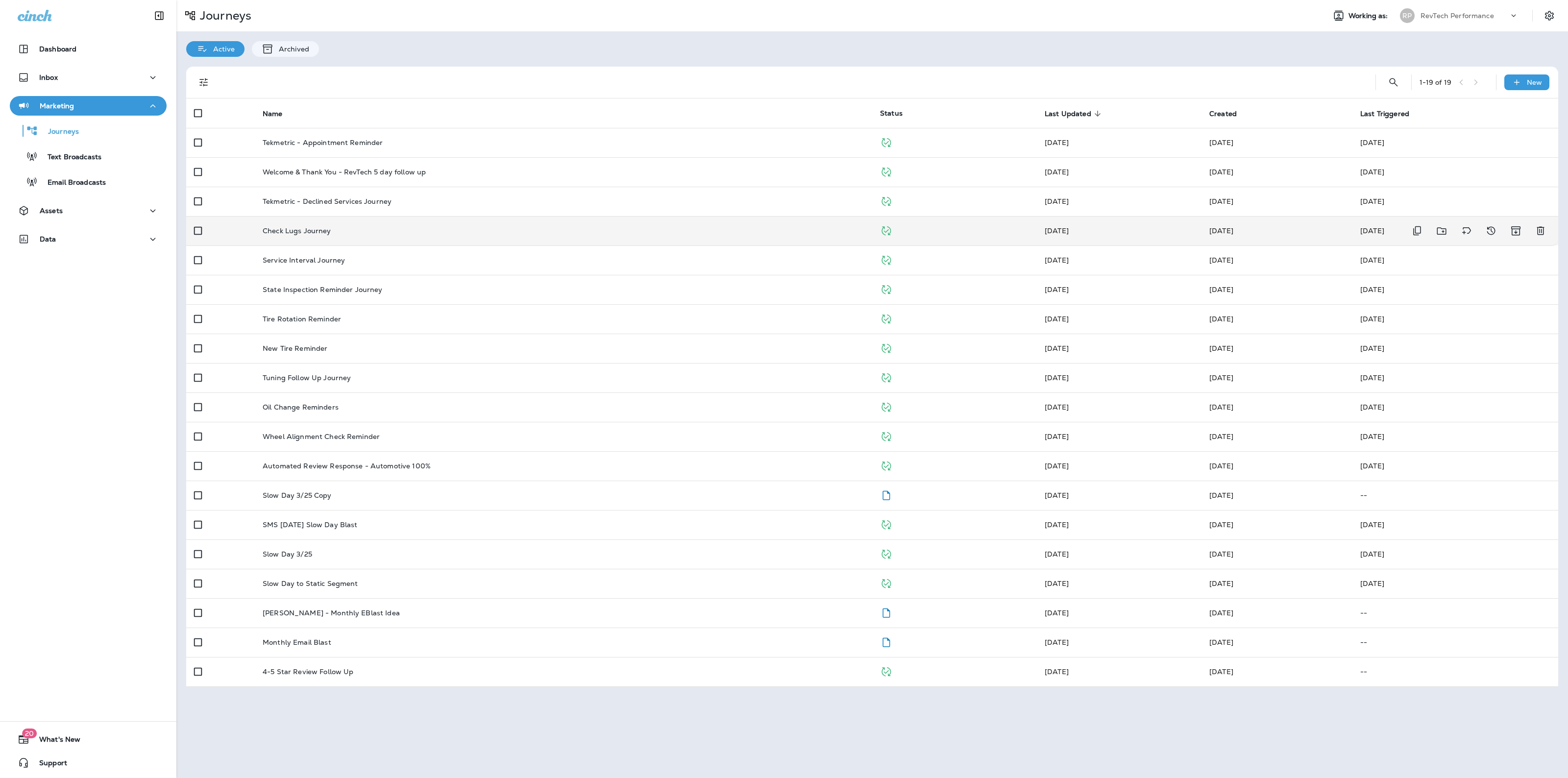
click at [366, 230] on div "Check Lugs Journey" at bounding box center [563, 231] width 602 height 8
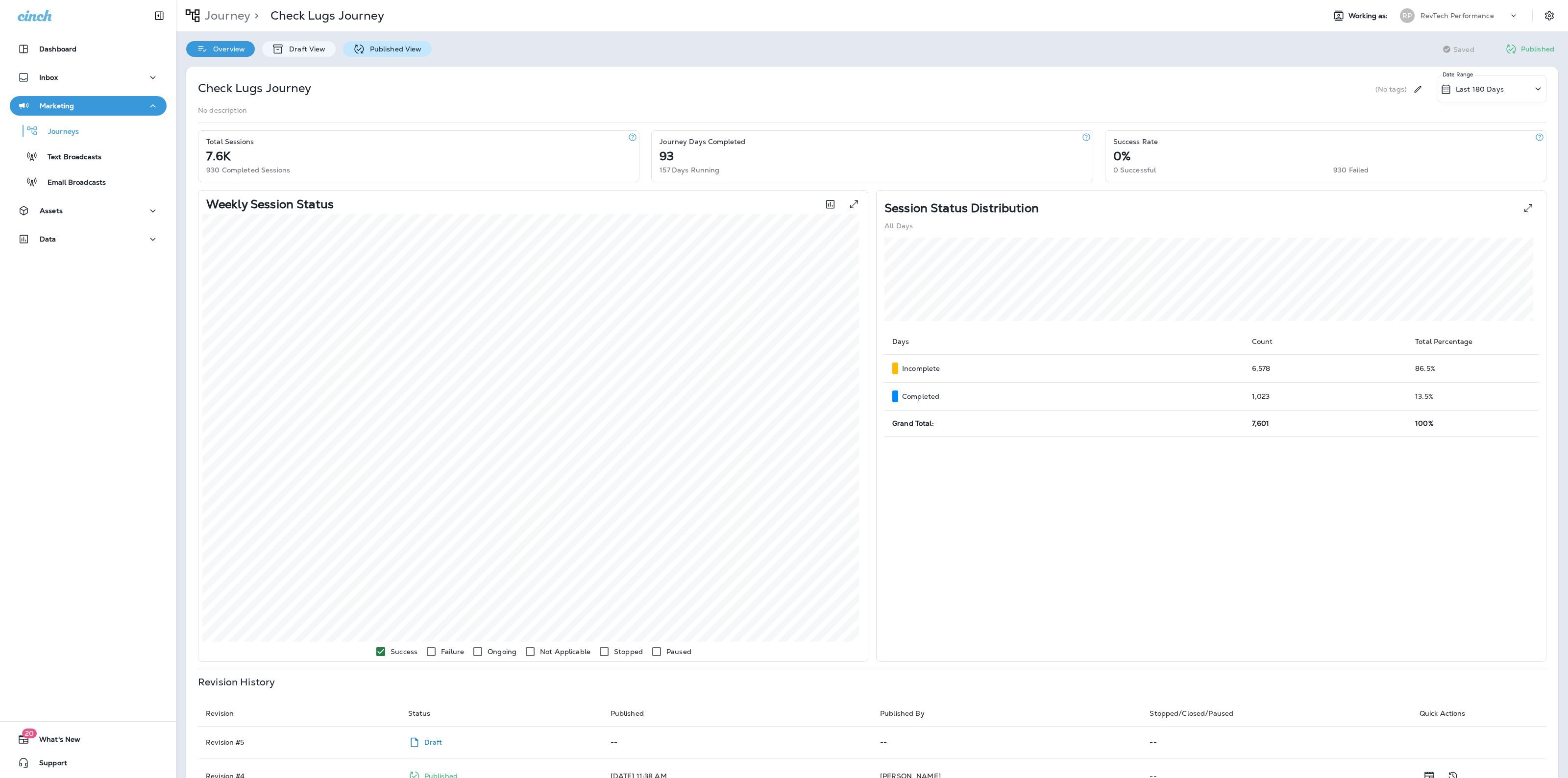
click at [383, 49] on p "Published View" at bounding box center [393, 49] width 57 height 8
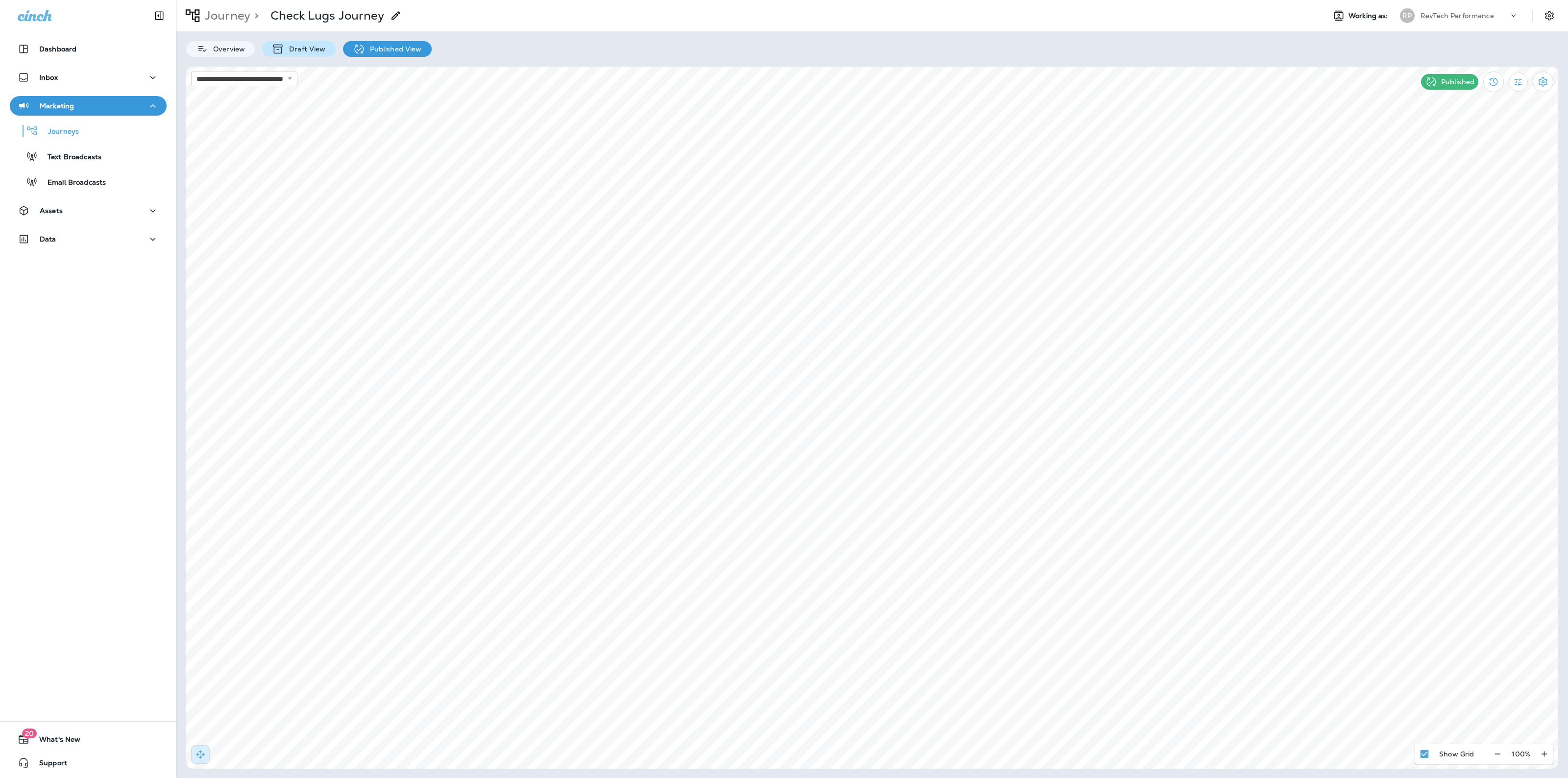
click at [295, 47] on p "Draft View" at bounding box center [305, 49] width 41 height 8
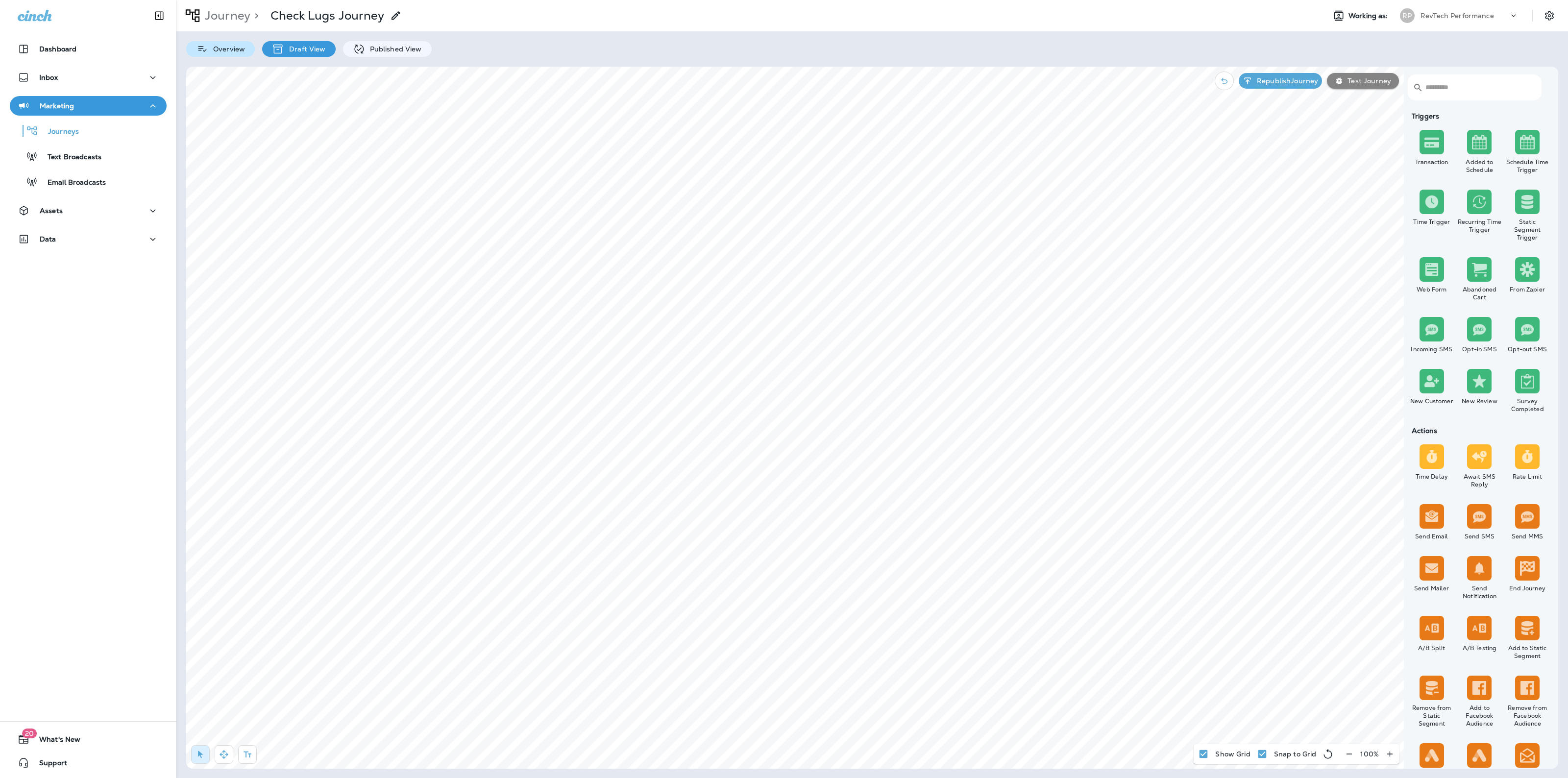
click at [243, 43] on div "Overview" at bounding box center [220, 49] width 69 height 16
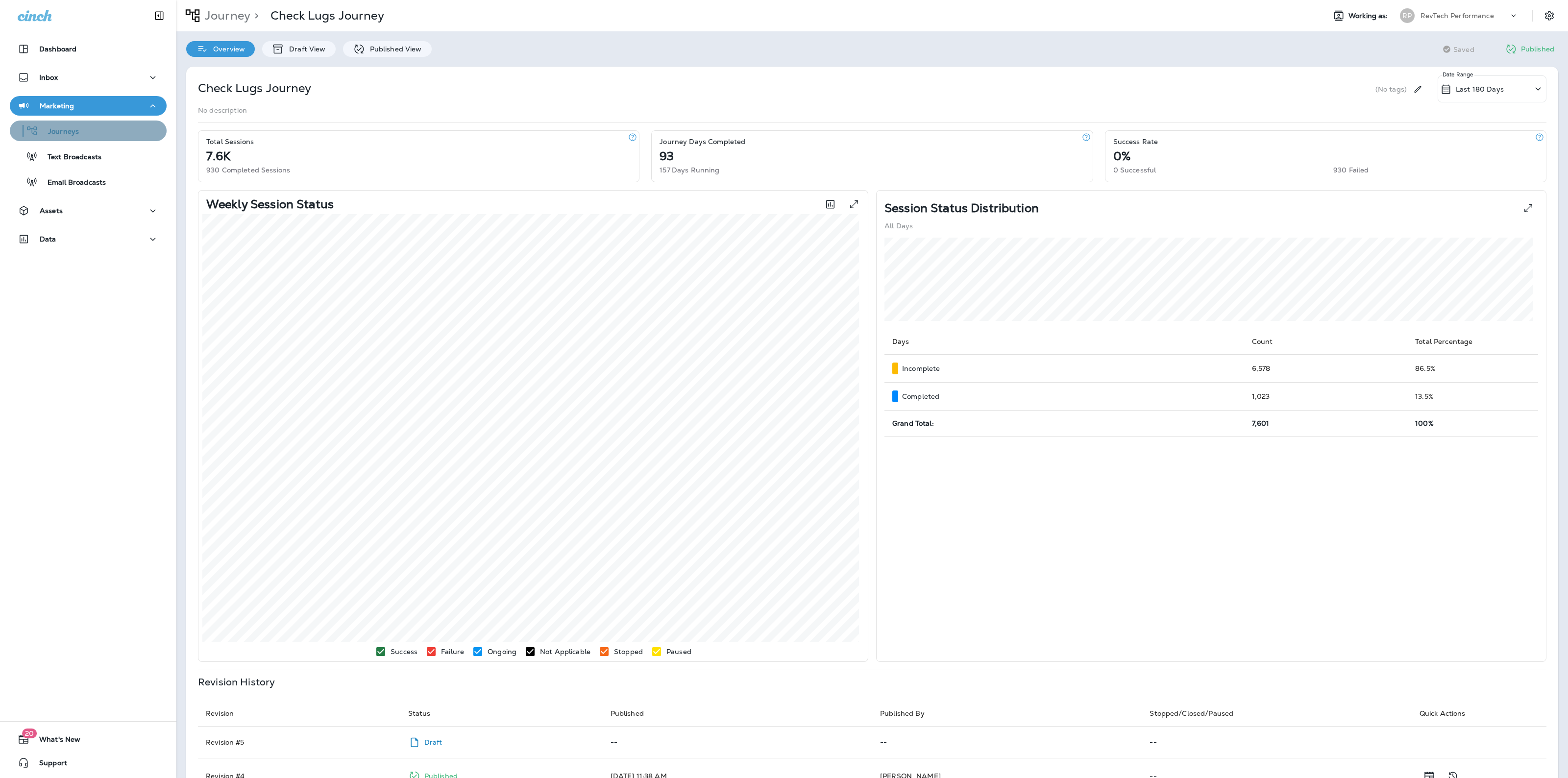
click at [92, 137] on div "Journeys" at bounding box center [88, 131] width 149 height 15
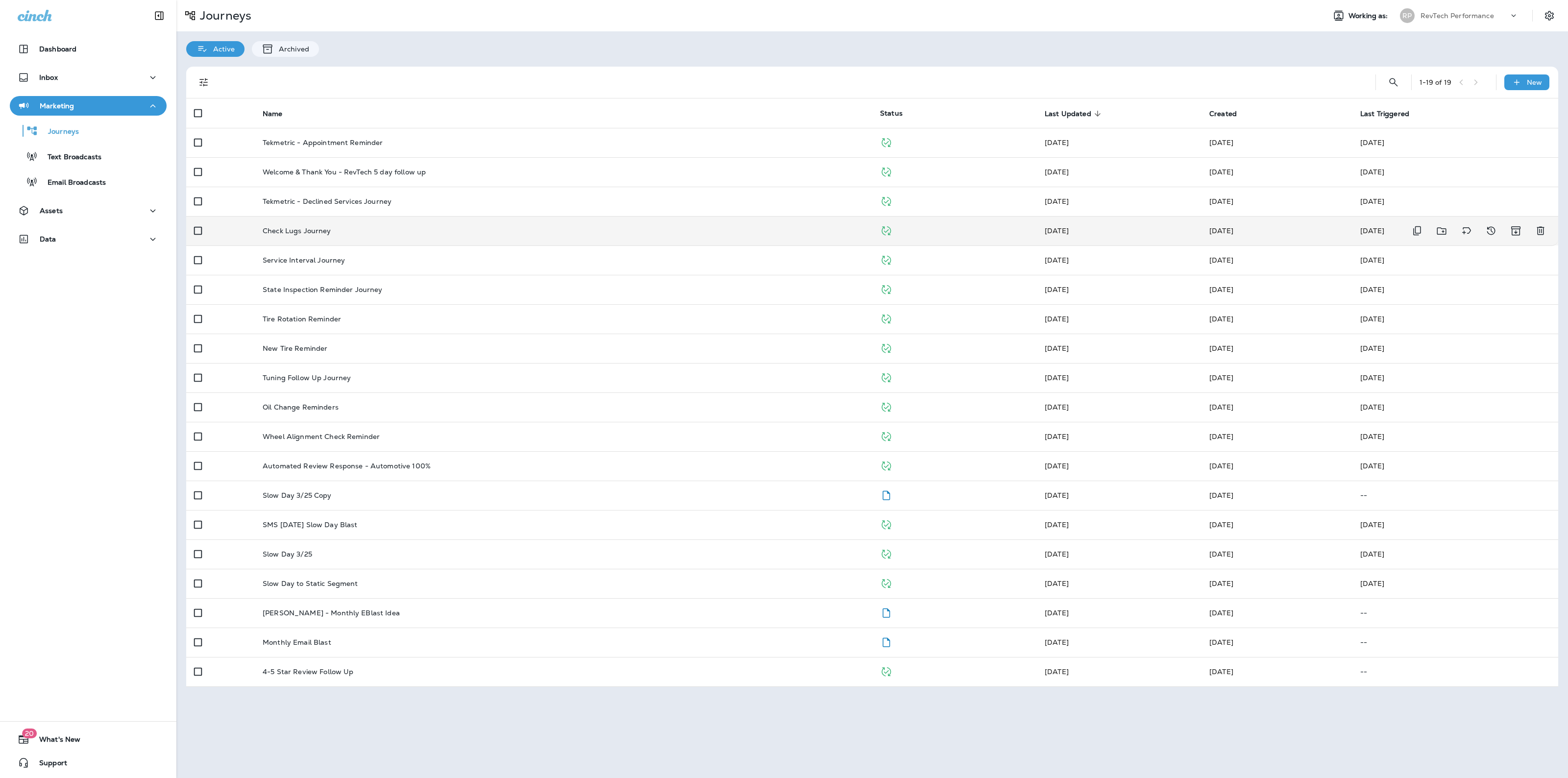
click at [342, 227] on div "Check Lugs Journey" at bounding box center [563, 231] width 602 height 8
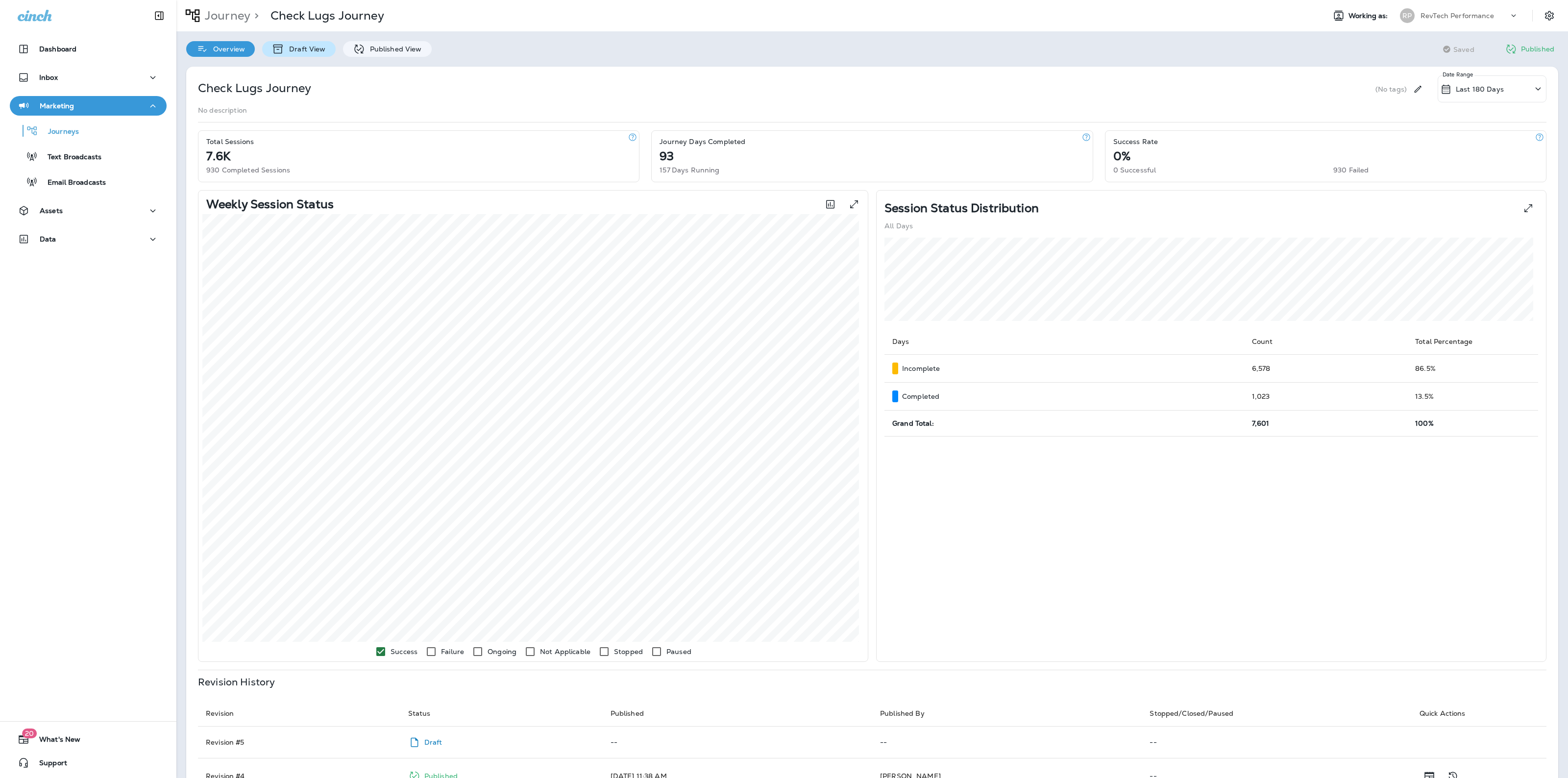
click at [305, 41] on div "Draft View" at bounding box center [299, 49] width 73 height 16
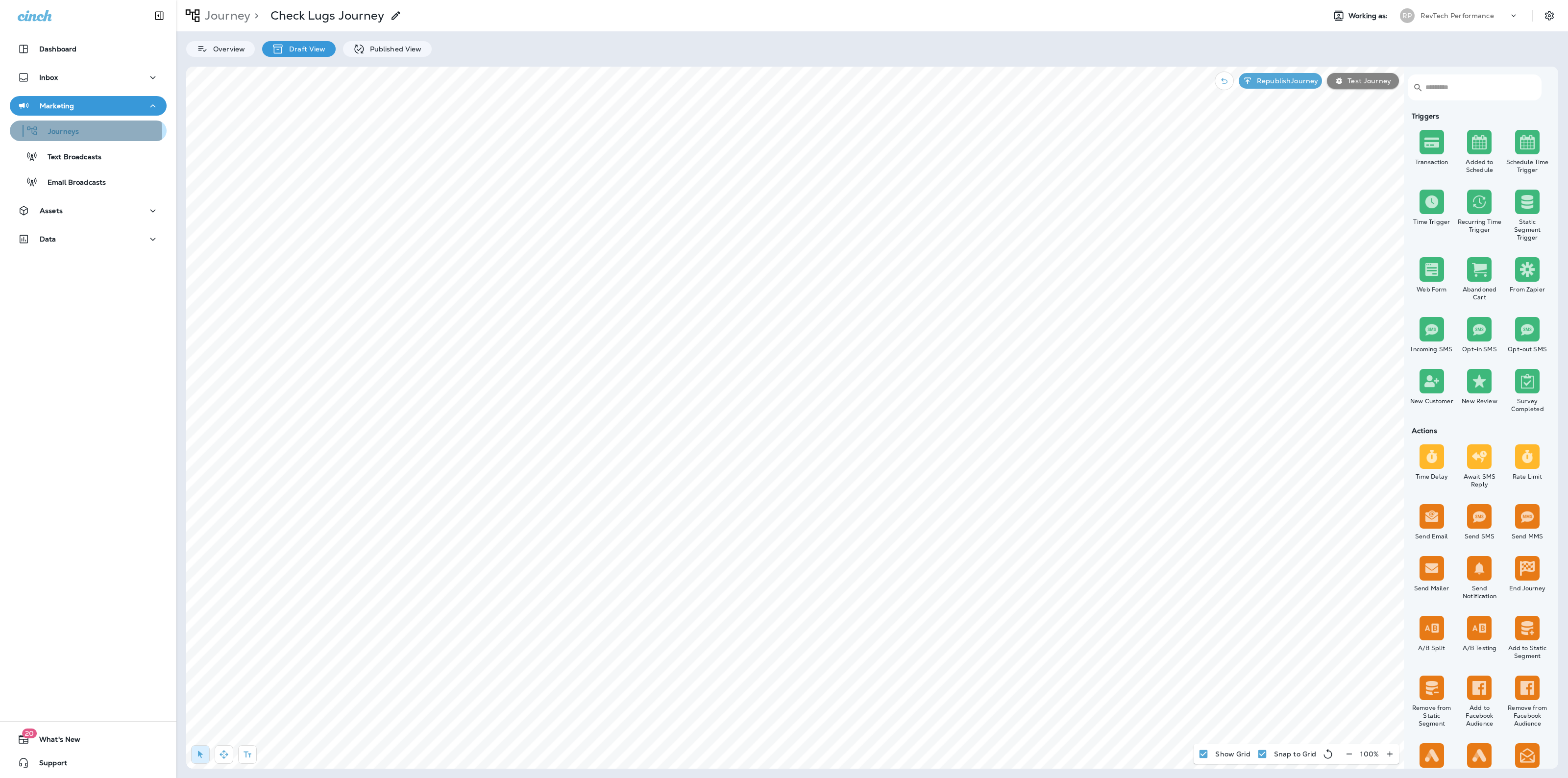
click at [70, 133] on p "Journeys" at bounding box center [58, 131] width 41 height 9
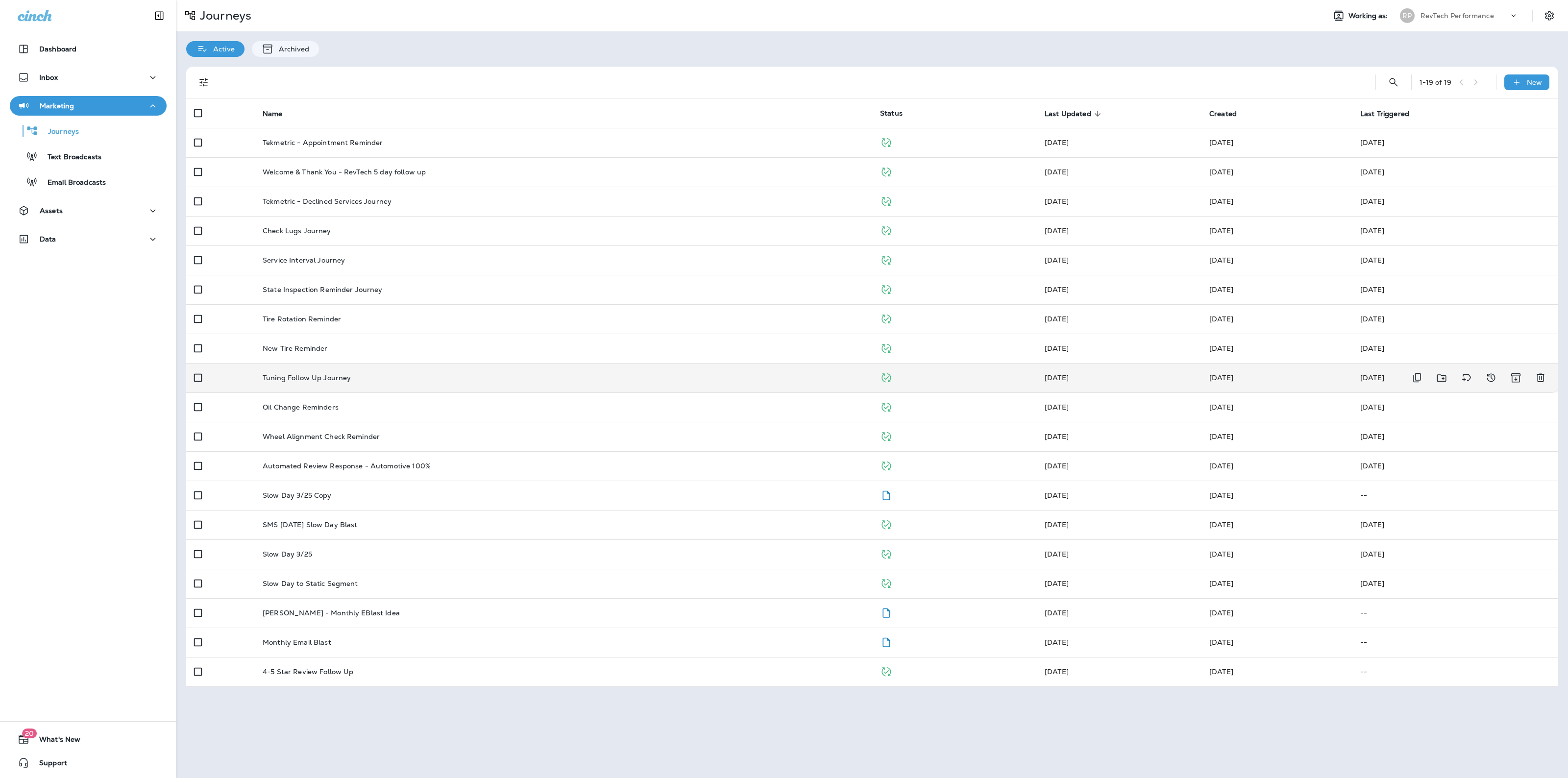
click at [405, 378] on div "Tuning Follow Up Journey" at bounding box center [563, 377] width 602 height 8
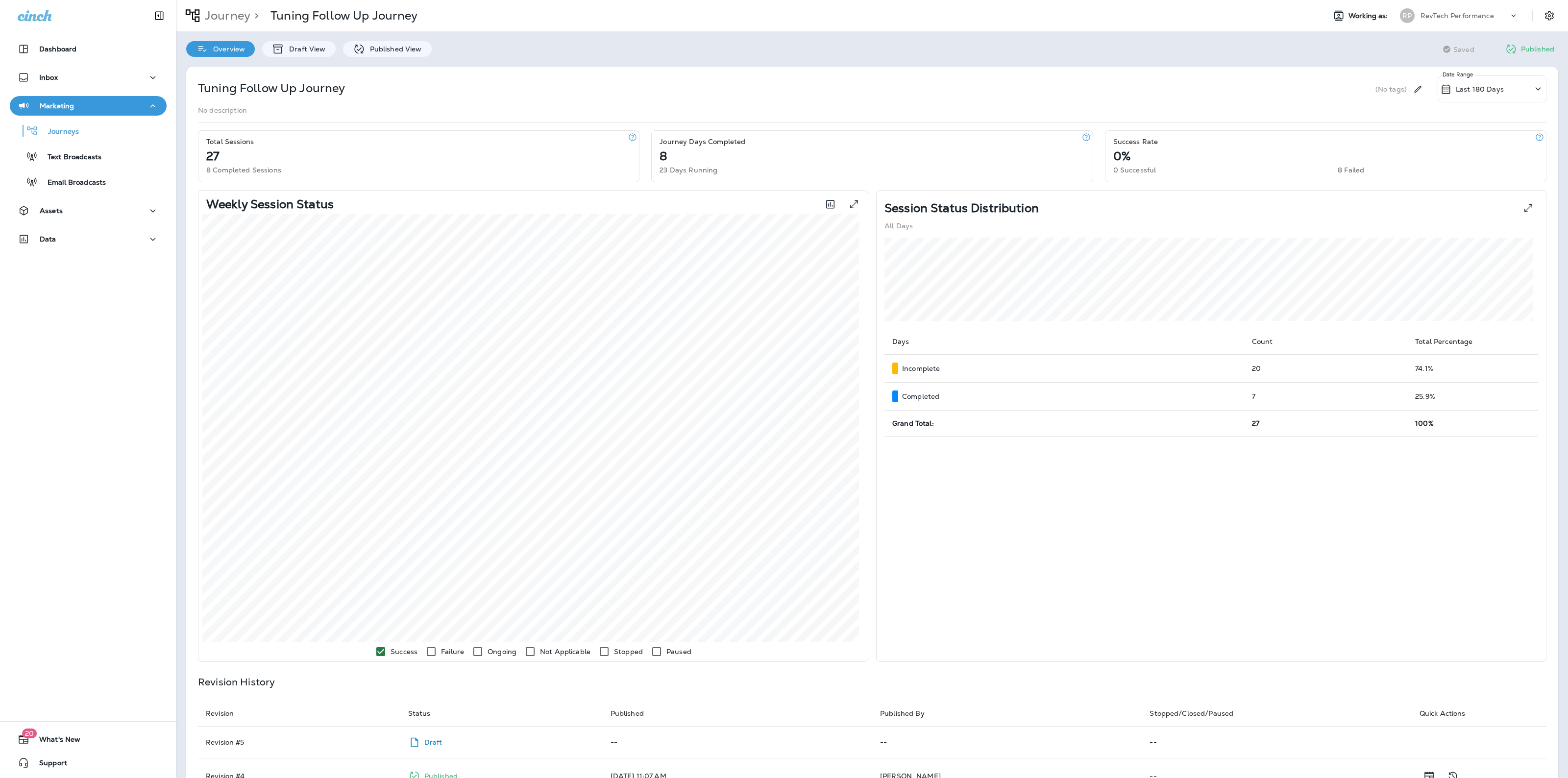
click at [304, 40] on div "Overview Draft View Published View" at bounding box center [309, 44] width 265 height 26
click at [300, 47] on p "Draft View" at bounding box center [305, 49] width 41 height 8
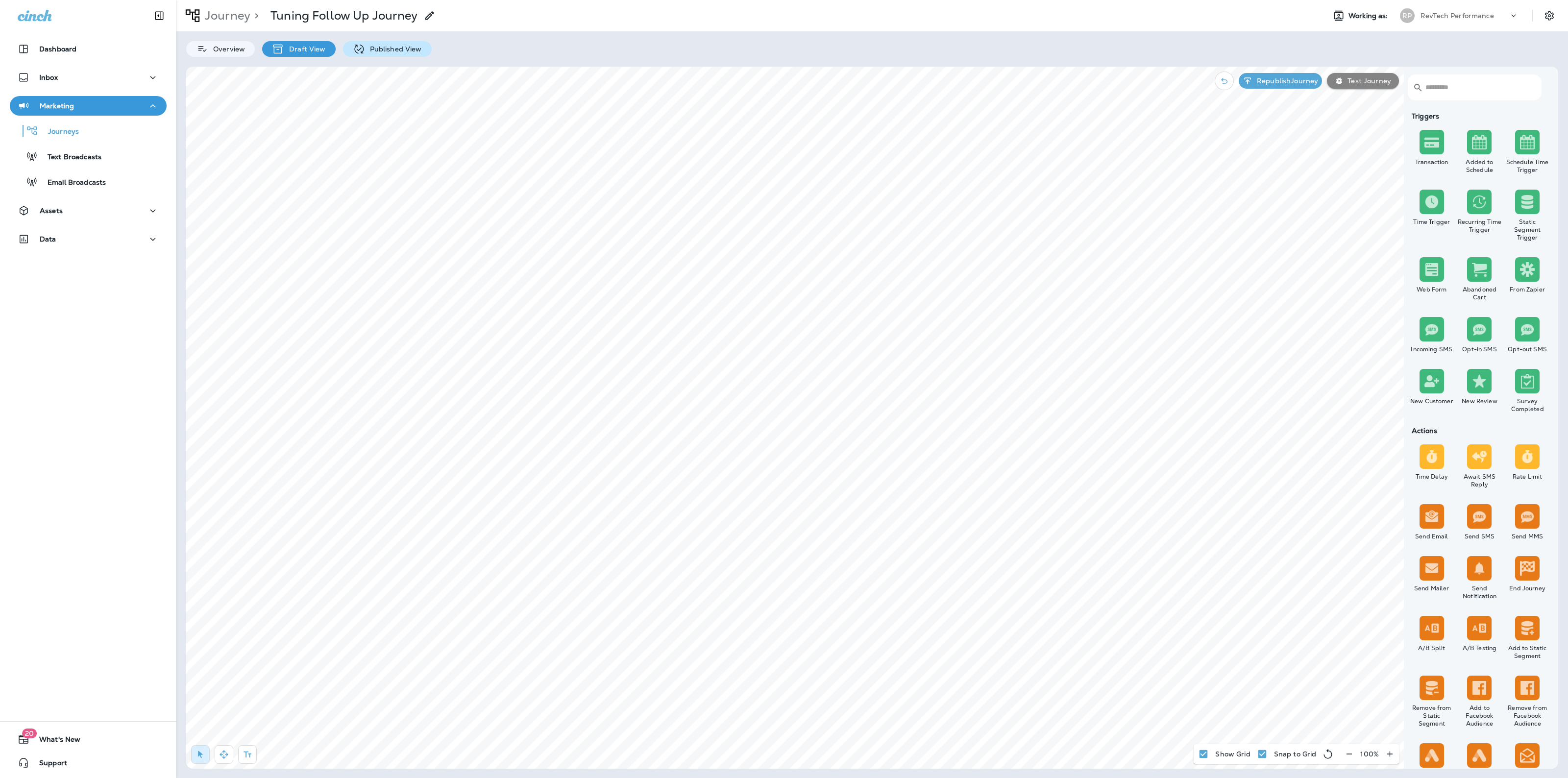
click at [387, 47] on p "Published View" at bounding box center [393, 49] width 57 height 8
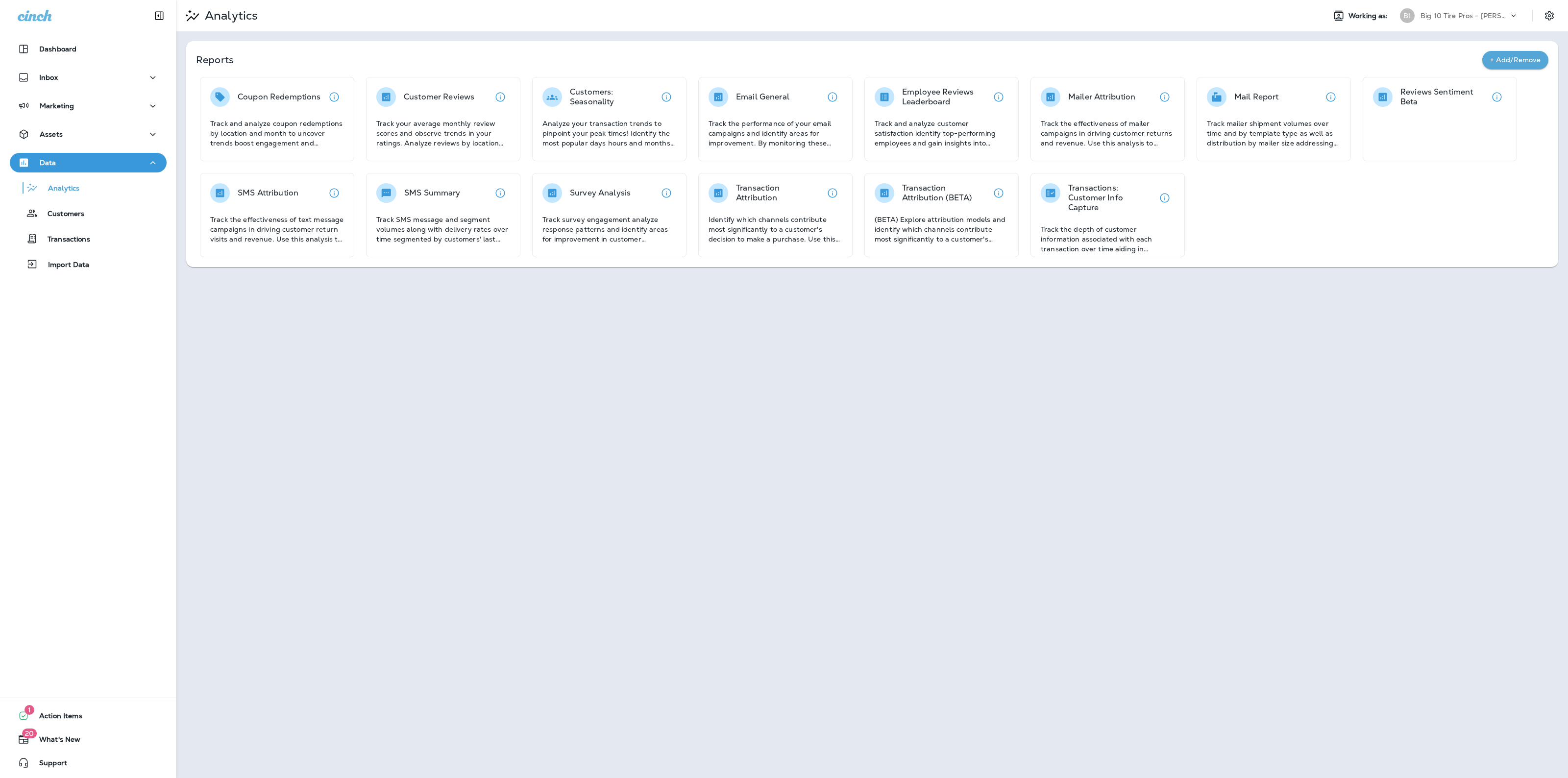
click at [1463, 19] on div "Big 10 Tire Pros - [PERSON_NAME]" at bounding box center [1465, 16] width 88 height 15
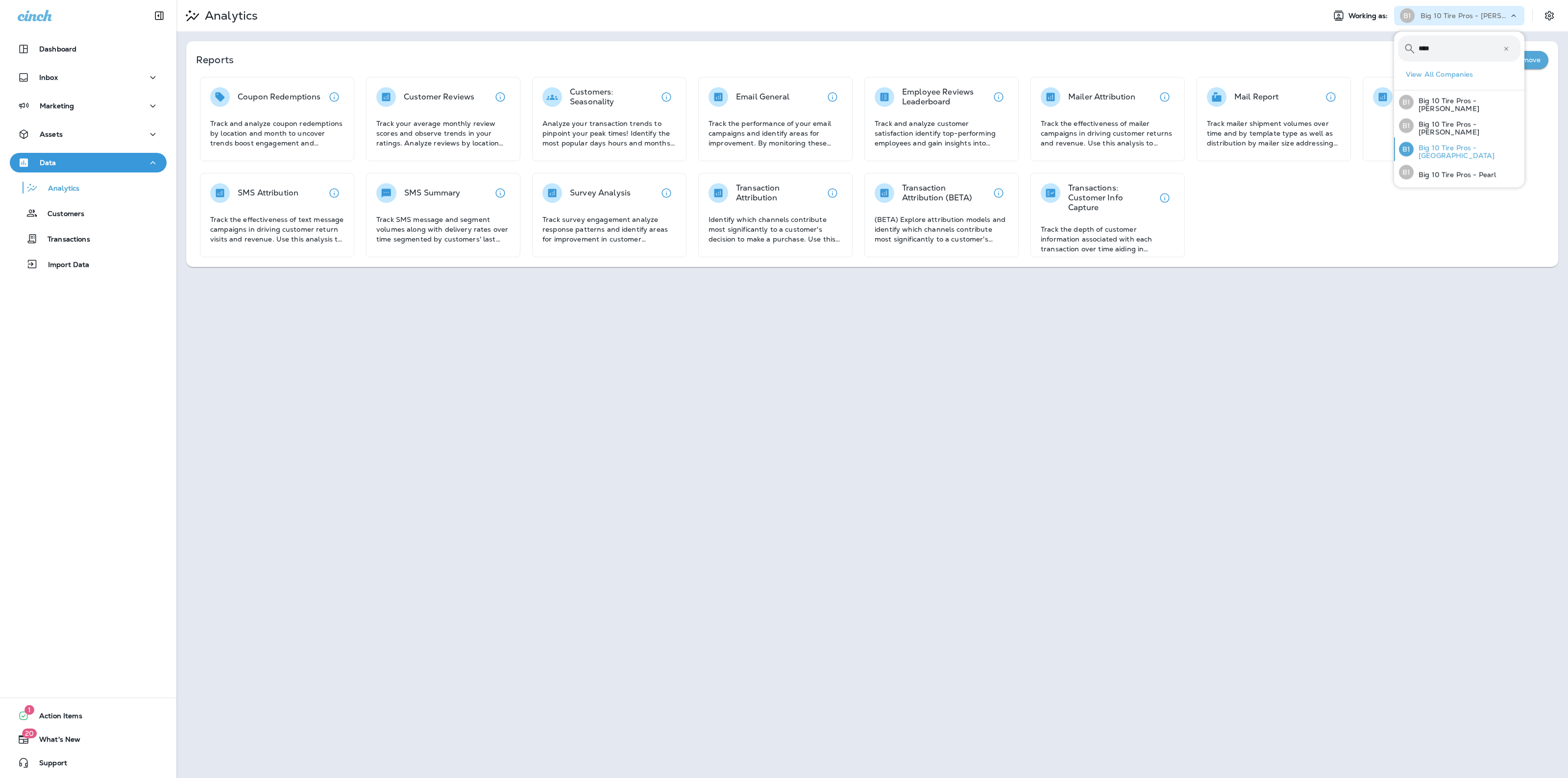
type input "***"
click at [1478, 152] on p "Big 10 Tire Pros - [GEOGRAPHIC_DATA]" at bounding box center [1466, 152] width 107 height 16
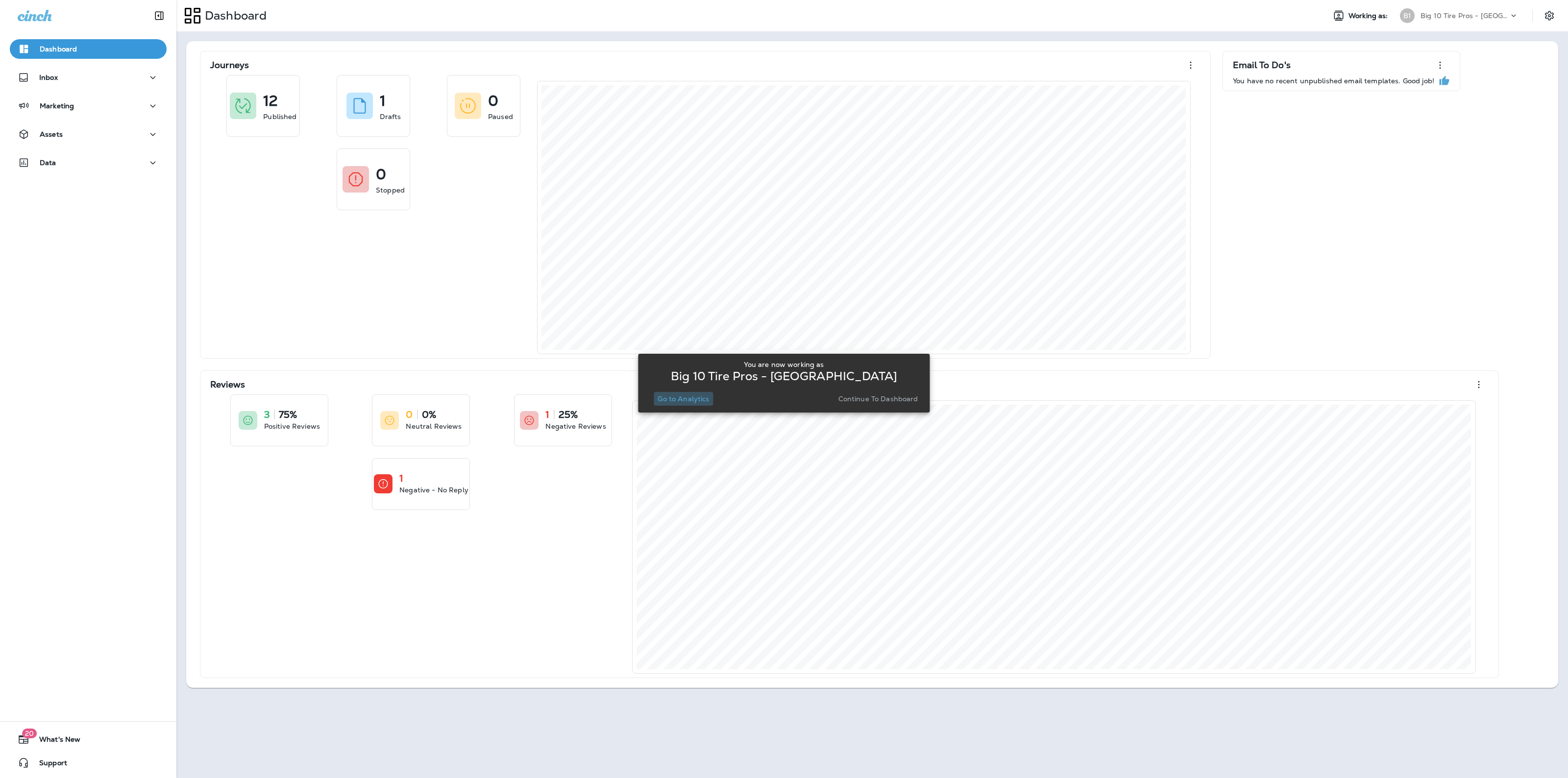
click at [687, 397] on p "Go to Analytics" at bounding box center [683, 399] width 52 height 8
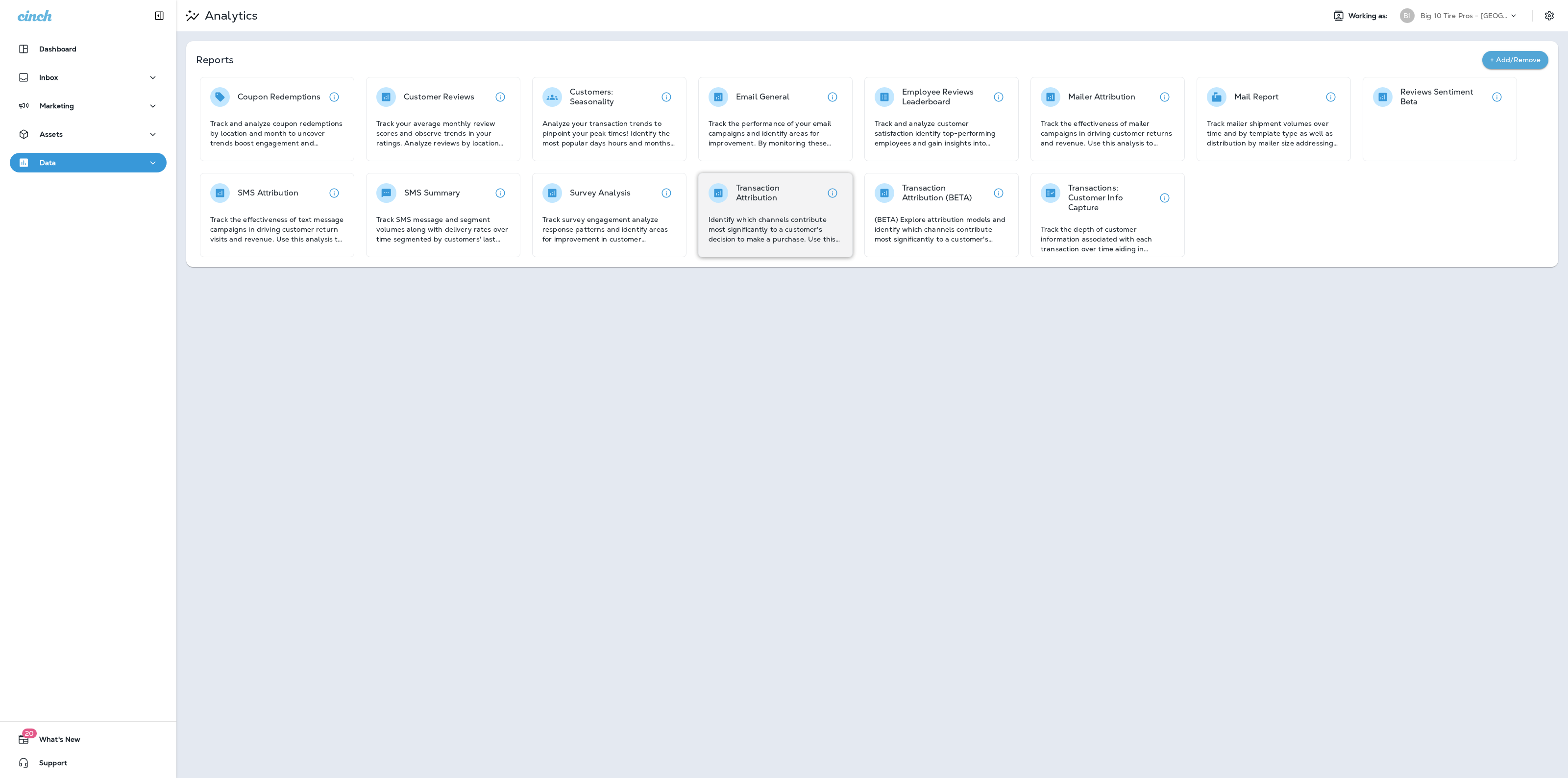
click at [733, 208] on div "Transaction Attribution Identify which channels contribute most significantly t…" at bounding box center [775, 214] width 134 height 61
click at [1471, 23] on div "Big 10 Tire Pros - [GEOGRAPHIC_DATA]" at bounding box center [1465, 16] width 88 height 15
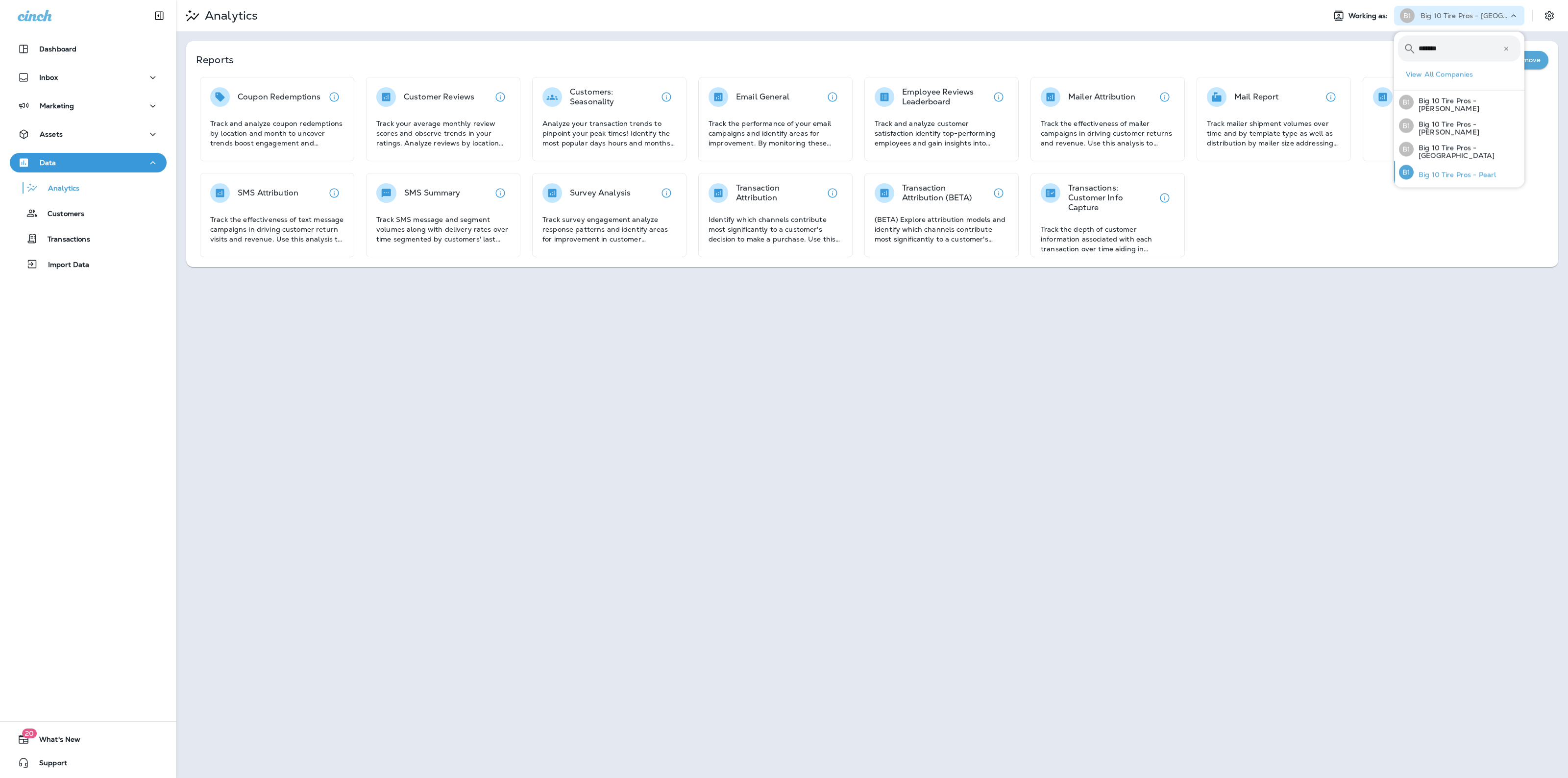
type input "******"
click at [1454, 171] on p "Big 10 Tire Pros - Pearl" at bounding box center [1454, 175] width 82 height 8
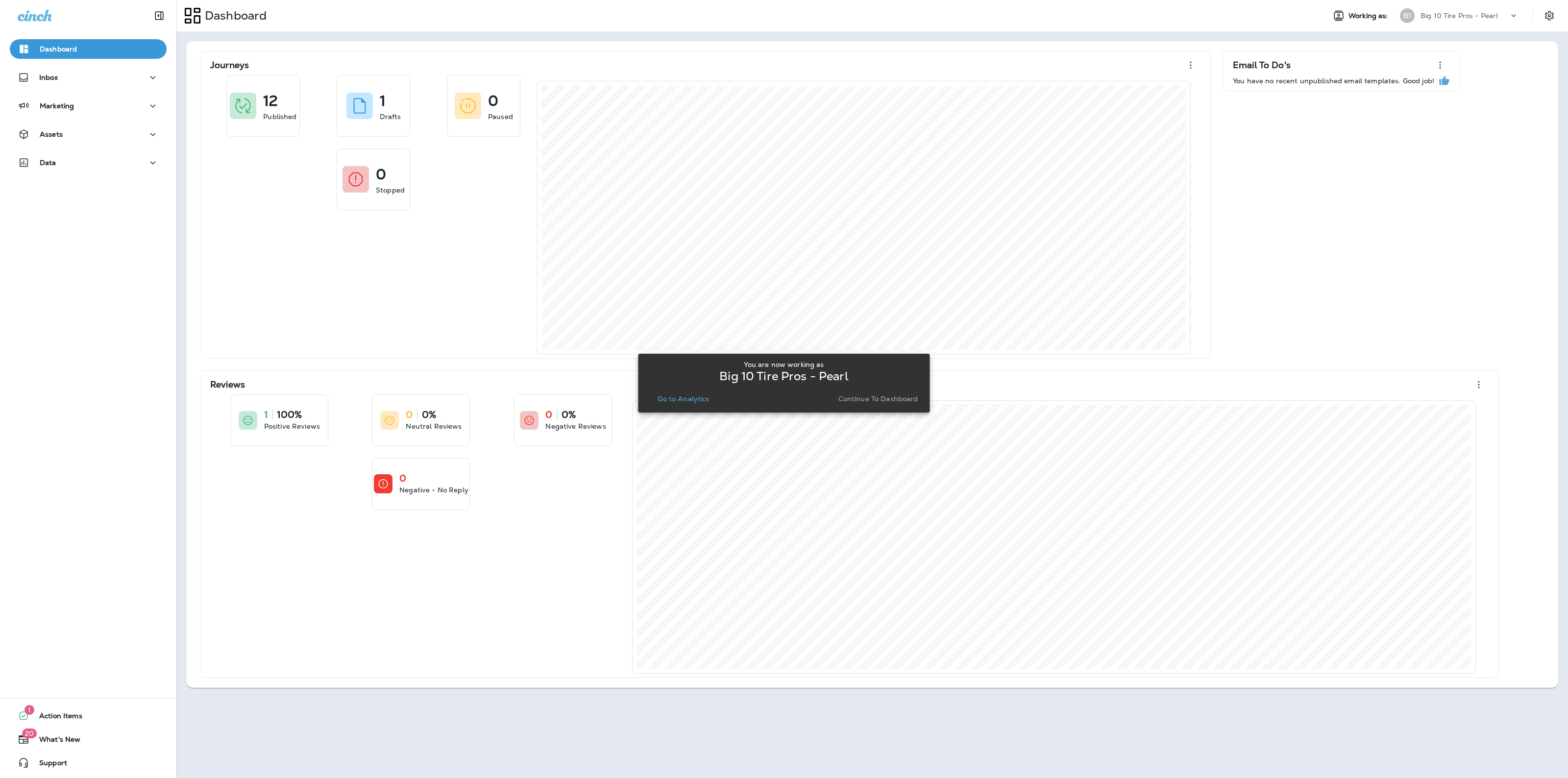
click at [685, 396] on p "Go to Analytics" at bounding box center [683, 399] width 52 height 8
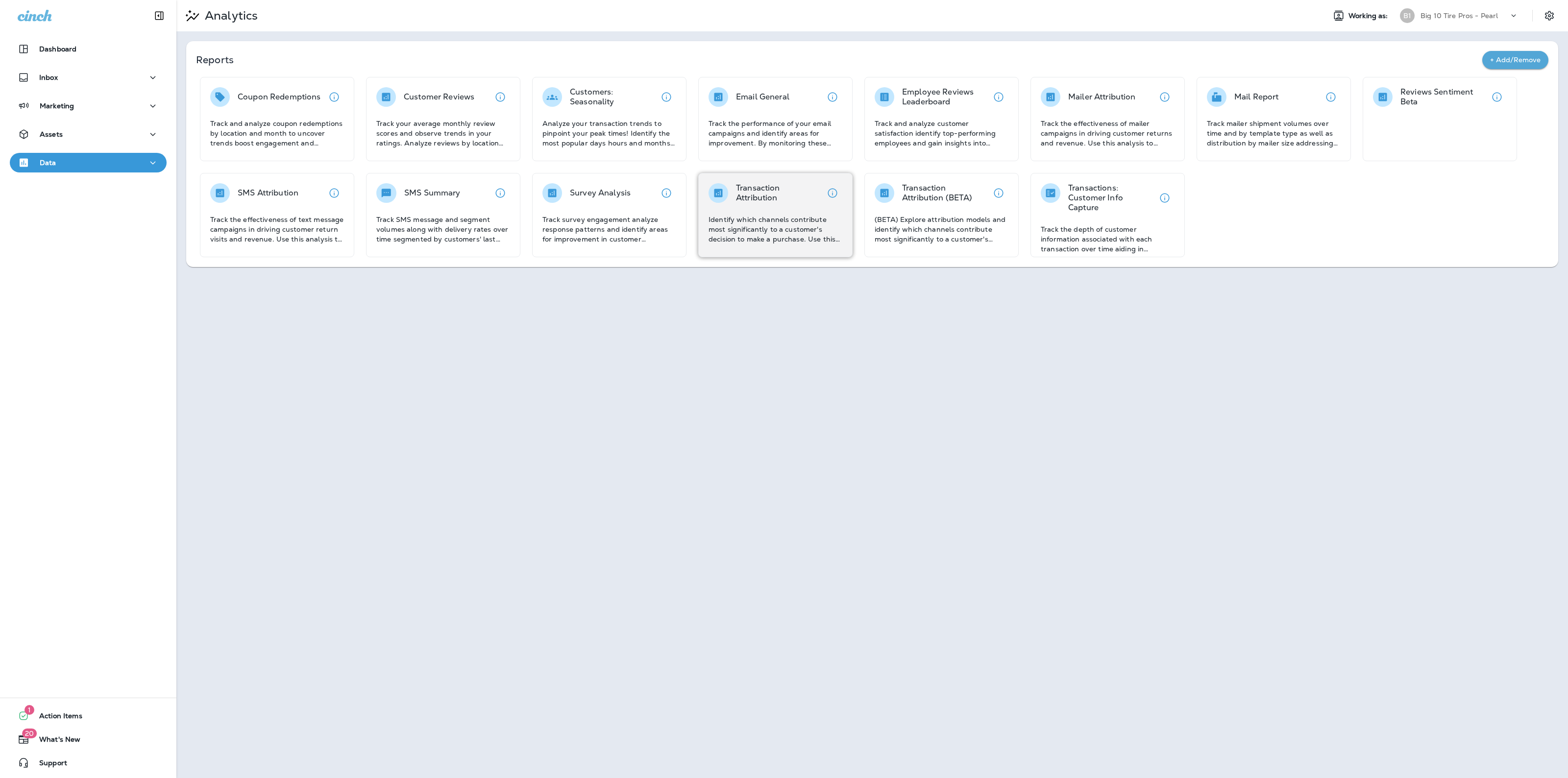
click at [720, 181] on div "Transaction Attribution Identify which channels contribute most significantly t…" at bounding box center [775, 215] width 155 height 84
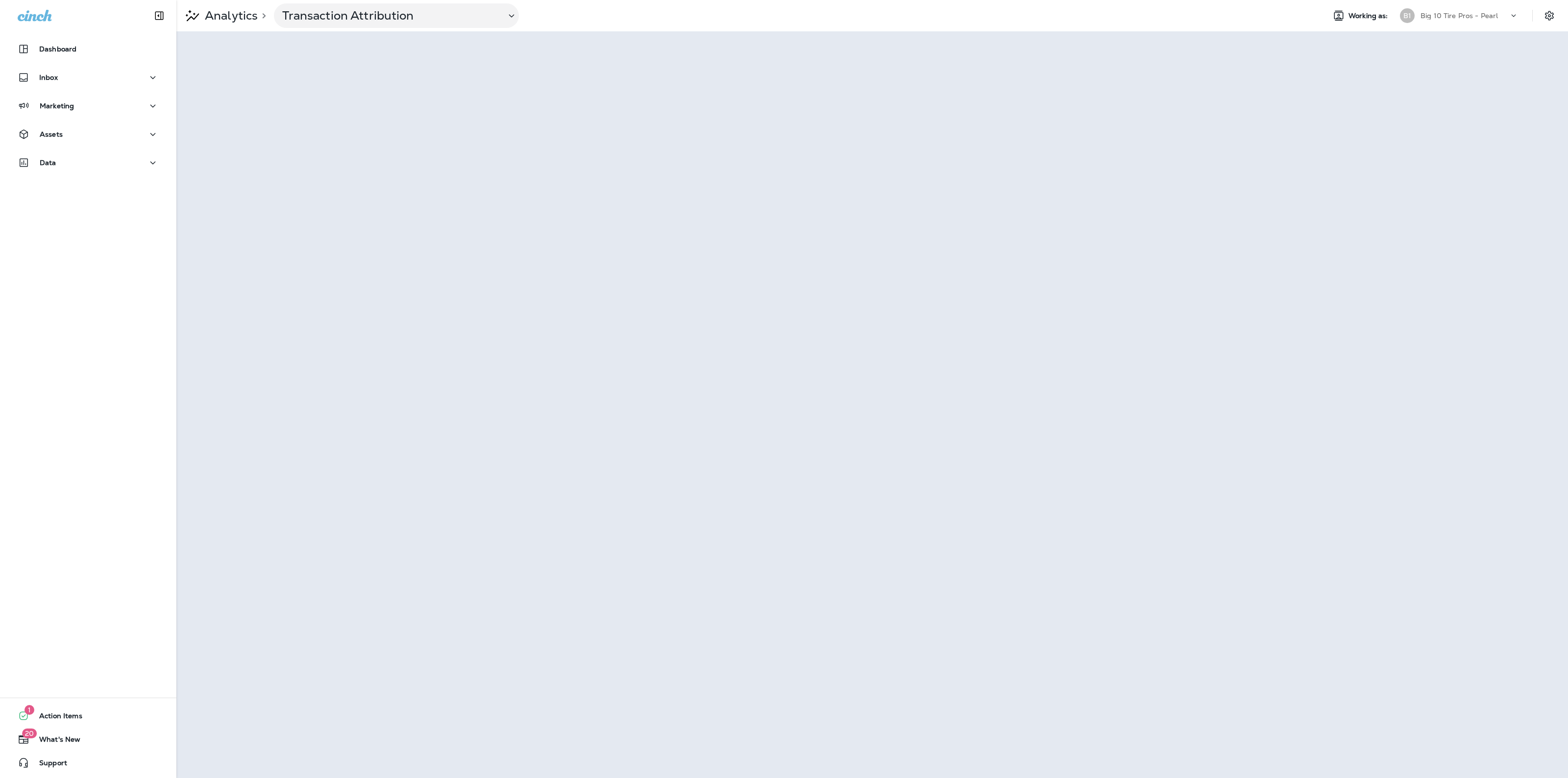
click at [1468, 10] on div "Big 10 Tire Pros - Pearl" at bounding box center [1465, 16] width 88 height 15
type input "****"
click at [1454, 92] on div "​ **** ​ ​ WB Willow Bend Automotive" at bounding box center [1459, 63] width 130 height 62
click at [1463, 79] on p "Willow Bend Automotive" at bounding box center [1458, 81] width 89 height 8
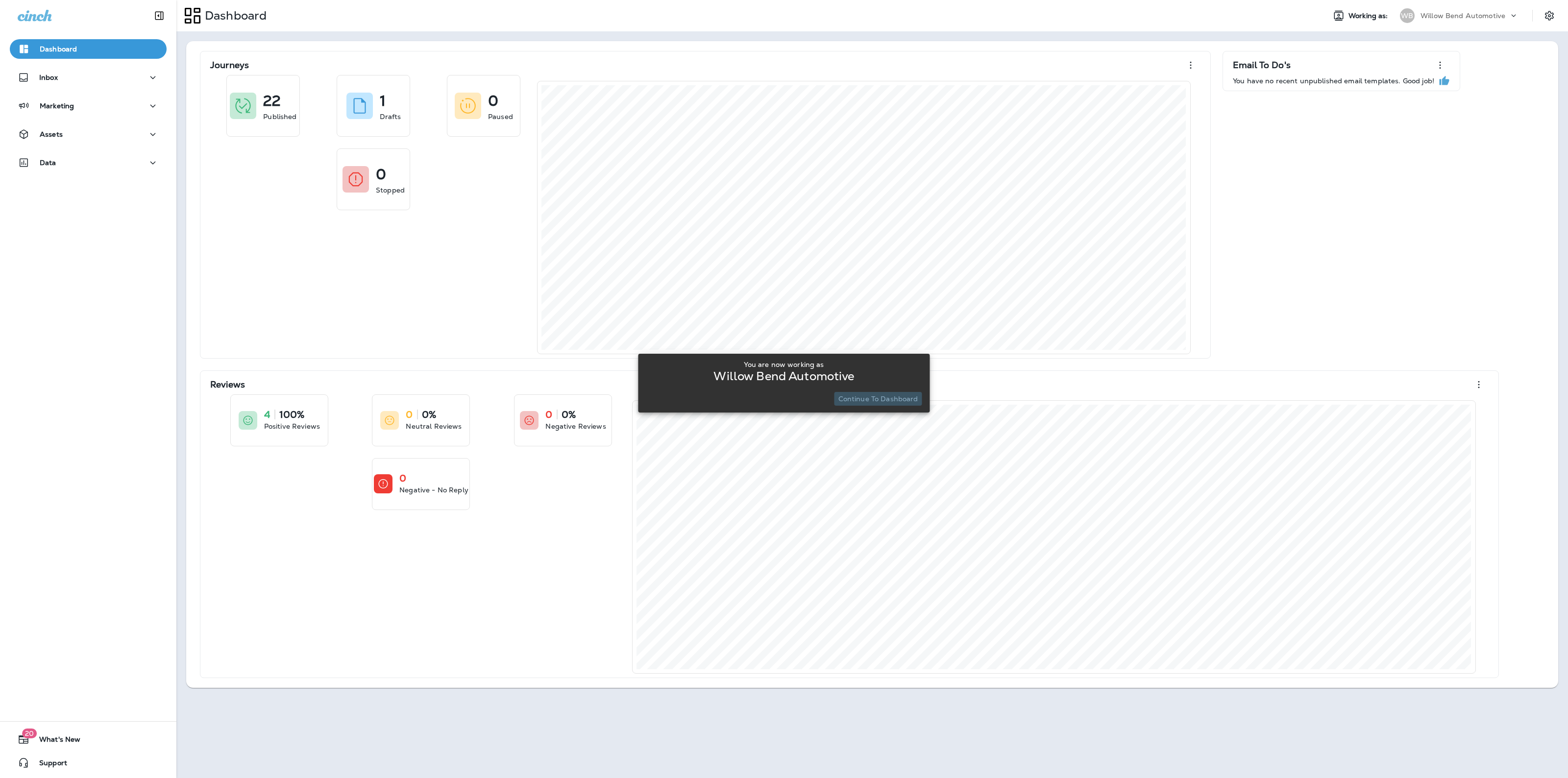
click at [906, 398] on p "Continue to Dashboard" at bounding box center [878, 399] width 80 height 8
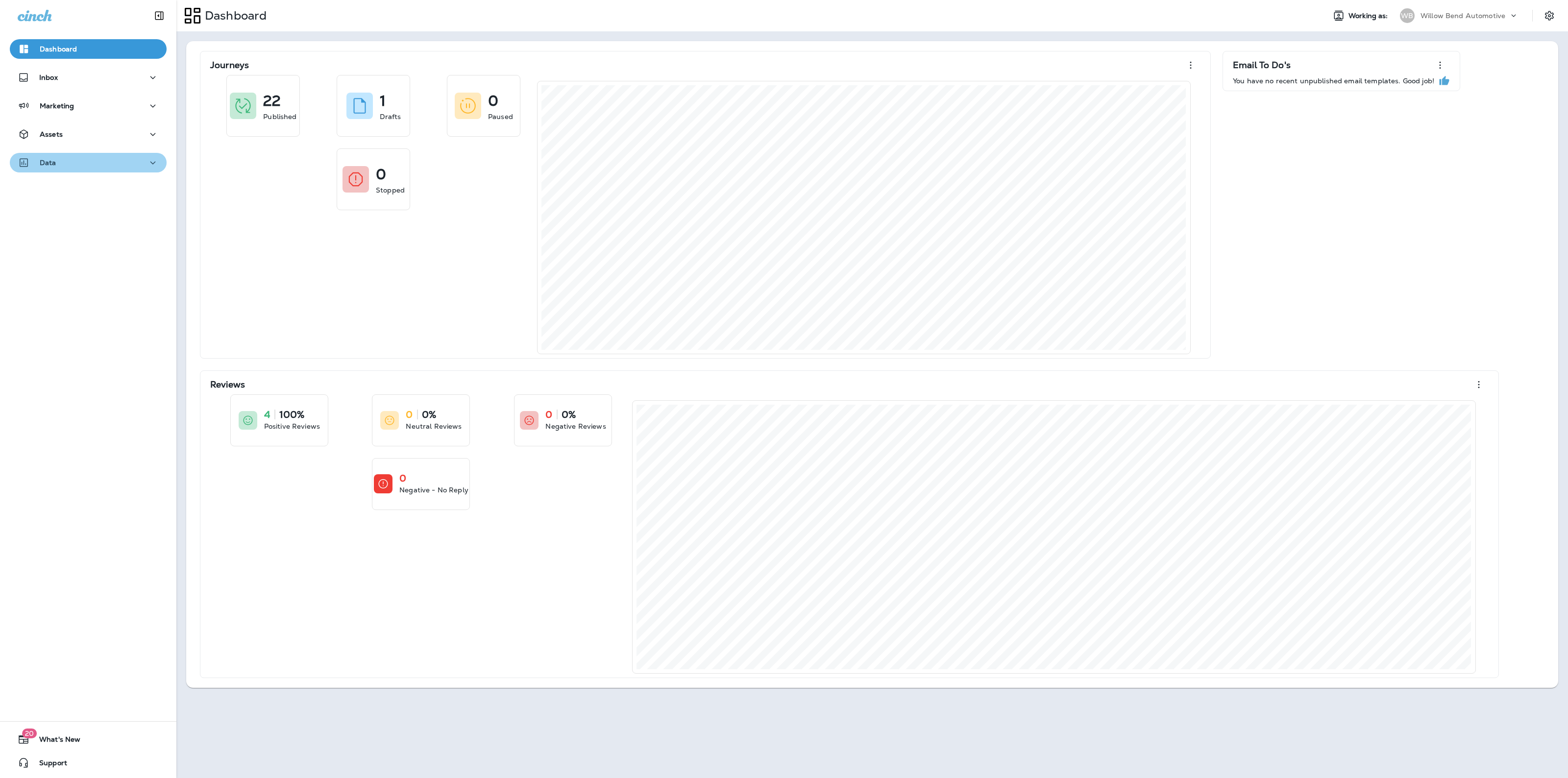
click at [136, 162] on div "Data" at bounding box center [88, 163] width 141 height 12
click at [111, 190] on div "Analytics" at bounding box center [88, 187] width 149 height 15
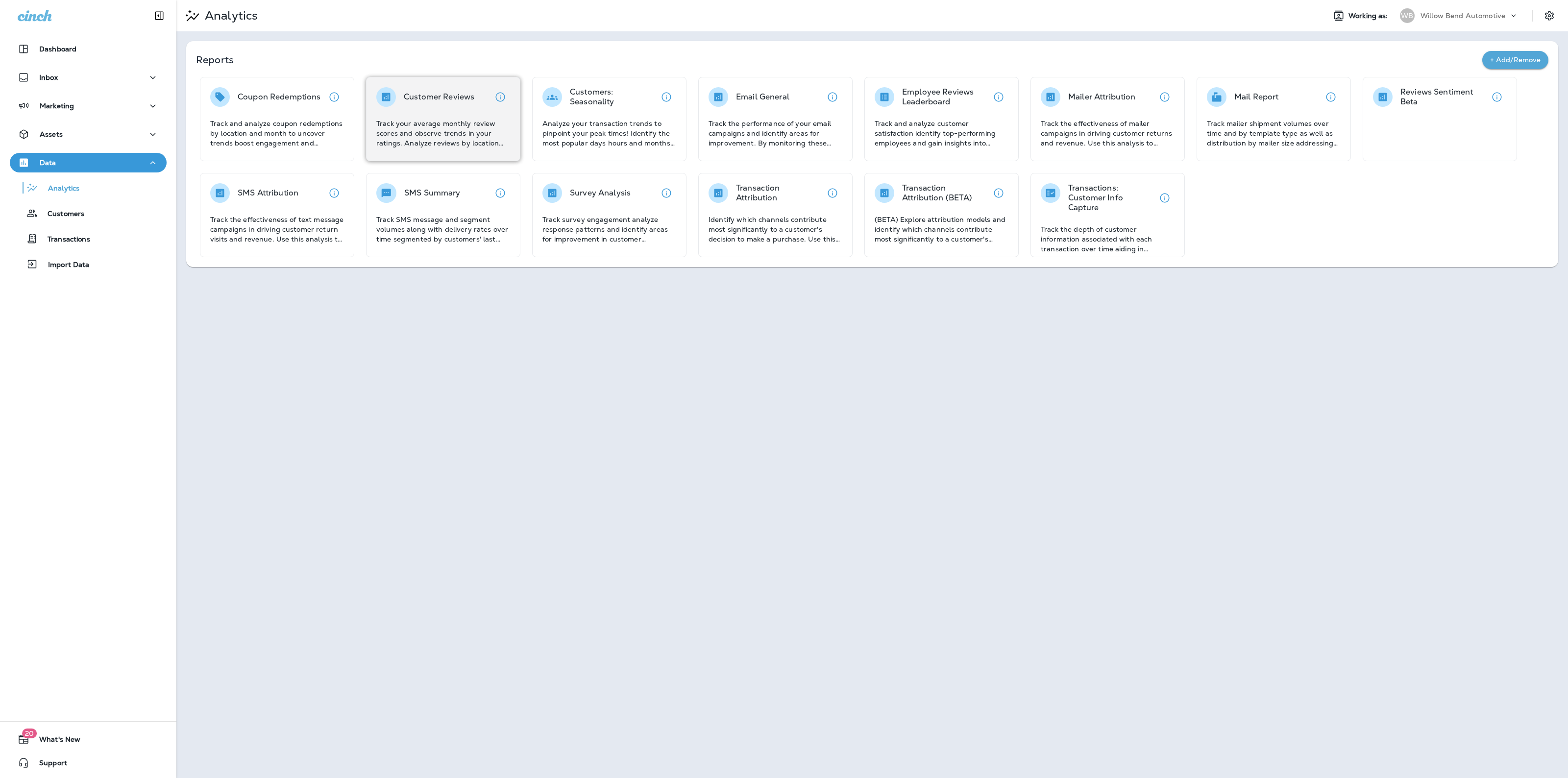
click at [478, 86] on div "Customer Reviews Track your average monthly review scores and observe trends in…" at bounding box center [443, 119] width 155 height 84
